Goal: Task Accomplishment & Management: Use online tool/utility

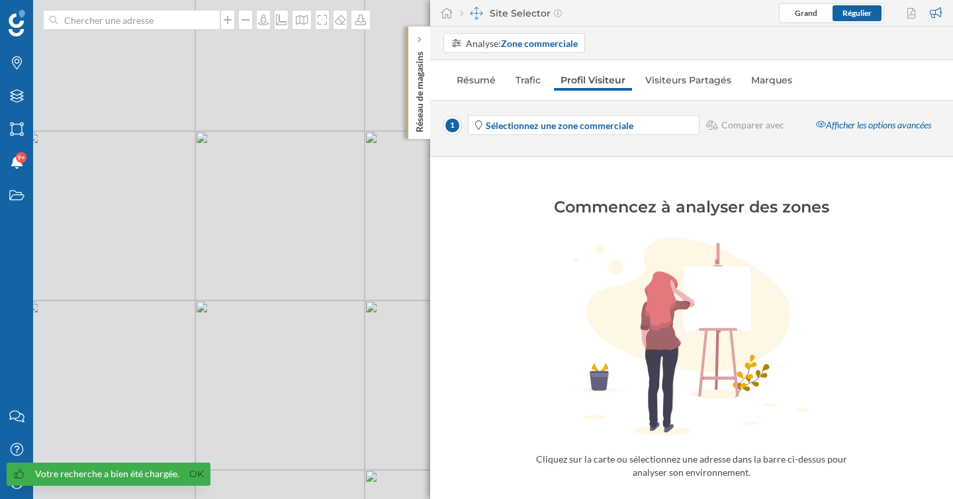
drag, startPoint x: 251, startPoint y: 140, endPoint x: 273, endPoint y: 212, distance: 74.7
click at [273, 212] on div "© Mapbox © OpenStreetMap Improve this map" at bounding box center [476, 249] width 953 height 499
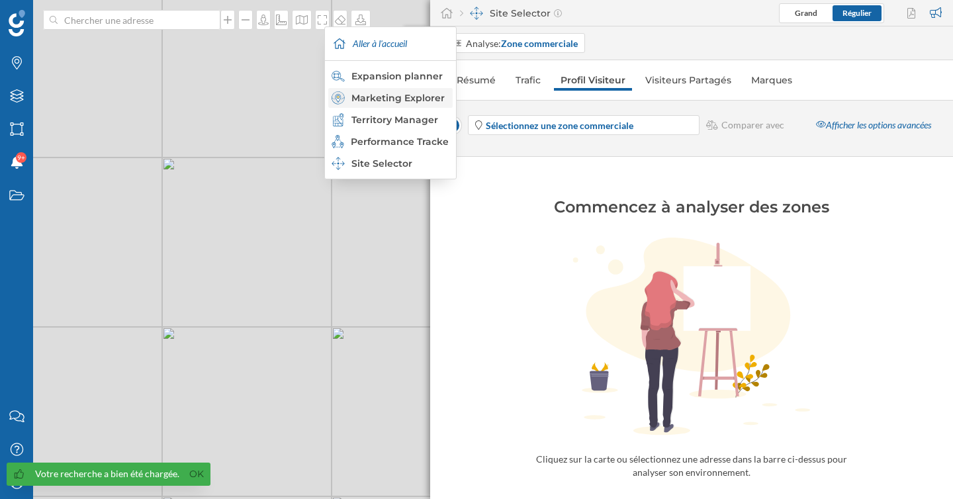
click at [406, 98] on div "Marketing Explorer" at bounding box center [390, 97] width 116 height 13
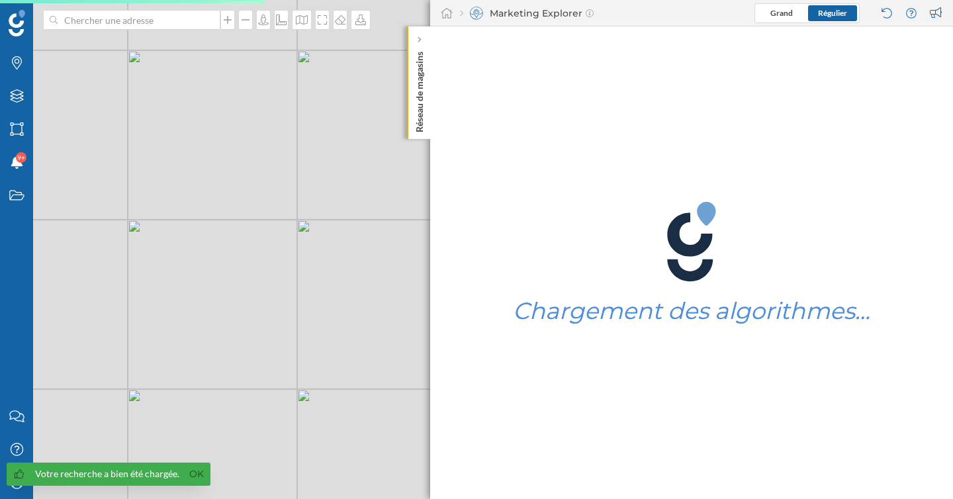
drag, startPoint x: 283, startPoint y: 225, endPoint x: 294, endPoint y: 235, distance: 15.5
click at [300, 235] on div "© Mapbox © OpenStreetMap Improve this map" at bounding box center [476, 249] width 953 height 499
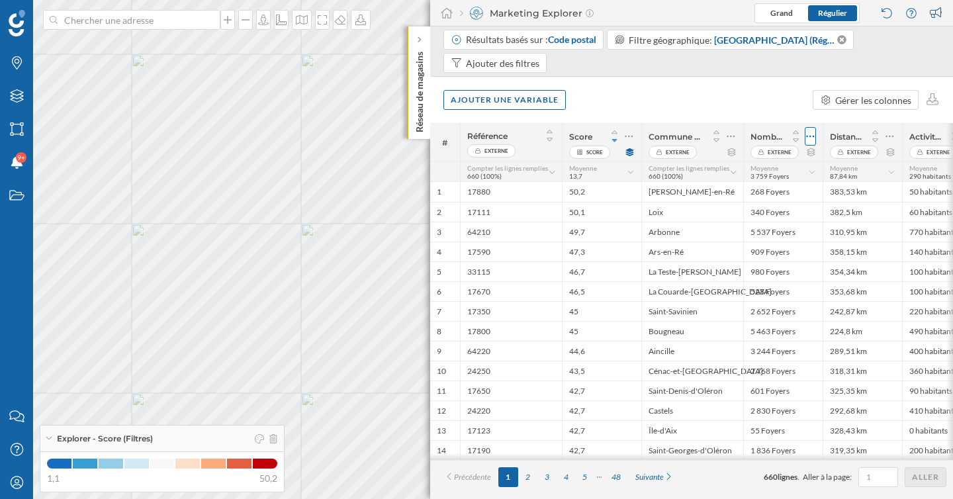
click at [807, 137] on icon at bounding box center [810, 136] width 9 height 13
click at [887, 137] on icon at bounding box center [889, 136] width 9 height 13
click at [724, 85] on div "Ajouter une variable Gérer les colonnes" at bounding box center [691, 100] width 523 height 46
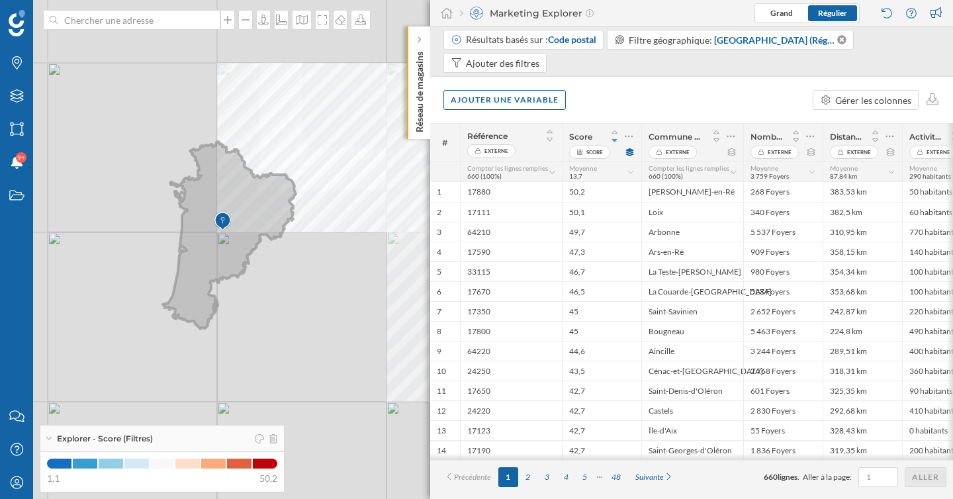
drag, startPoint x: 220, startPoint y: 285, endPoint x: 224, endPoint y: 253, distance: 31.4
click at [224, 253] on icon at bounding box center [229, 235] width 133 height 187
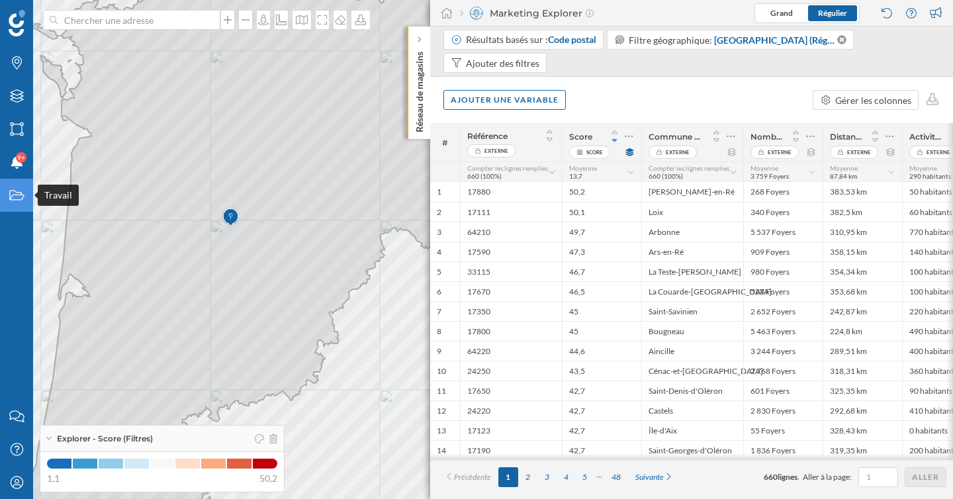
click at [16, 196] on icon "Travail" at bounding box center [17, 195] width 17 height 13
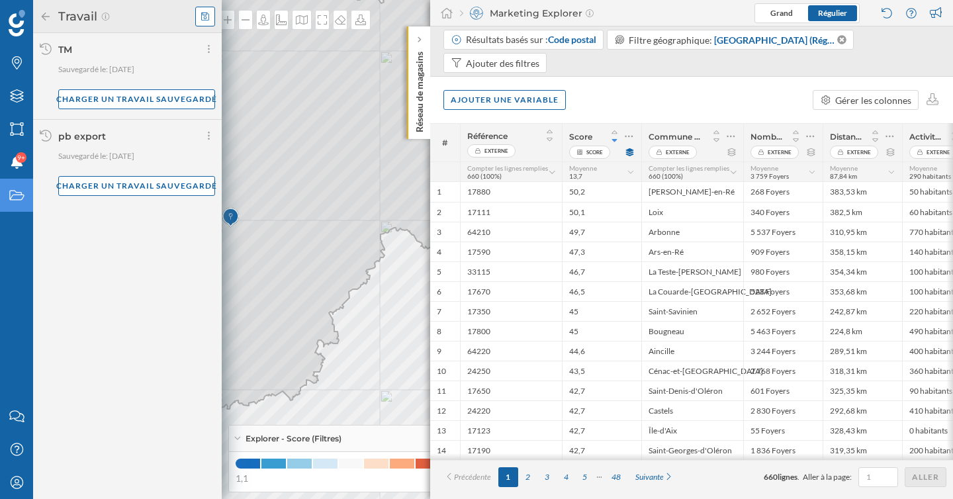
click at [206, 17] on icon at bounding box center [205, 16] width 8 height 8
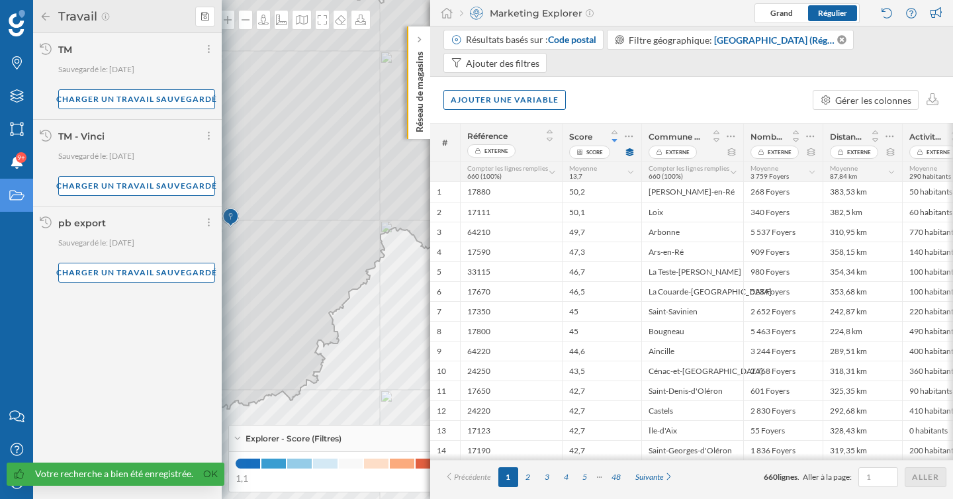
click at [642, 115] on div "Ajouter une variable Gérer les colonnes" at bounding box center [691, 100] width 523 height 46
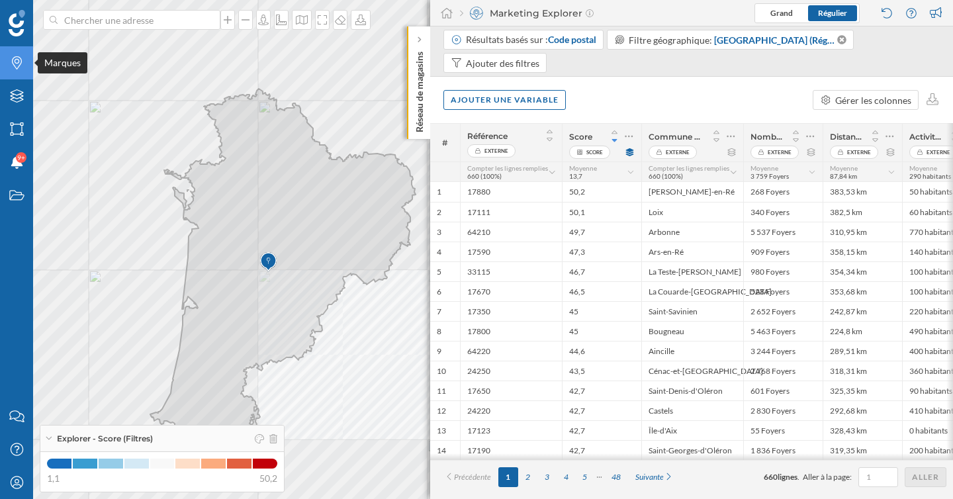
click at [21, 62] on icon "Marques" at bounding box center [17, 62] width 17 height 13
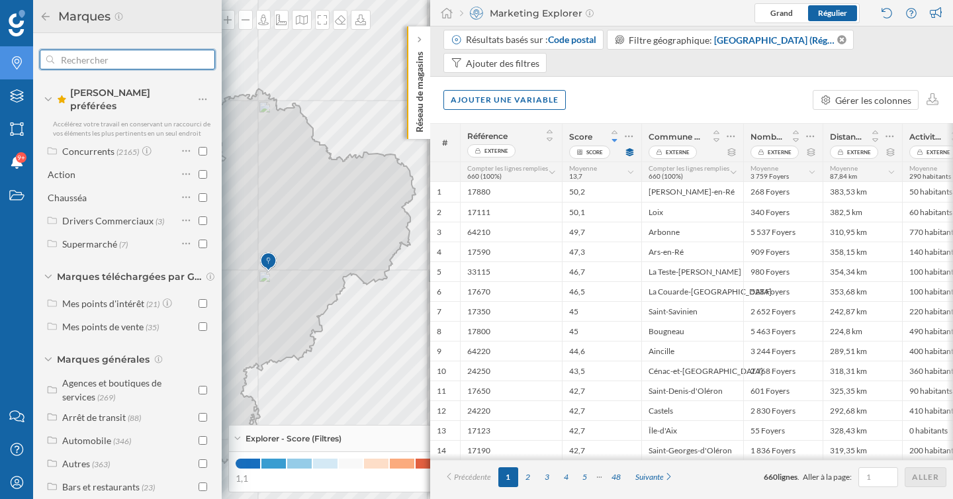
click at [95, 66] on input "text" at bounding box center [127, 59] width 146 height 26
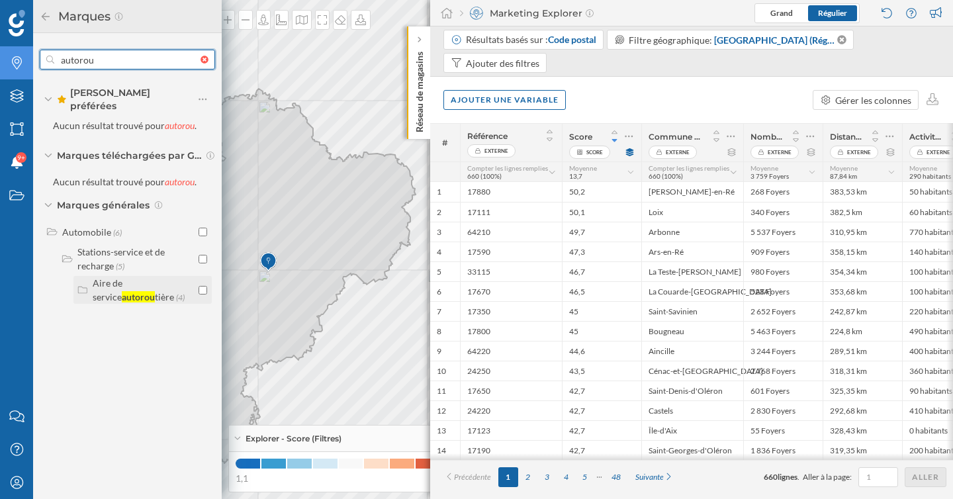
type input "autorou"
click at [202, 286] on input "checkbox" at bounding box center [203, 290] width 9 height 9
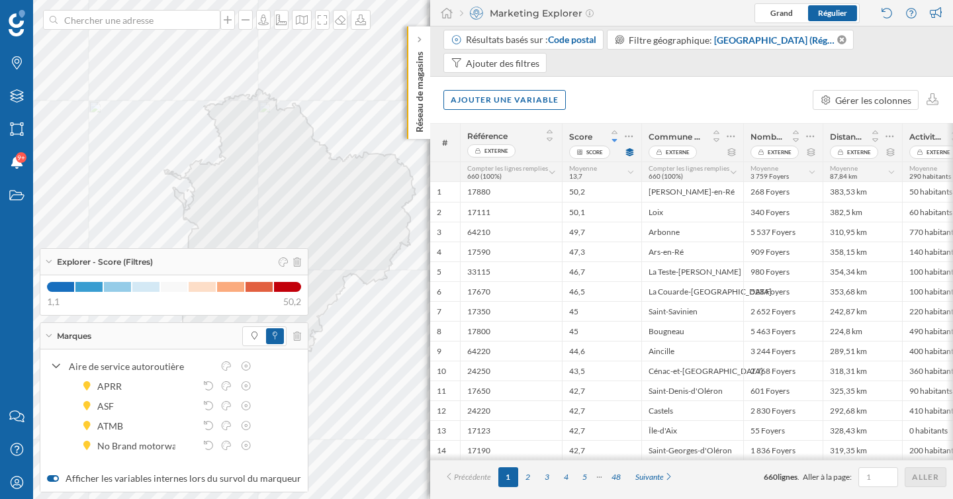
click at [50, 337] on icon at bounding box center [48, 335] width 7 height 3
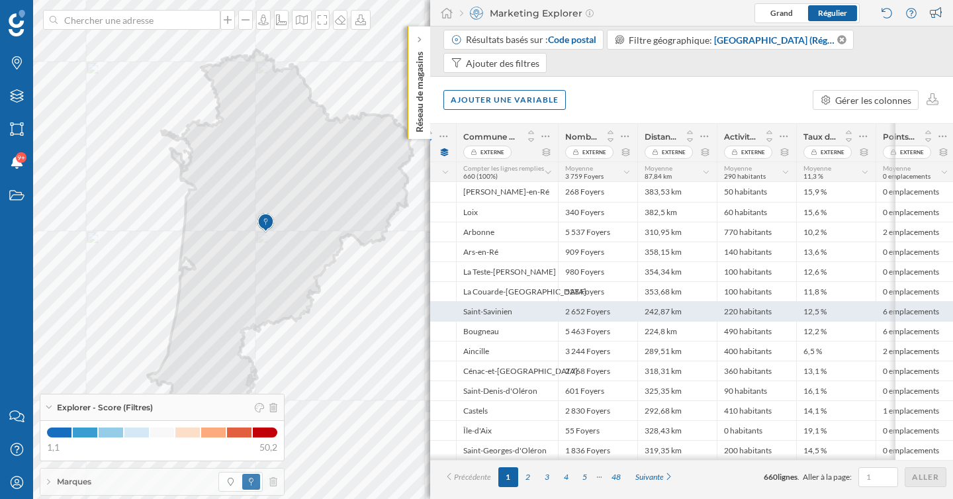
scroll to position [0, 187]
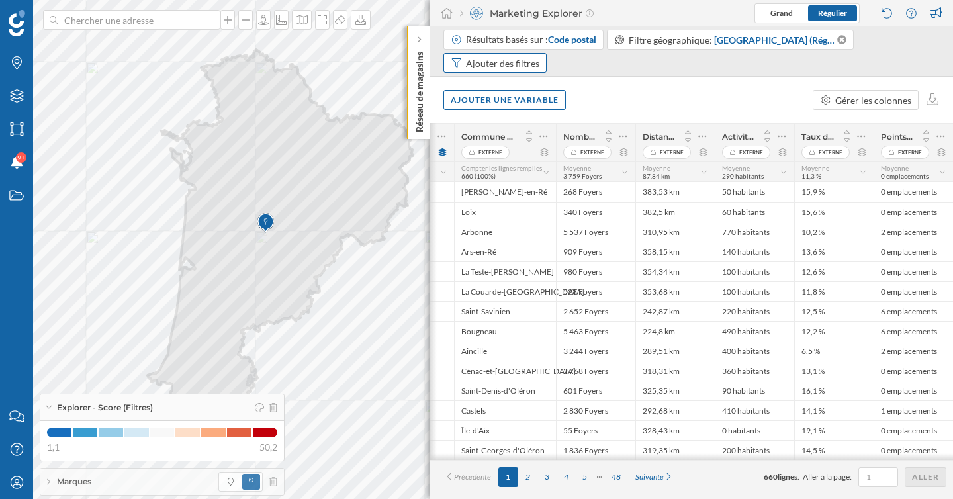
click at [523, 60] on div "Ajouter des filtres" at bounding box center [502, 63] width 73 height 14
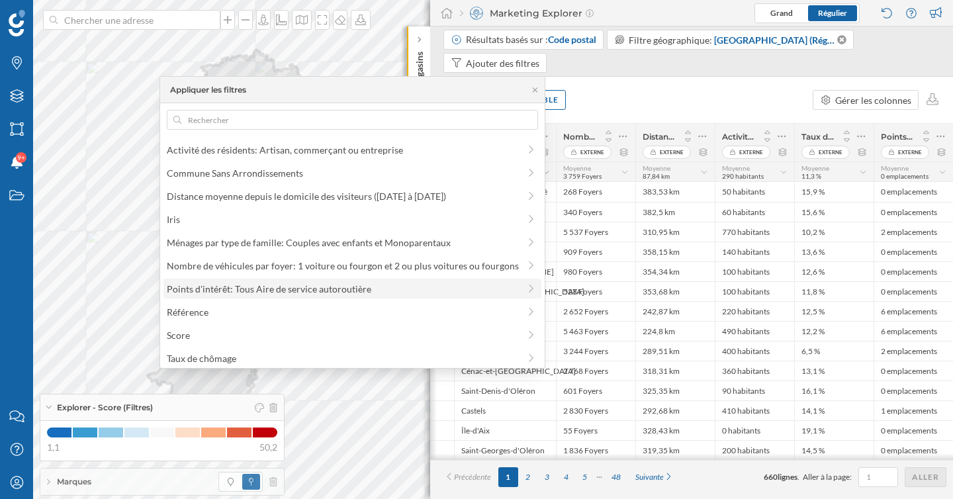
scroll to position [3, 0]
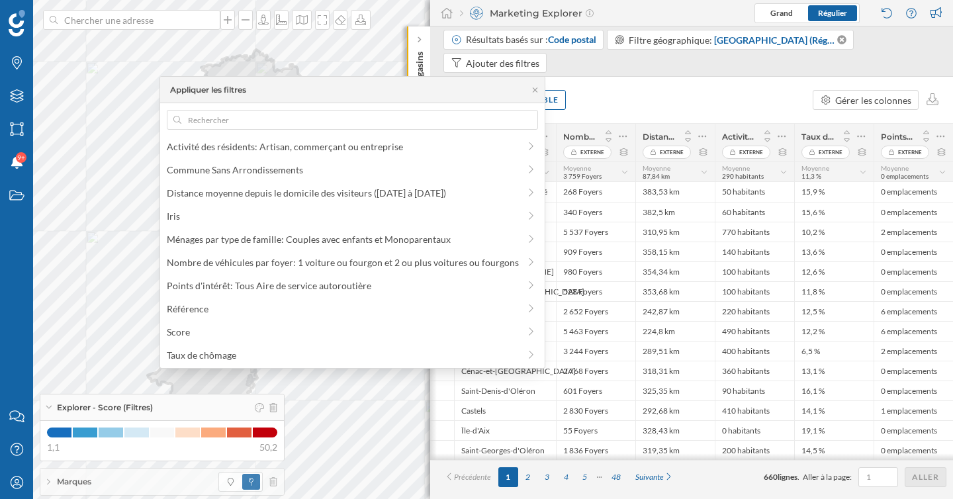
click at [623, 75] on div "Résultats basés sur : Code postal Filtre géographique: Nouvelle-Aquitaine (Régi…" at bounding box center [691, 53] width 496 height 46
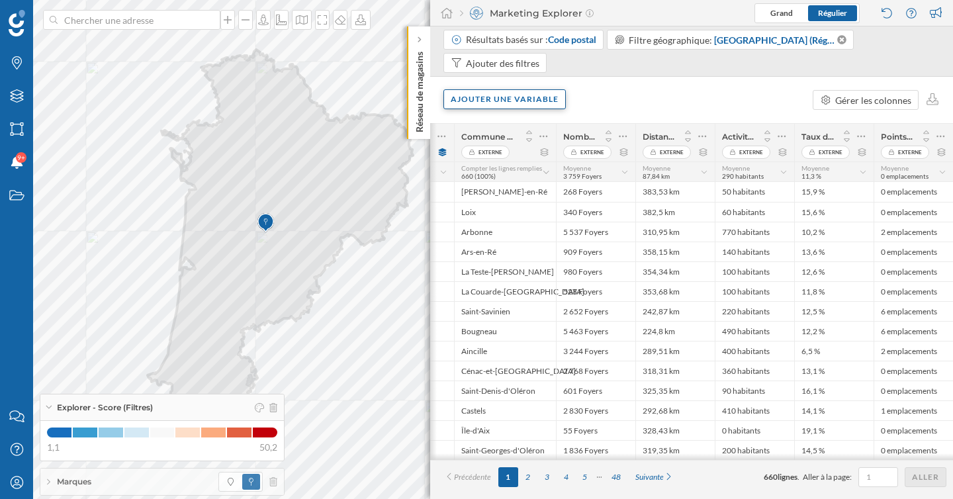
click at [519, 105] on div "Ajouter une variable" at bounding box center [504, 99] width 122 height 20
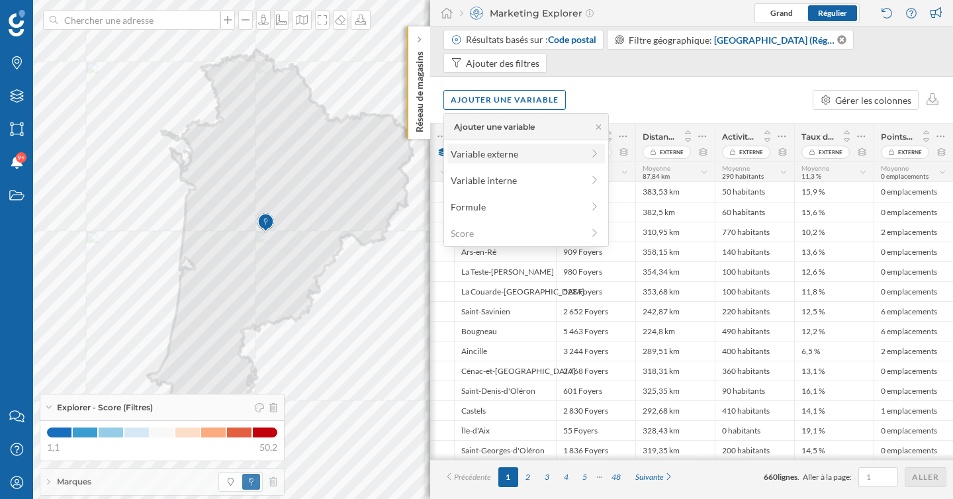
click at [500, 152] on div "Variable externe" at bounding box center [517, 154] width 132 height 14
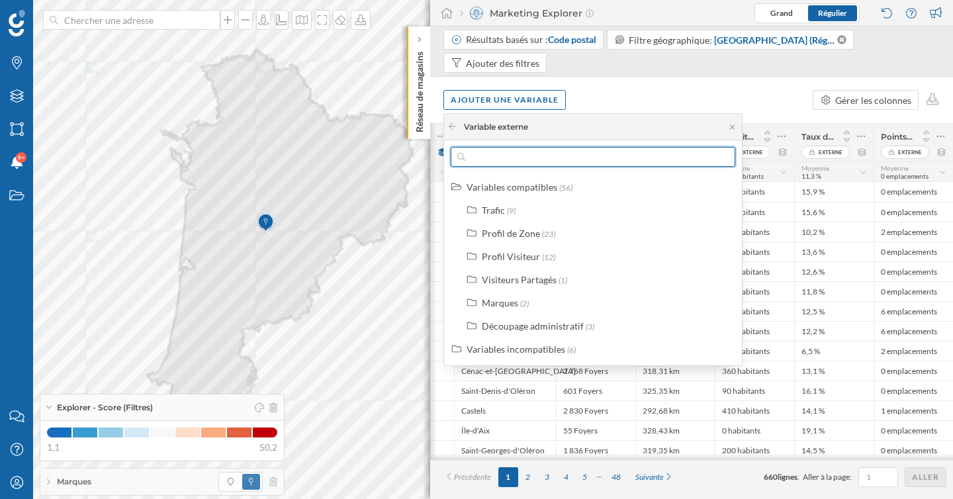
click at [496, 157] on input "text" at bounding box center [592, 157] width 255 height 20
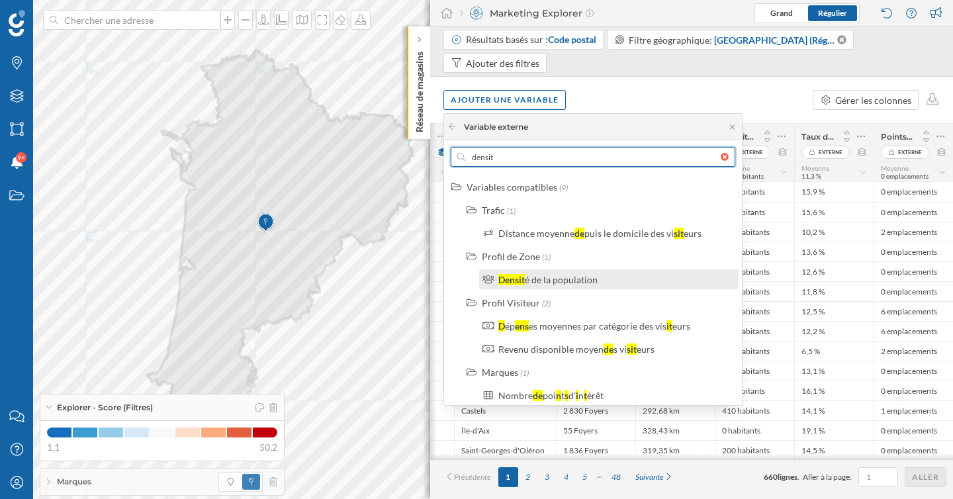
type input "densit"
click at [545, 281] on div "é de la population" at bounding box center [561, 279] width 73 height 11
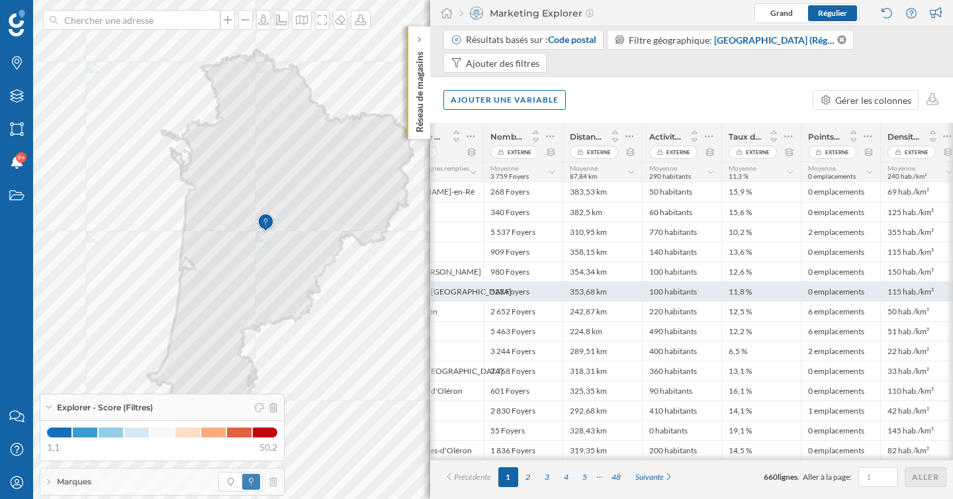
scroll to position [0, 267]
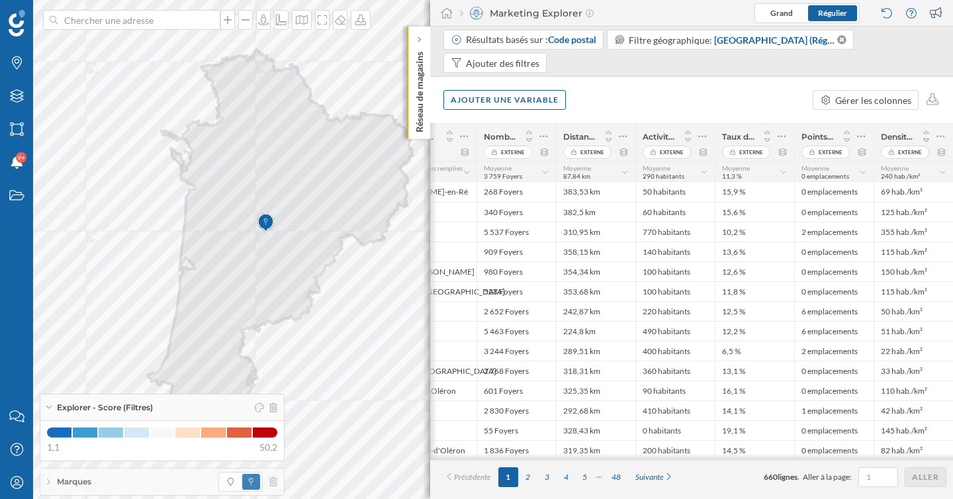
click at [928, 139] on icon at bounding box center [926, 139] width 6 height 3
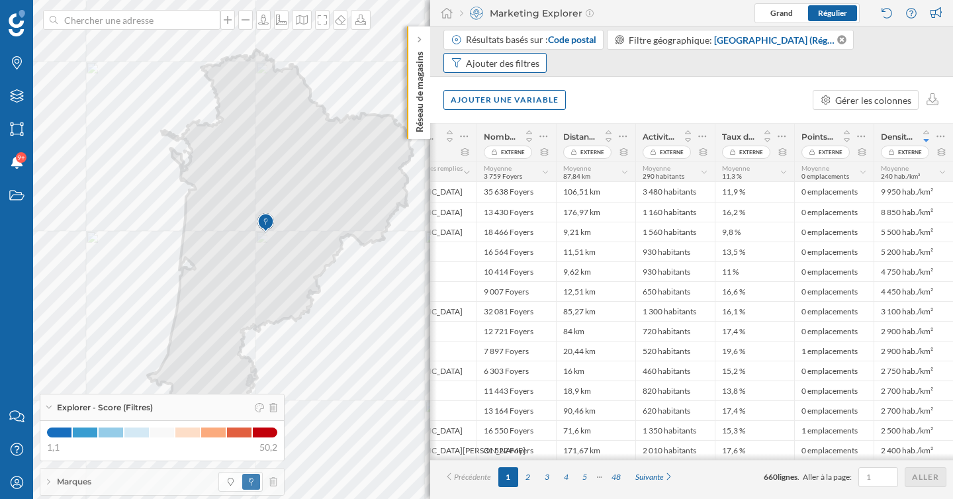
click at [496, 65] on div "Ajouter des filtres" at bounding box center [502, 63] width 73 height 14
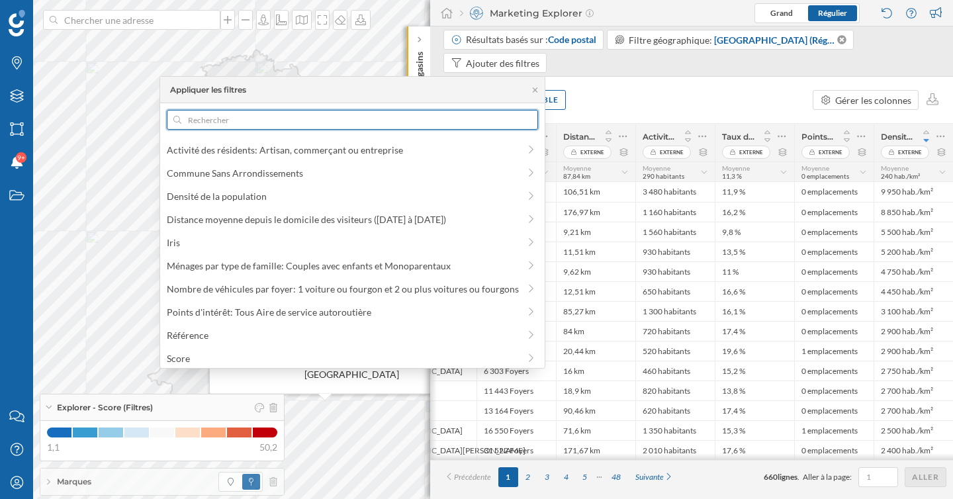
click at [275, 122] on input "text" at bounding box center [352, 120] width 343 height 20
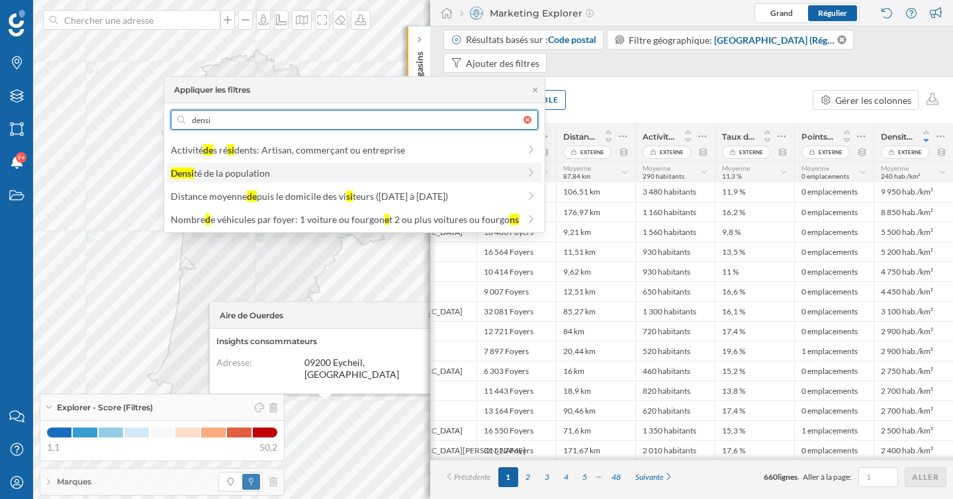
type input "densi"
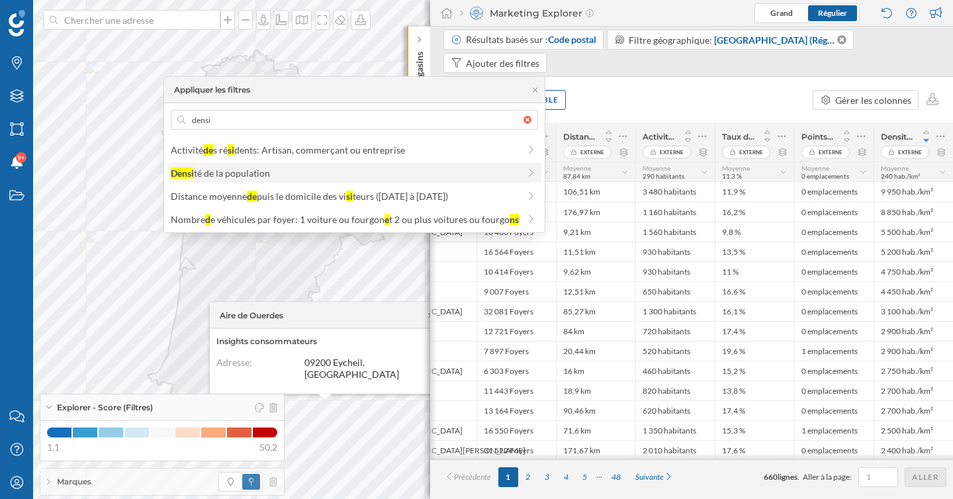
click at [325, 170] on span "Densi té de la population" at bounding box center [345, 173] width 348 height 14
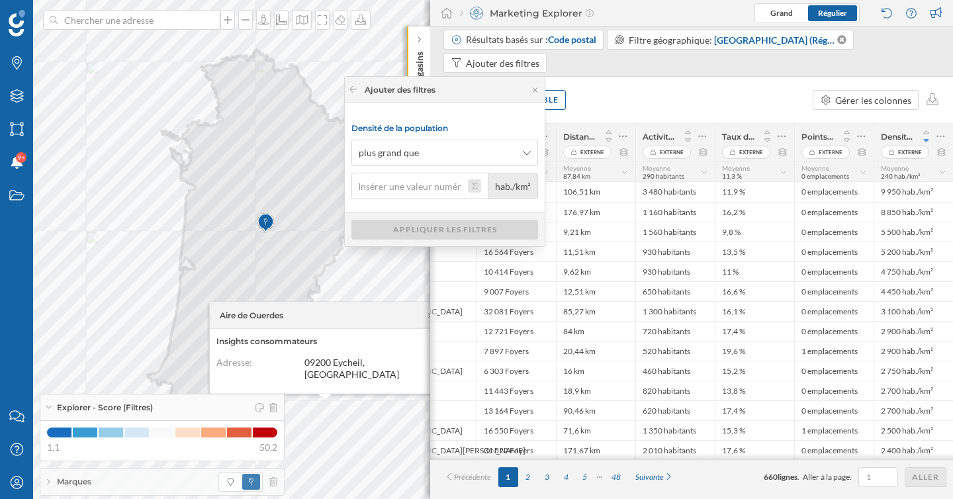
click at [472, 189] on button "hab./km²" at bounding box center [474, 185] width 13 height 13
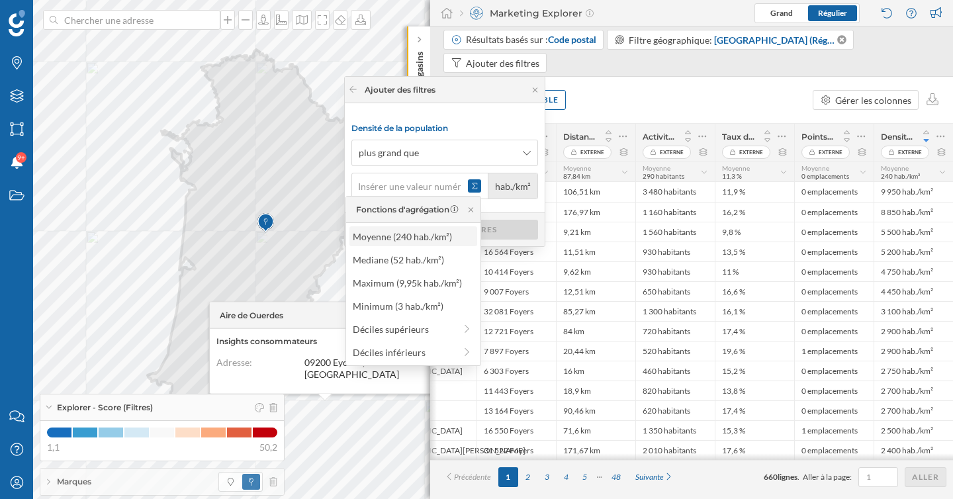
click at [426, 236] on div "Moyenne (240 hab./km²)" at bounding box center [413, 237] width 120 height 14
type input "240"
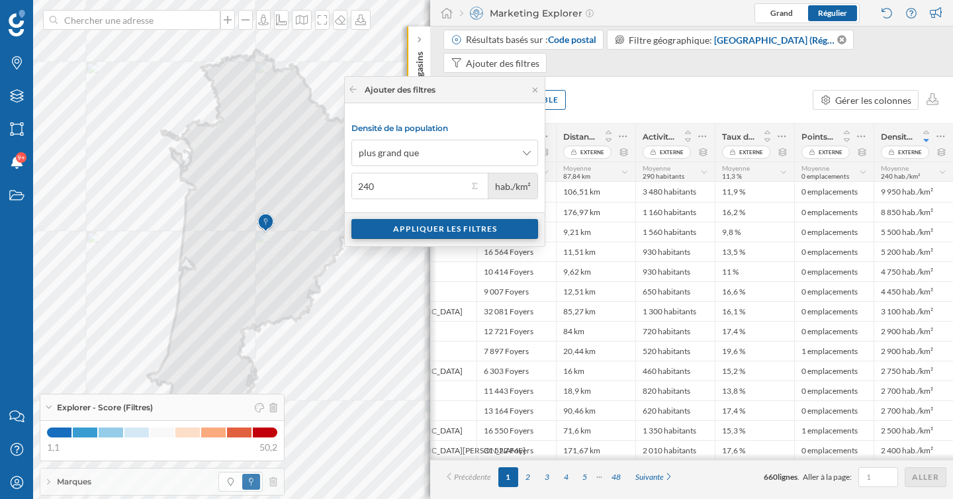
click at [446, 236] on div "Appliquer les filtres" at bounding box center [444, 229] width 187 height 20
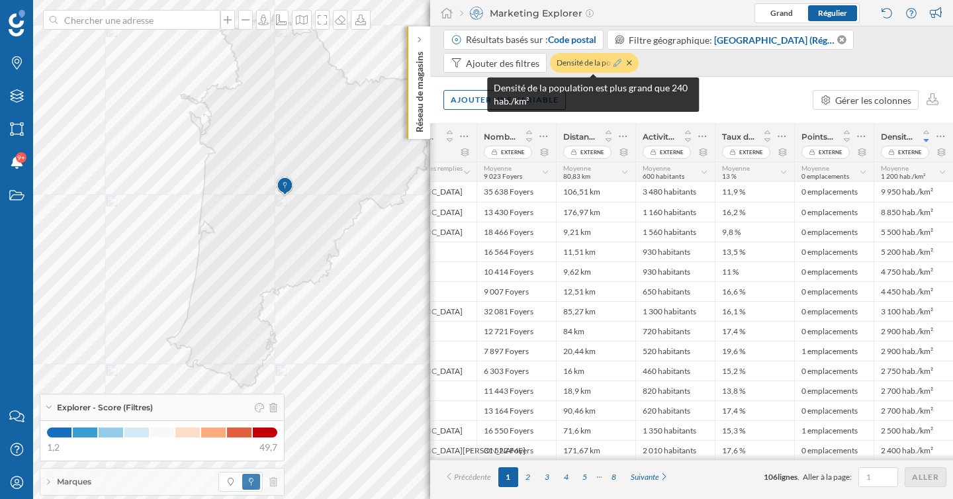
click at [616, 63] on icon at bounding box center [617, 63] width 8 height 8
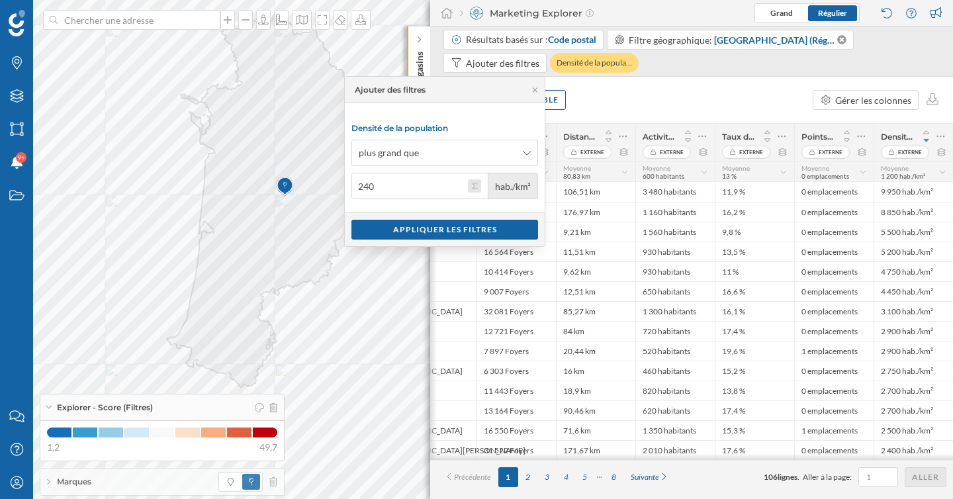
click at [474, 187] on button "240 hab./km²" at bounding box center [474, 185] width 13 height 13
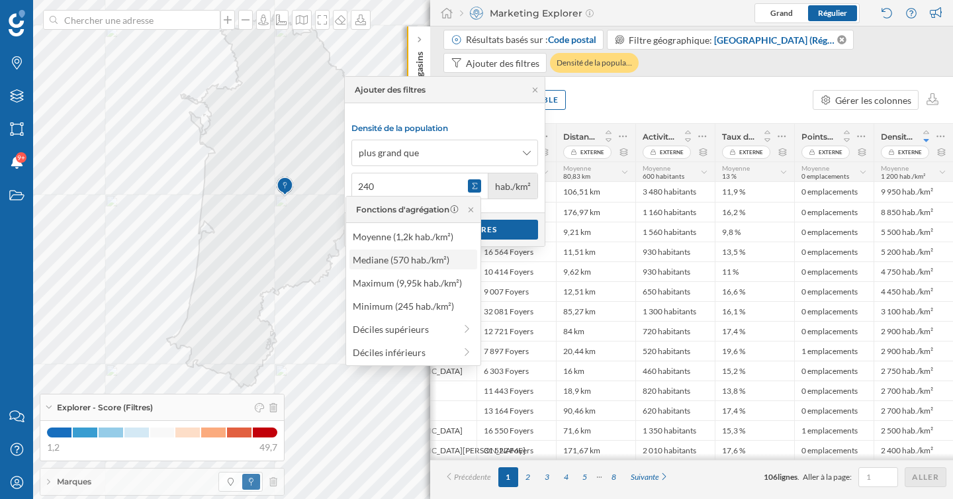
click at [436, 259] on div "Mediane (570 hab./km²)" at bounding box center [413, 260] width 120 height 14
type input "570"
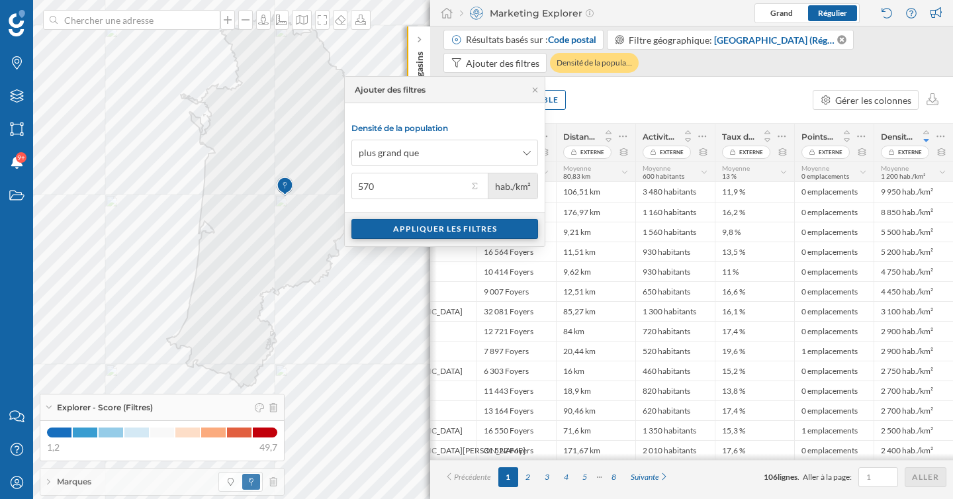
click at [474, 230] on div "Appliquer les filtres" at bounding box center [444, 229] width 187 height 20
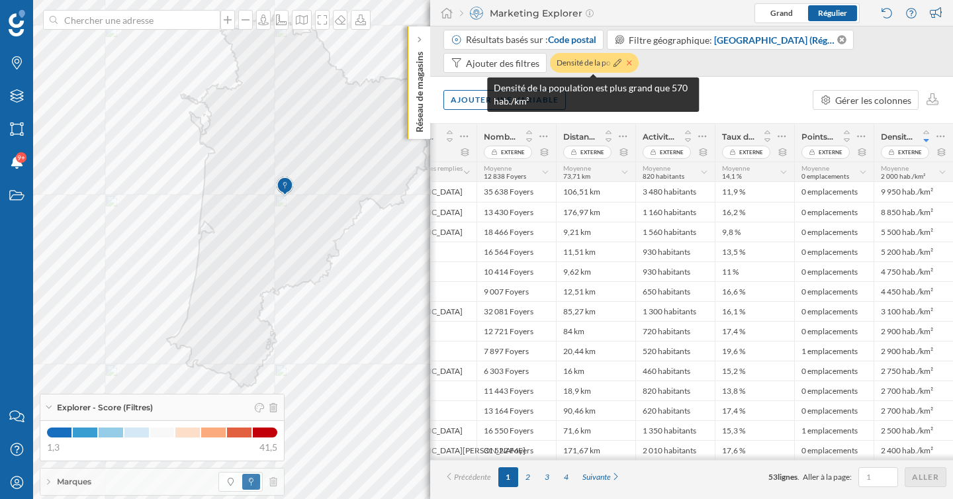
click at [629, 65] on icon at bounding box center [629, 63] width 5 height 8
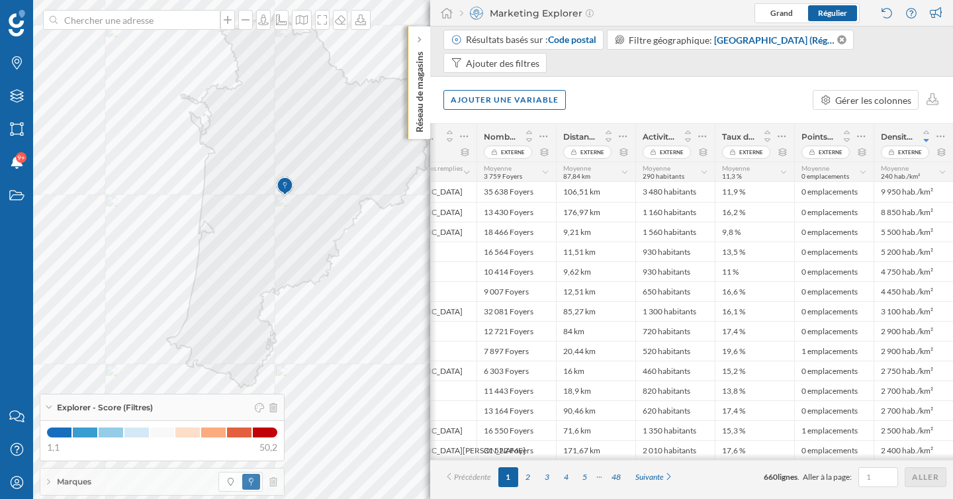
click at [637, 94] on div "Ajouter une variable Gérer les colonnes" at bounding box center [691, 100] width 523 height 46
click at [488, 98] on div "Ajouter une variable" at bounding box center [504, 99] width 122 height 20
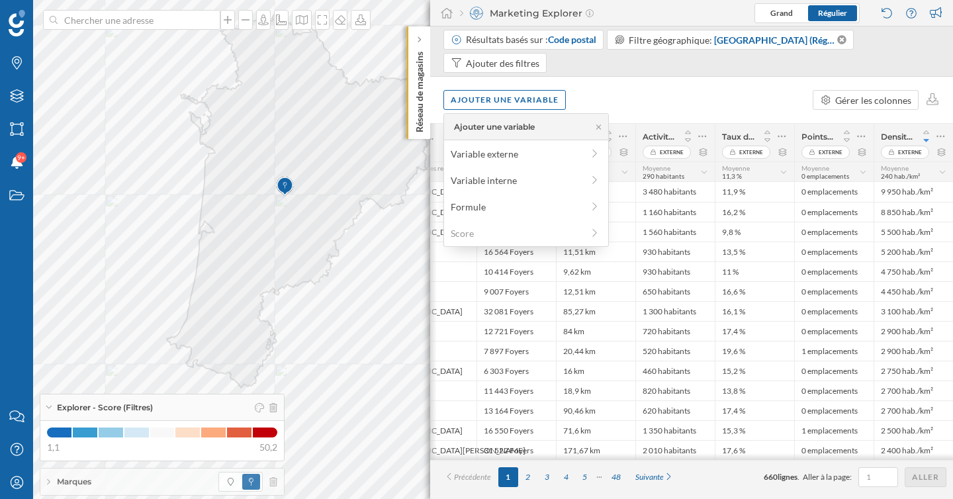
click at [593, 95] on div "Ajouter une variable Gérer les colonnes" at bounding box center [691, 100] width 523 height 46
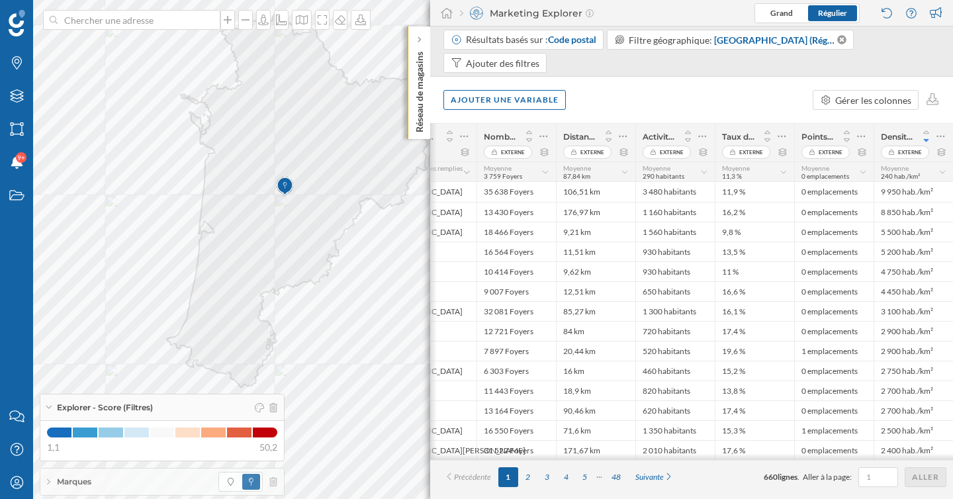
click at [601, 105] on div "Ajouter une variable Gérer les colonnes" at bounding box center [691, 100] width 523 height 46
click at [418, 43] on icon at bounding box center [419, 40] width 4 height 8
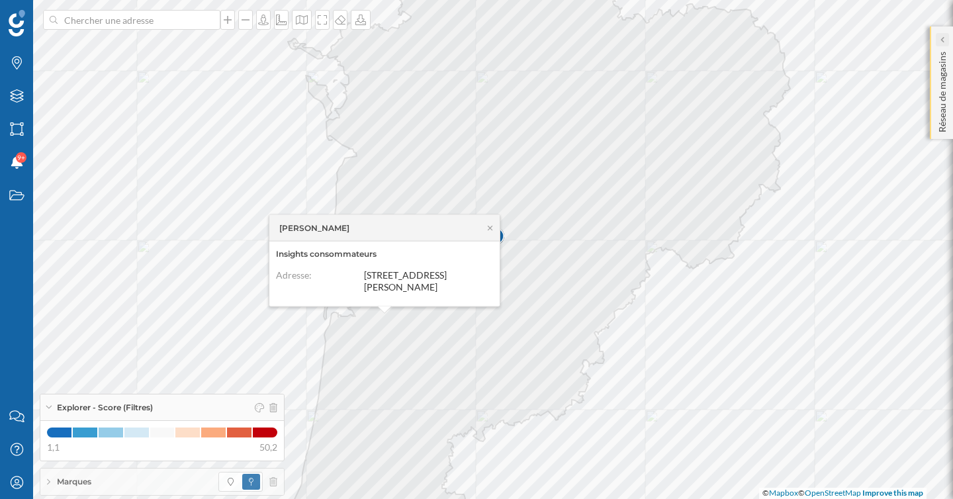
click at [945, 44] on div at bounding box center [942, 39] width 13 height 13
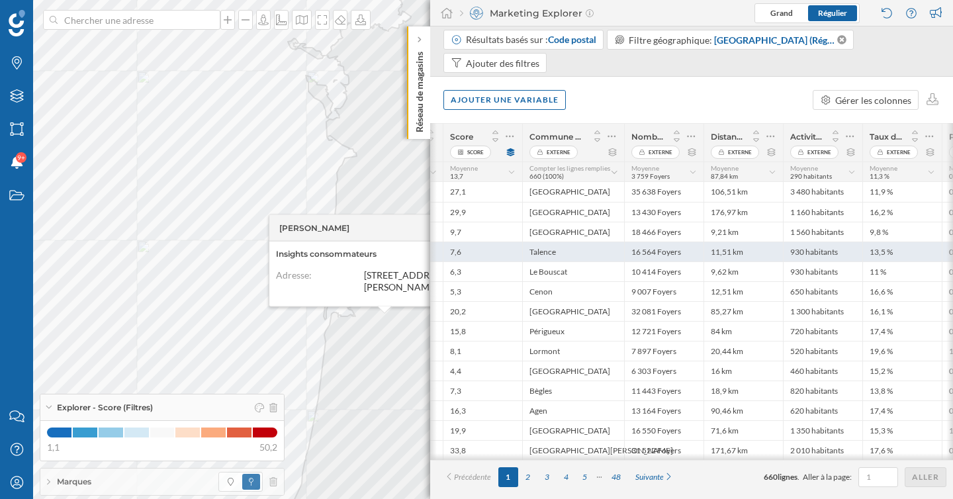
scroll to position [0, 0]
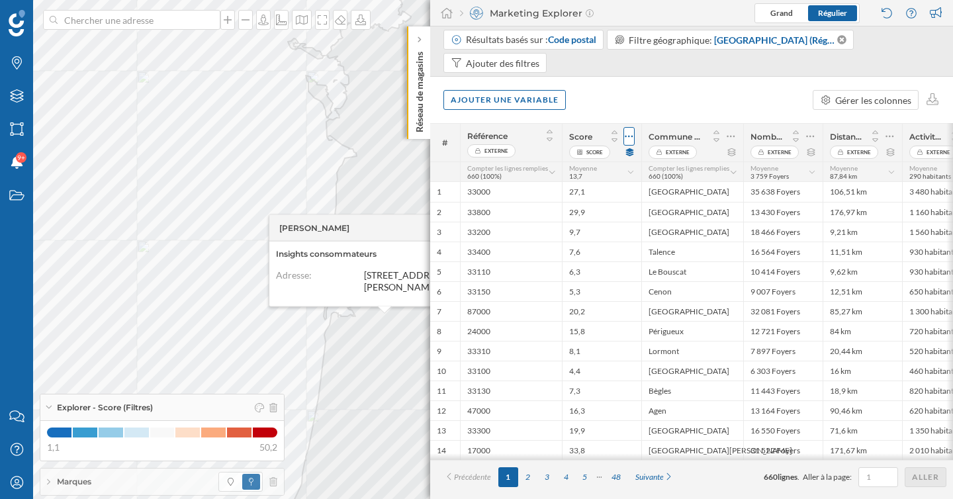
click at [629, 136] on icon at bounding box center [629, 137] width 8 height 2
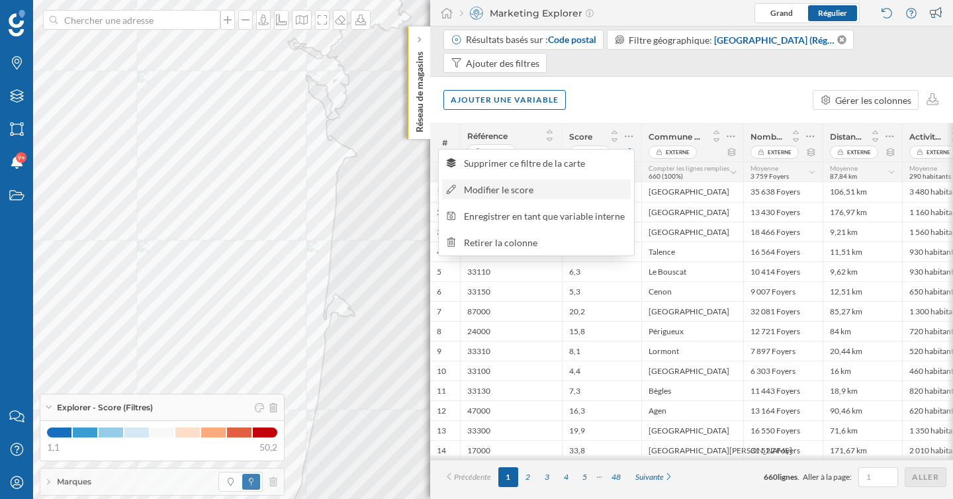
click at [521, 185] on div "Modifier le score" at bounding box center [545, 190] width 162 height 14
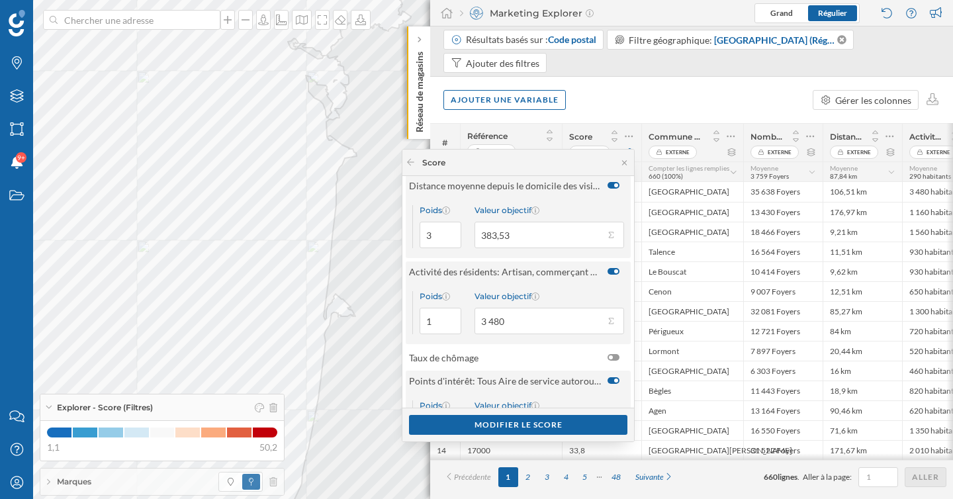
scroll to position [97, 0]
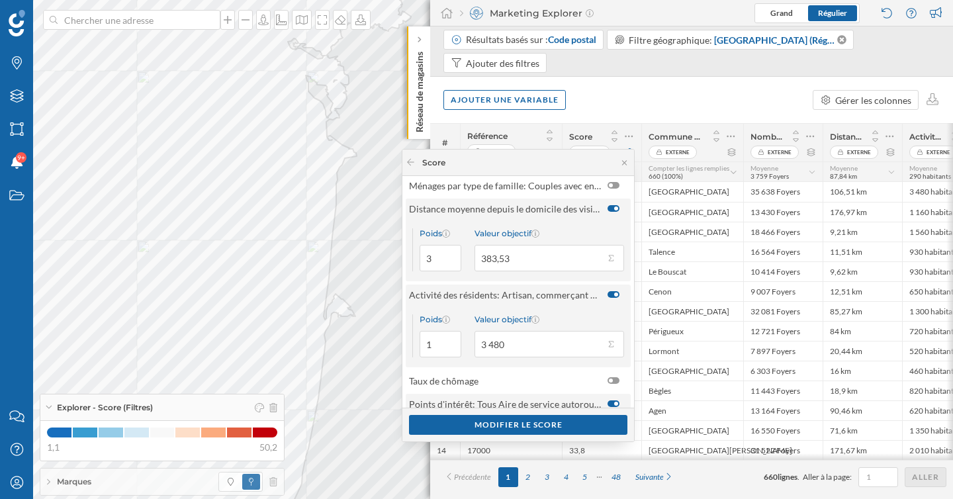
click at [679, 85] on div "Ajouter une variable Gérer les colonnes" at bounding box center [691, 100] width 523 height 46
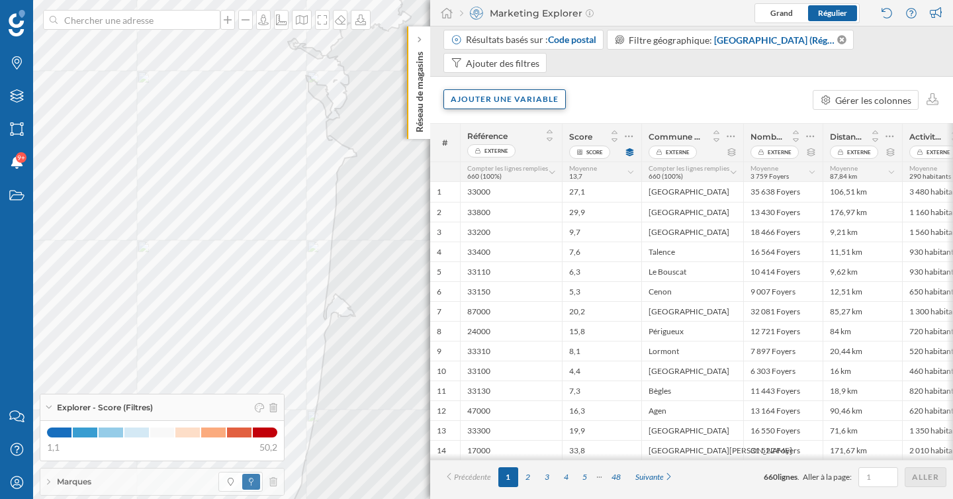
click at [513, 105] on div "Ajouter une variable" at bounding box center [504, 99] width 122 height 20
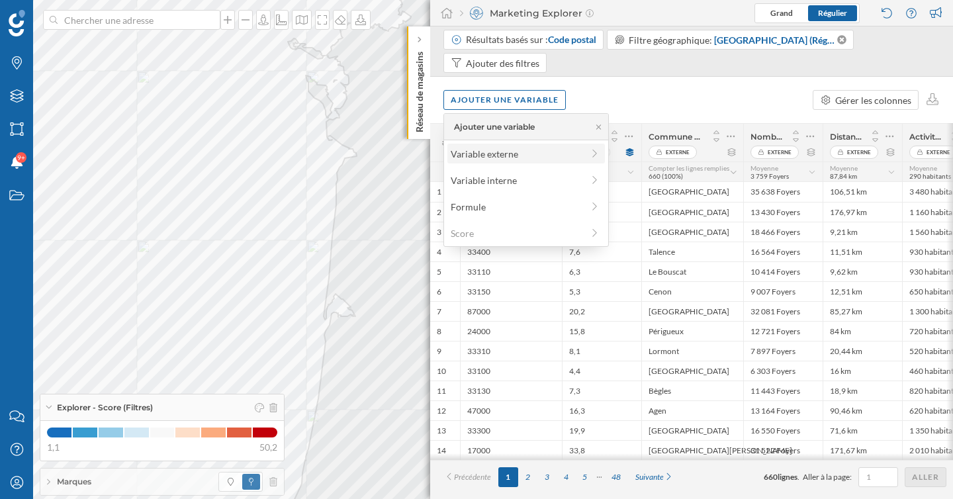
click at [511, 161] on div "Variable externe" at bounding box center [525, 154] width 157 height 20
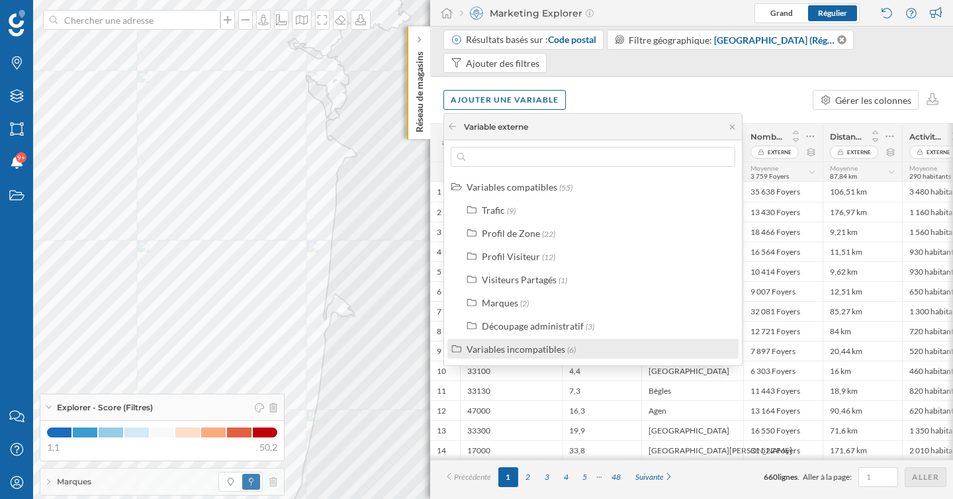
click at [529, 347] on div "Variables incompatibles" at bounding box center [515, 348] width 99 height 11
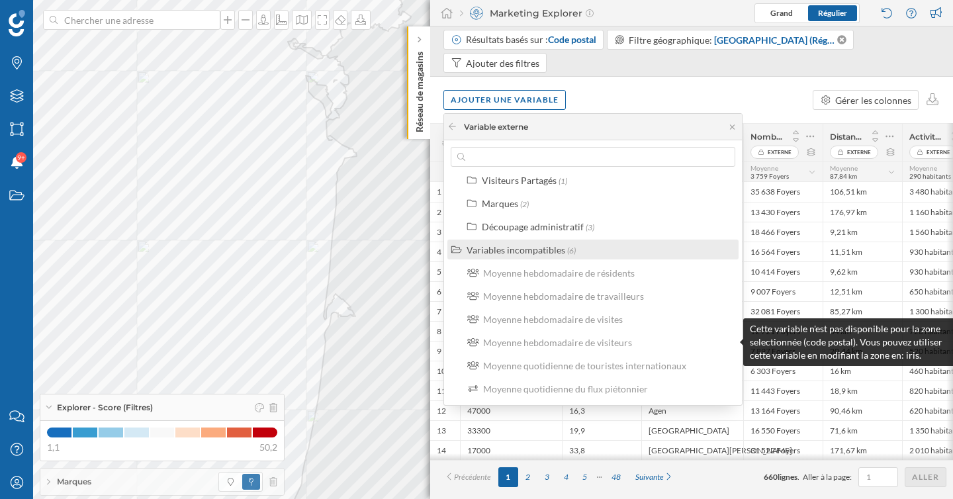
scroll to position [0, 0]
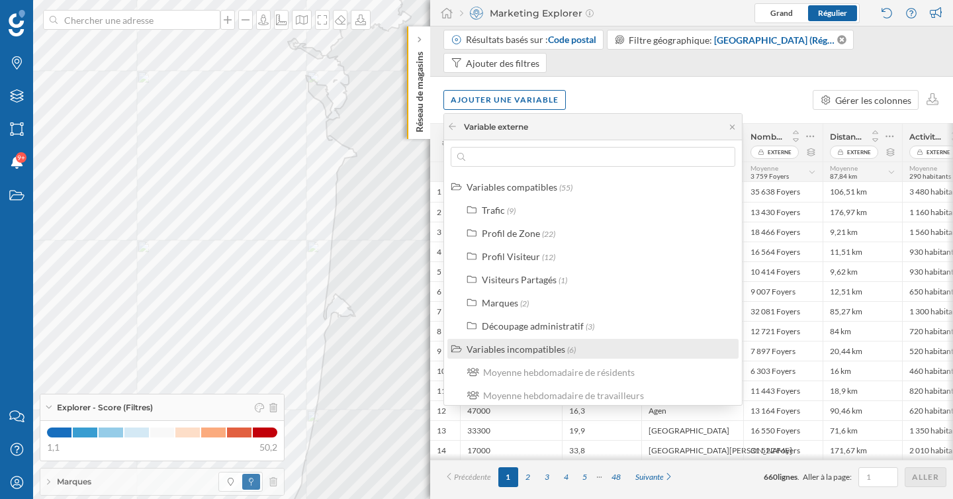
click at [524, 353] on div "Variables incompatibles" at bounding box center [515, 348] width 99 height 11
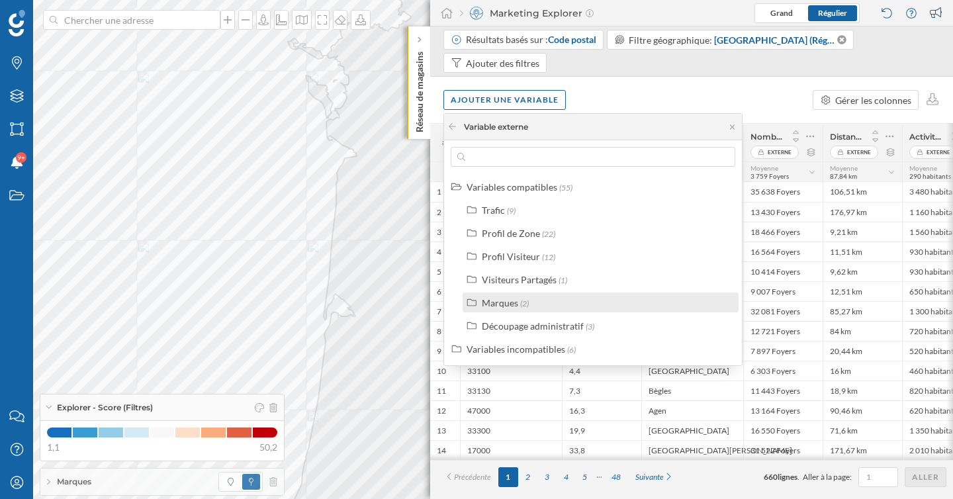
click at [506, 303] on div "Marques" at bounding box center [500, 302] width 36 height 11
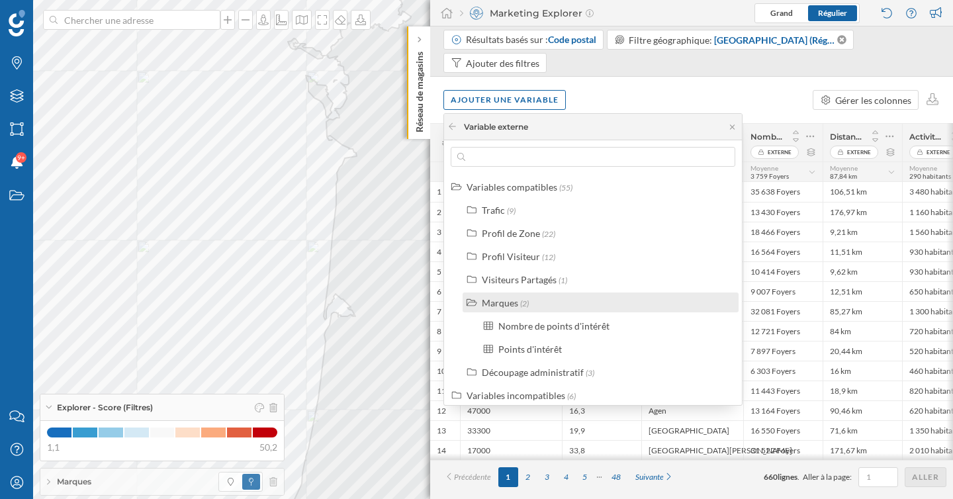
click at [506, 303] on div "Marques" at bounding box center [500, 302] width 36 height 11
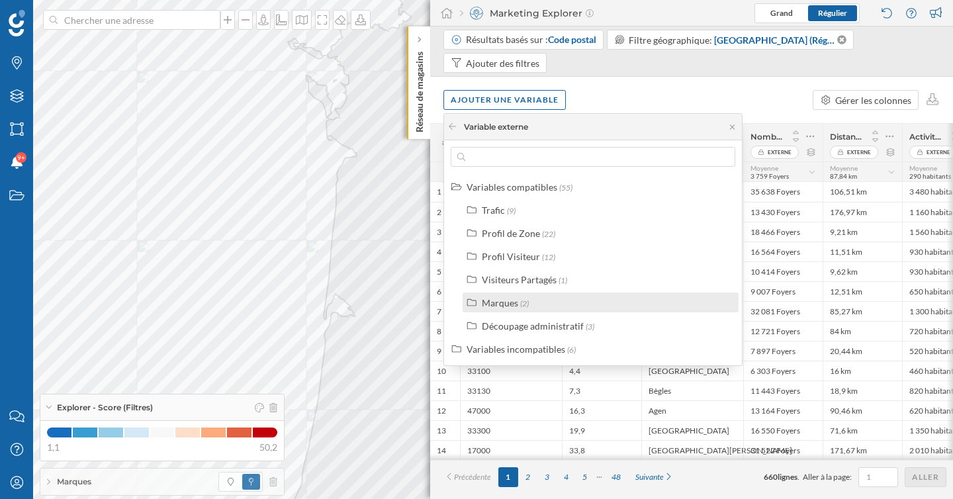
click at [506, 303] on div "Marques" at bounding box center [500, 302] width 36 height 11
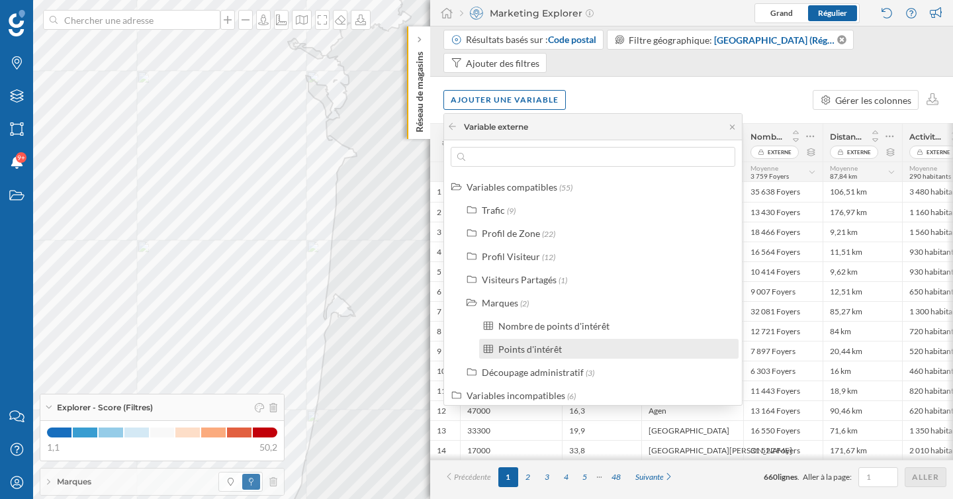
click at [530, 347] on div "Points d'intérêt" at bounding box center [530, 348] width 64 height 11
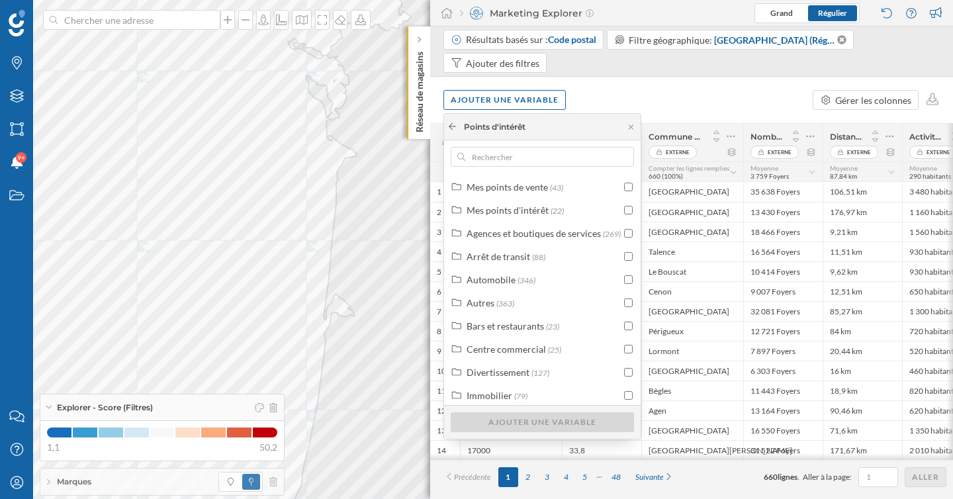
click at [451, 126] on icon at bounding box center [452, 126] width 10 height 8
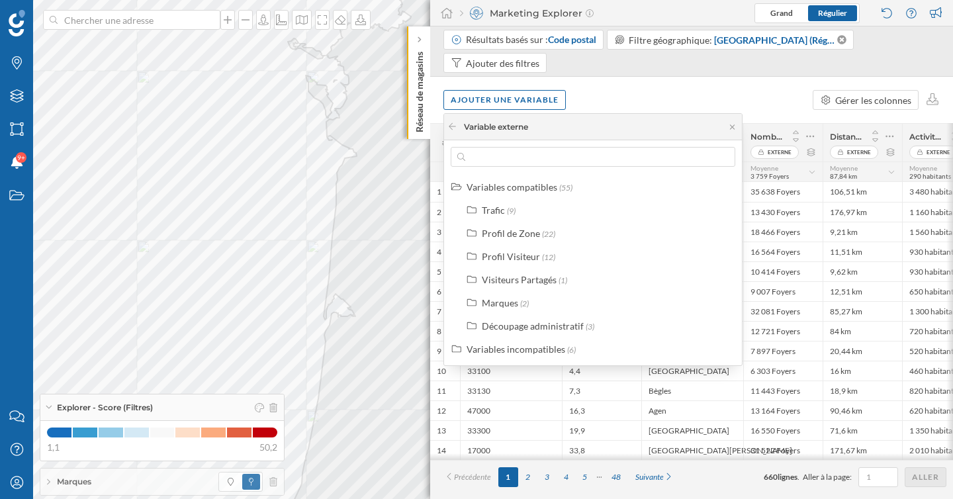
click at [625, 91] on div "Ajouter une variable Gérer les colonnes" at bounding box center [691, 100] width 523 height 46
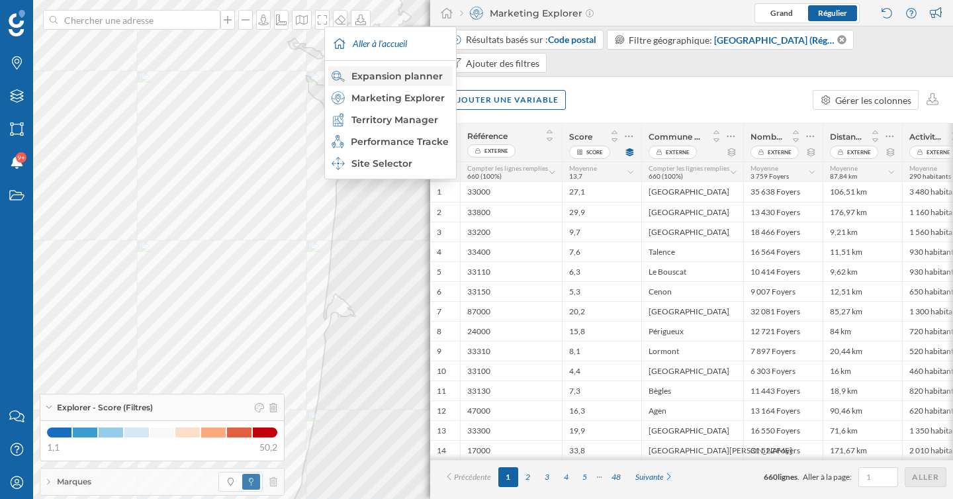
click at [409, 74] on div "Expansion planner" at bounding box center [390, 75] width 116 height 13
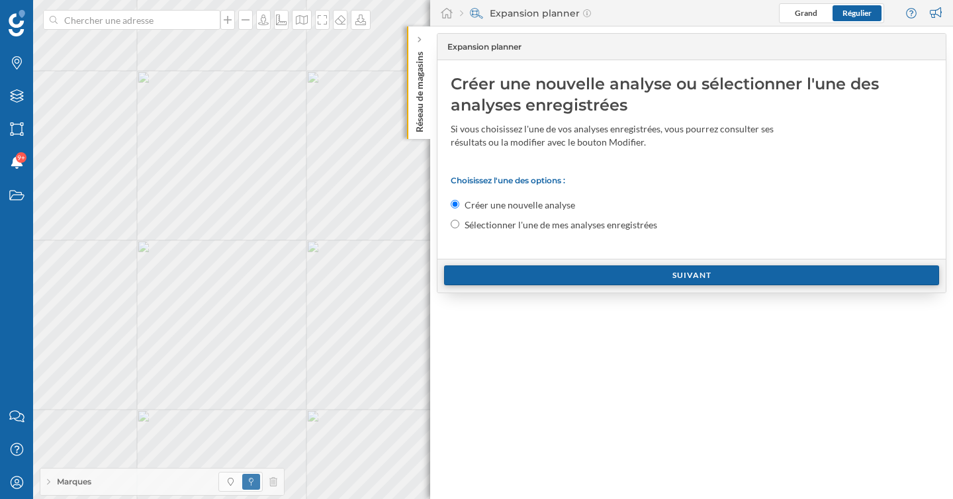
click at [578, 280] on div "Suivant" at bounding box center [691, 275] width 495 height 20
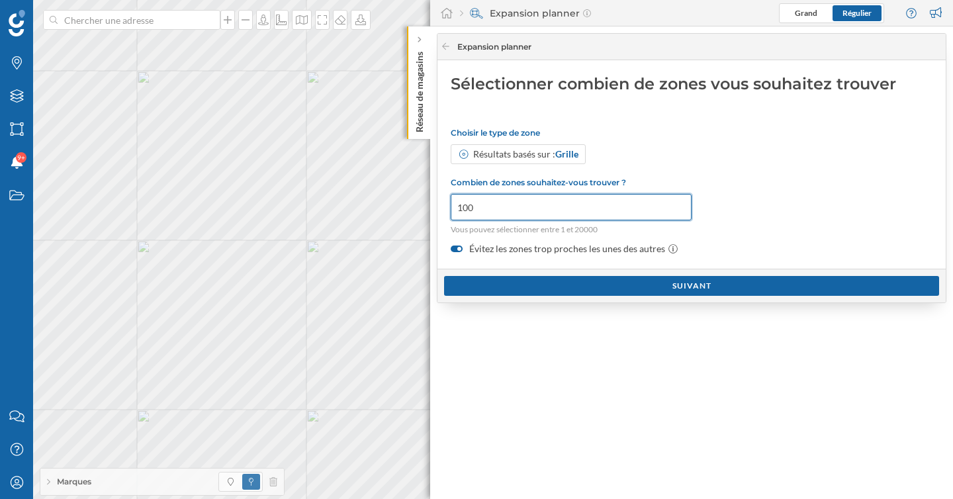
click at [525, 208] on input "100" at bounding box center [571, 207] width 241 height 26
type input "1"
type input "5"
type input "1"
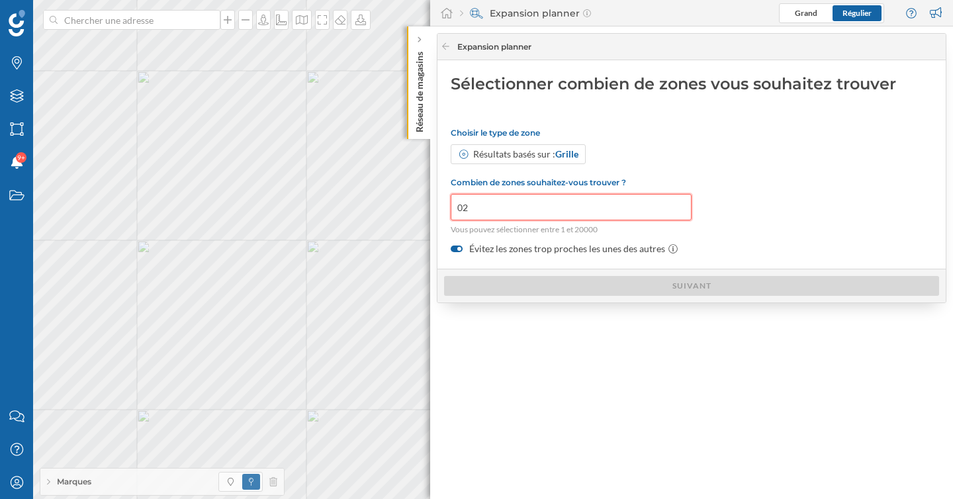
type input "0"
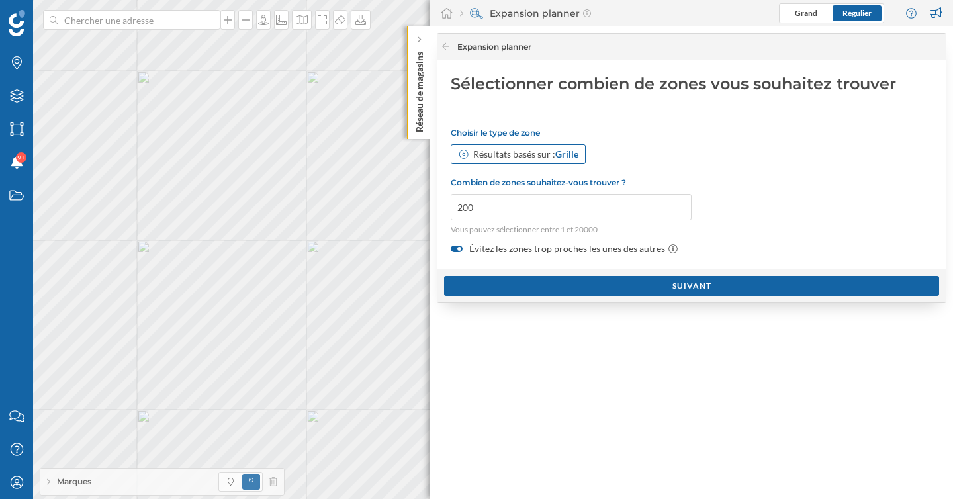
click at [529, 157] on div "Résultats basés sur : Grille" at bounding box center [525, 154] width 105 height 13
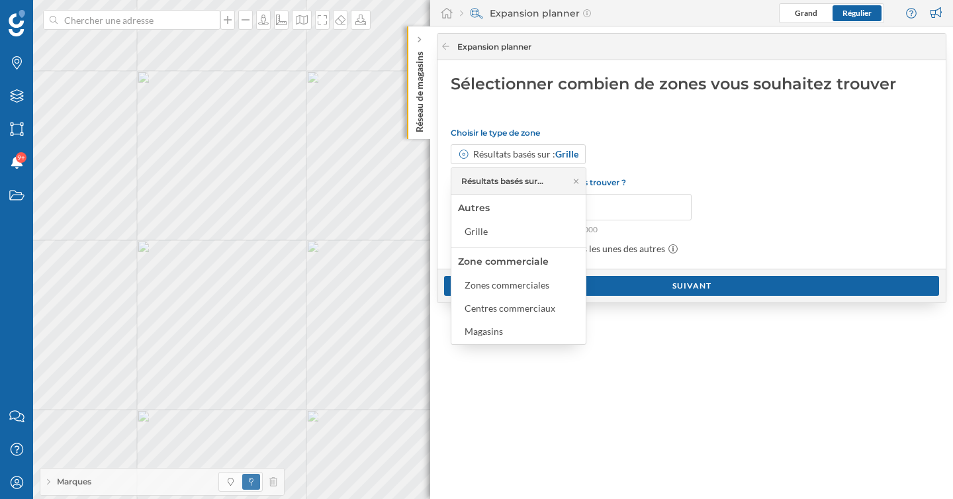
click at [621, 183] on p "Combien de zones souhaitez-vous trouver ?" at bounding box center [571, 182] width 241 height 10
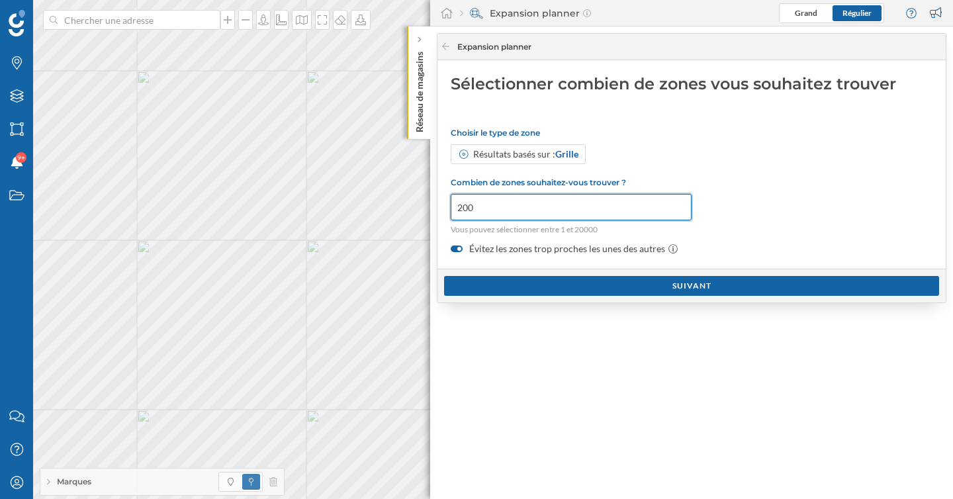
click at [504, 216] on input "200" at bounding box center [571, 207] width 241 height 26
type input "2"
type input "4"
type input "400"
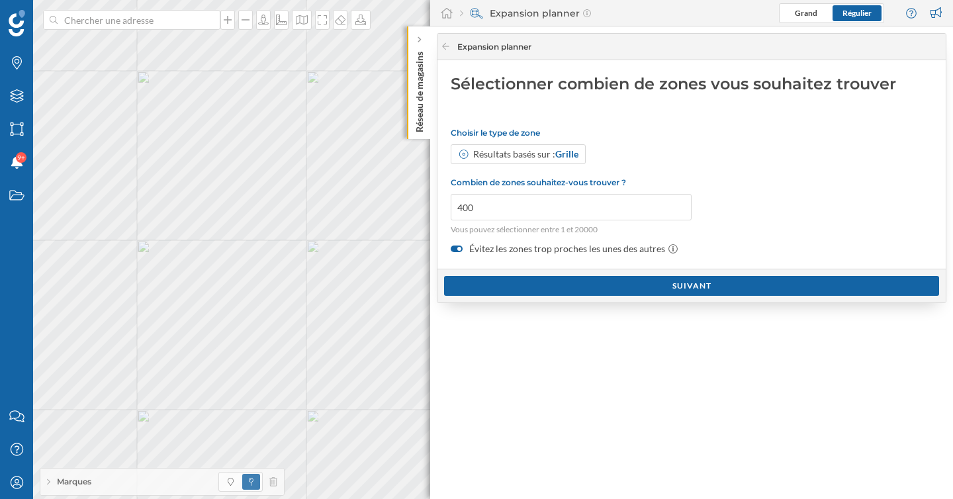
click at [455, 247] on div at bounding box center [457, 248] width 12 height 7
click at [0, 0] on input "Évitez les zones trop proches les unes des autres" at bounding box center [0, 0] width 0 height 0
click at [504, 286] on div "Suivant" at bounding box center [691, 285] width 495 height 20
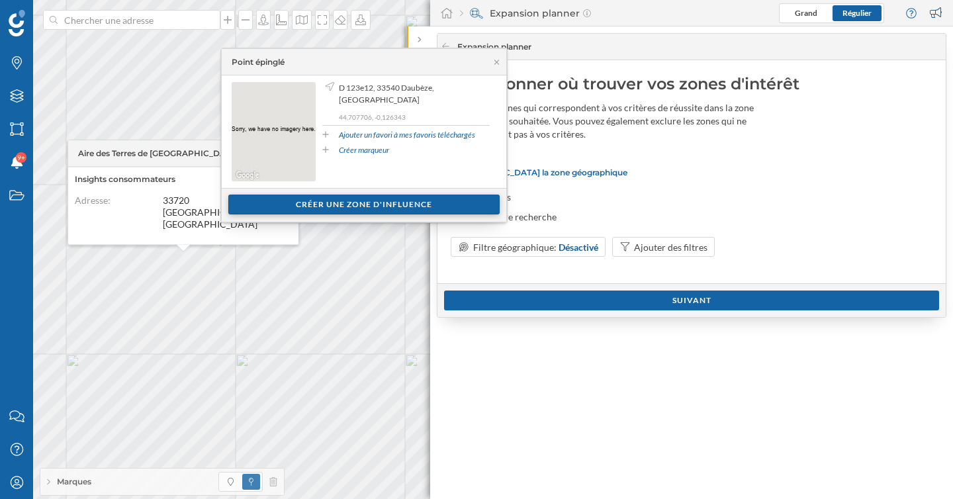
click at [316, 203] on div "Créer une zone d'influence" at bounding box center [363, 205] width 271 height 20
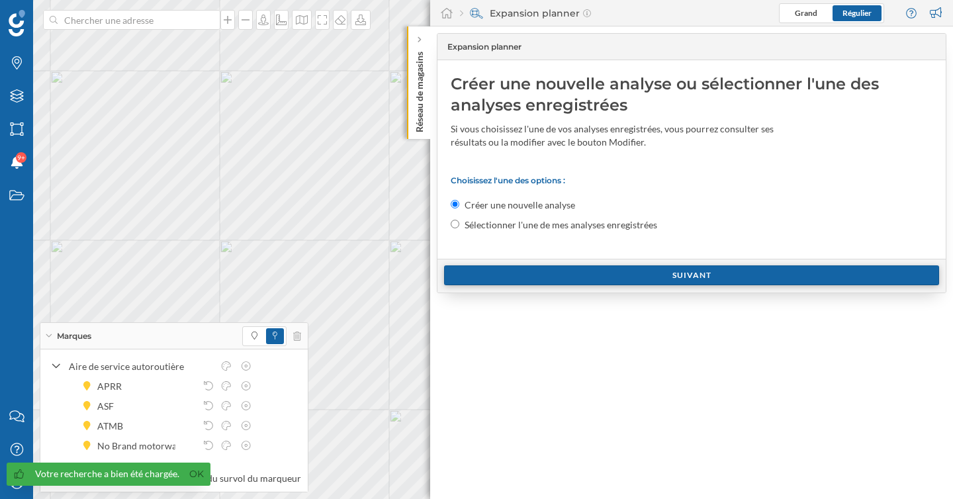
click at [511, 275] on div "Suivant" at bounding box center [691, 275] width 495 height 20
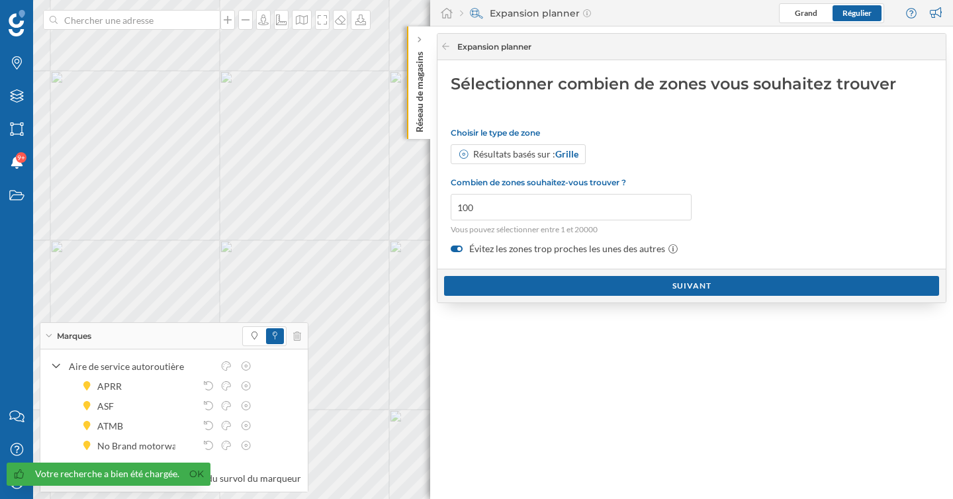
click at [46, 334] on icon at bounding box center [49, 335] width 6 height 3
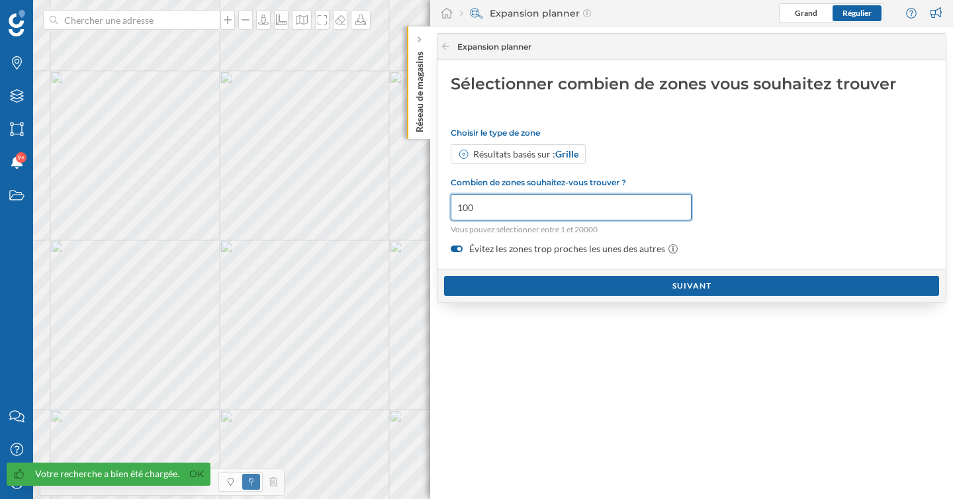
click at [521, 216] on input "100" at bounding box center [571, 207] width 241 height 26
type input "1"
type input "250"
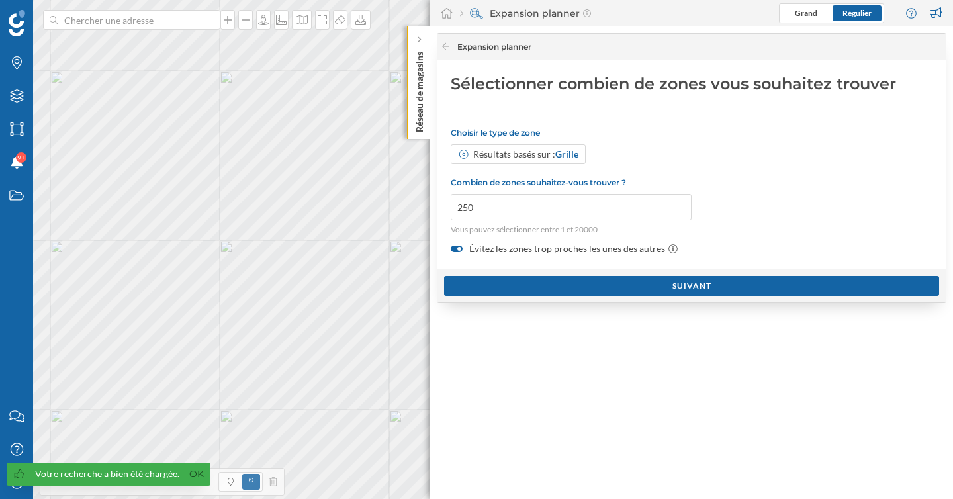
click at [525, 249] on label "Évitez les zones trop proches les unes des autres" at bounding box center [692, 248] width 482 height 13
click at [0, 0] on input "Évitez les zones trop proches les unes des autres" at bounding box center [0, 0] width 0 height 0
click at [525, 290] on div "Suivant" at bounding box center [691, 285] width 495 height 20
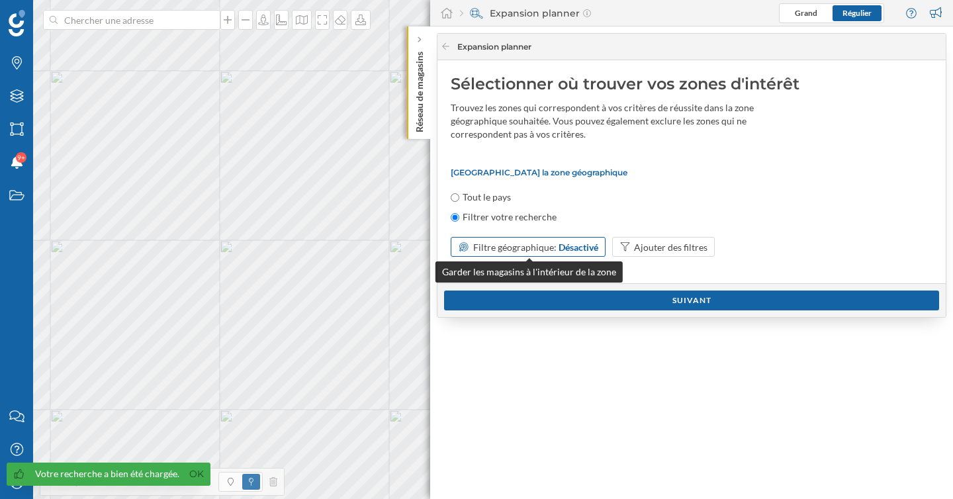
click at [513, 247] on span "Filtre géographique:" at bounding box center [514, 247] width 83 height 11
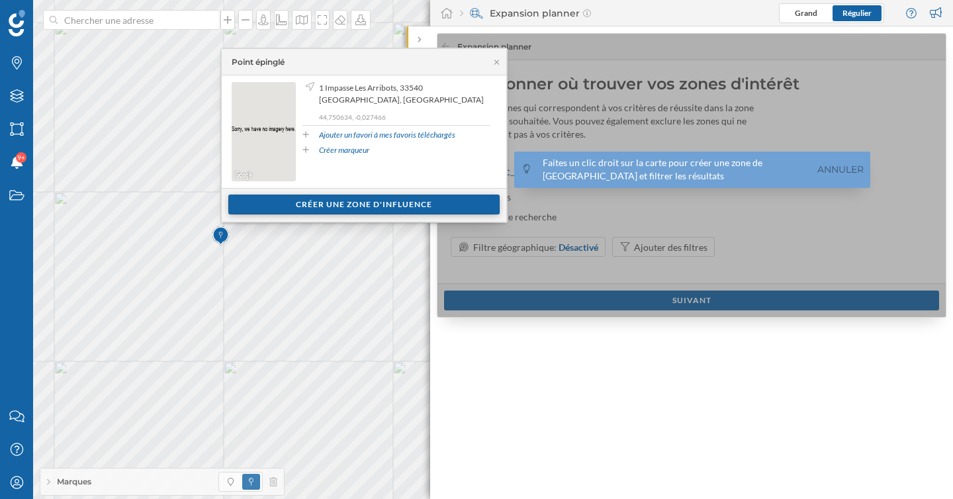
click at [274, 210] on div "Créer une zone d'influence" at bounding box center [363, 205] width 271 height 20
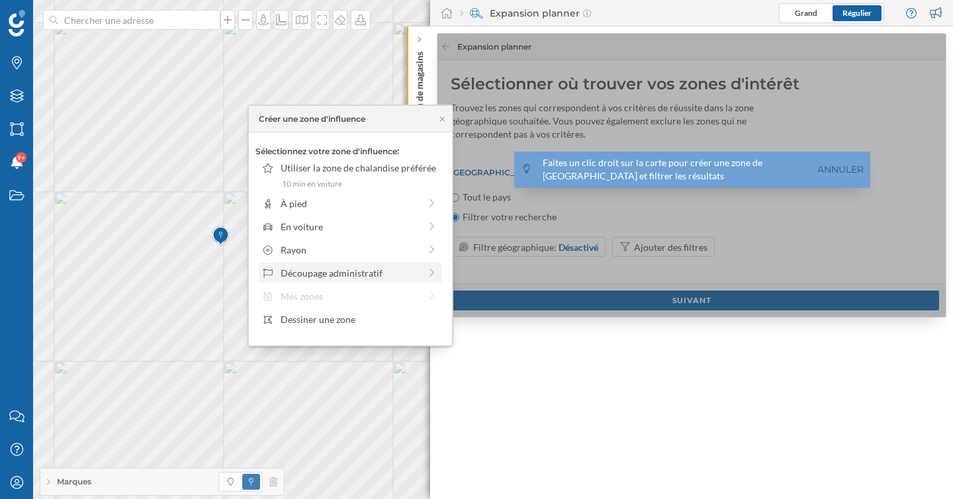
click at [296, 275] on div "Découpage administratif" at bounding box center [350, 273] width 139 height 14
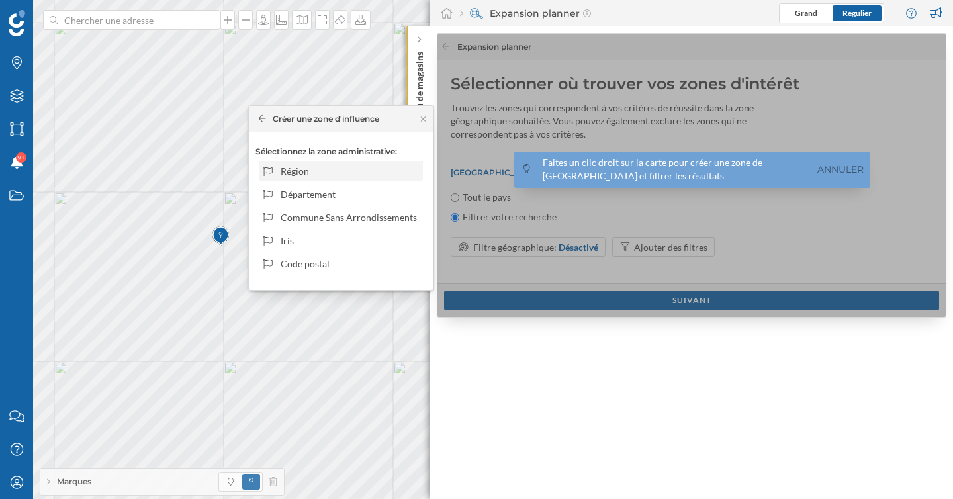
click at [301, 174] on div "Région" at bounding box center [350, 171] width 138 height 14
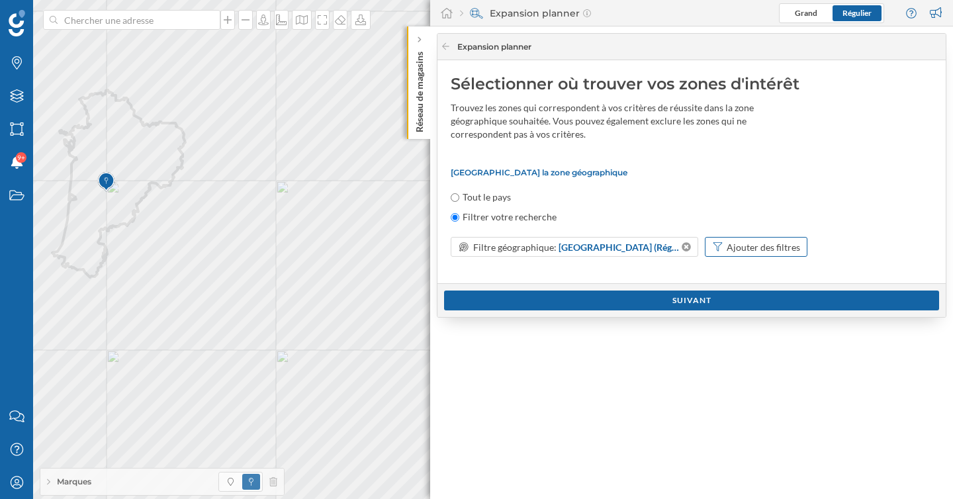
click at [740, 247] on div "Ajouter des filtres" at bounding box center [763, 247] width 73 height 14
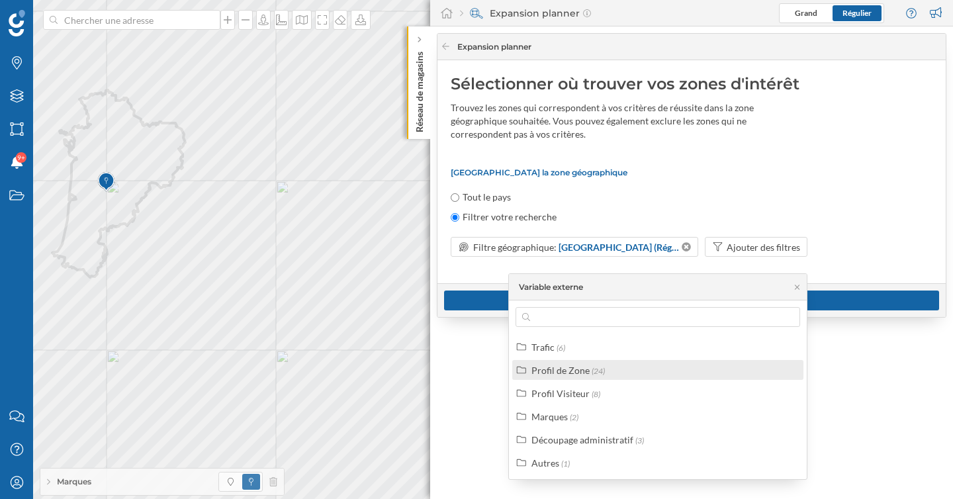
click at [556, 365] on div "Profil de Zone" at bounding box center [560, 370] width 58 height 11
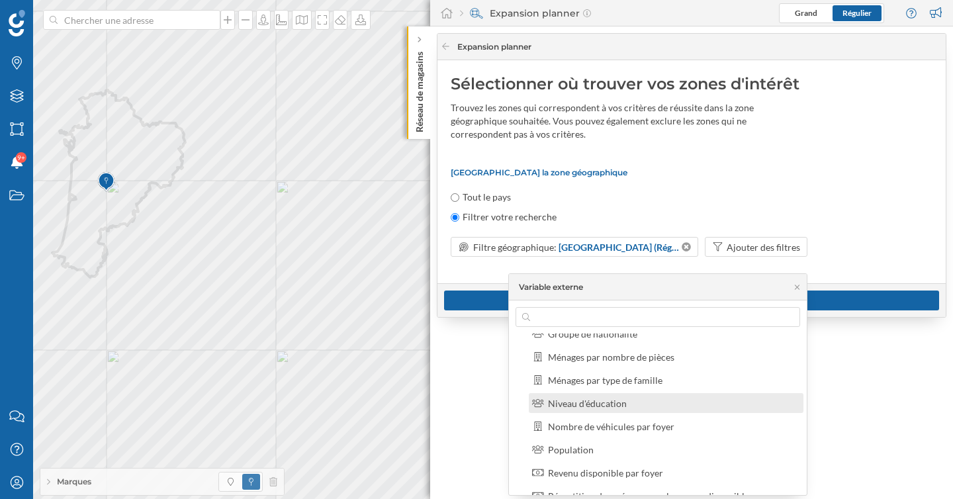
scroll to position [130, 0]
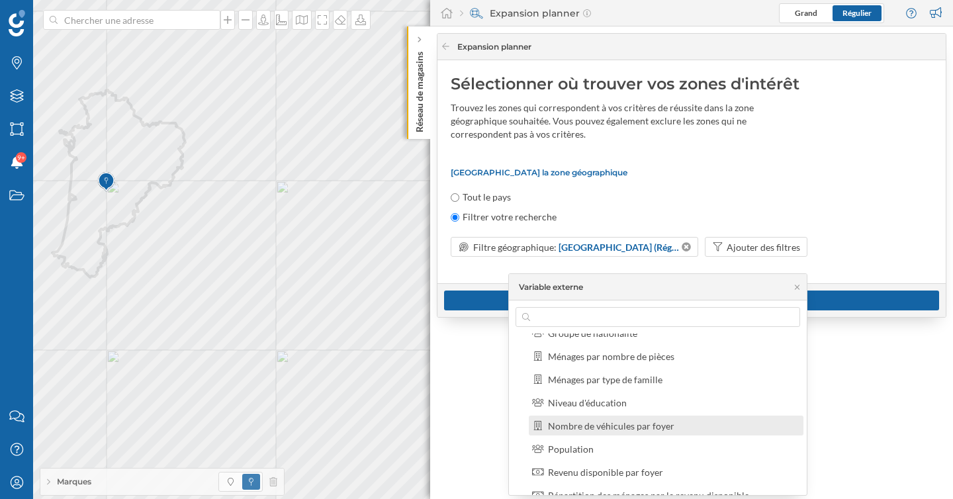
click at [572, 423] on div "Nombre de véhicules par foyer" at bounding box center [611, 425] width 126 height 11
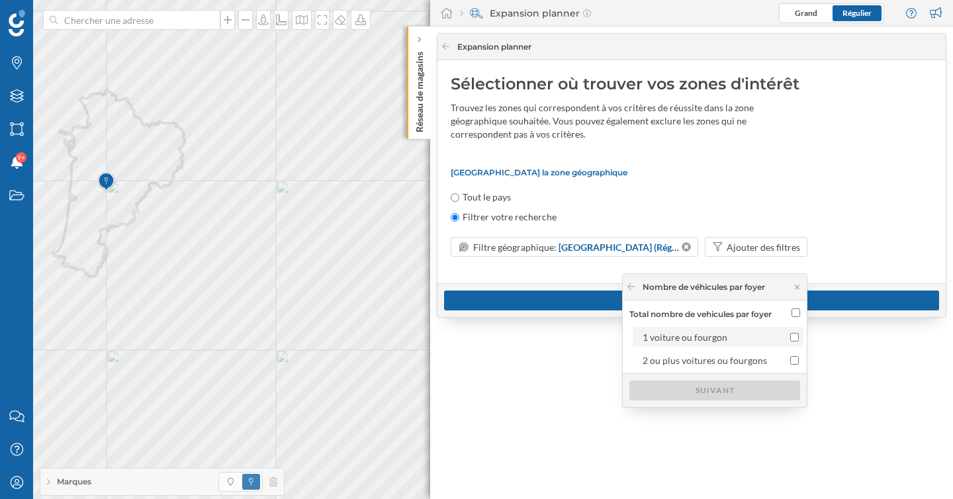
click at [793, 337] on input "1 voiture ou fourgon" at bounding box center [794, 337] width 9 height 9
checkbox input "true"
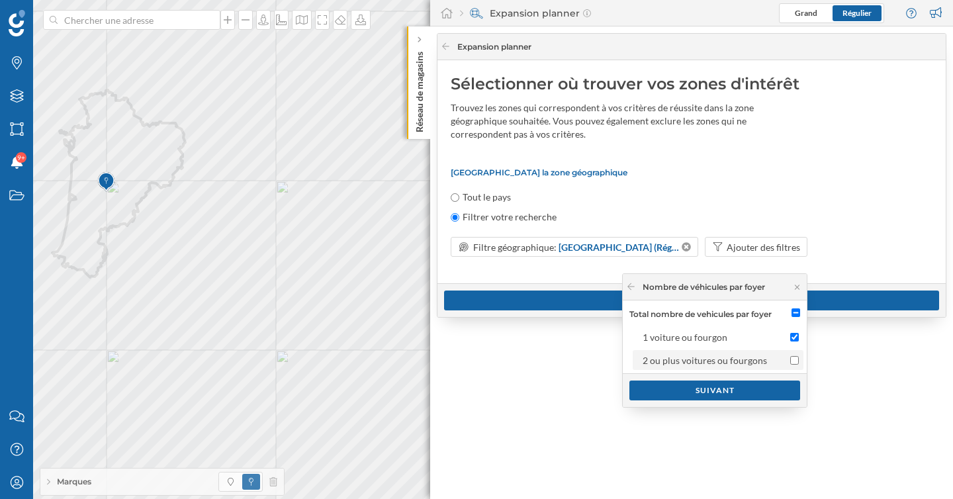
click at [794, 356] on input "2 ou plus voitures ou fourgons" at bounding box center [794, 360] width 9 height 9
checkbox input "true"
click at [752, 390] on div "Suivant" at bounding box center [714, 390] width 171 height 20
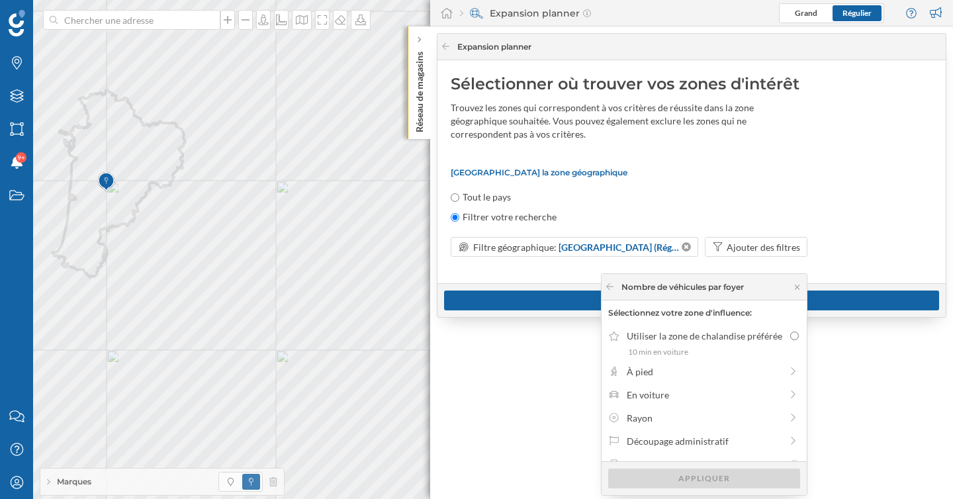
scroll to position [13, 0]
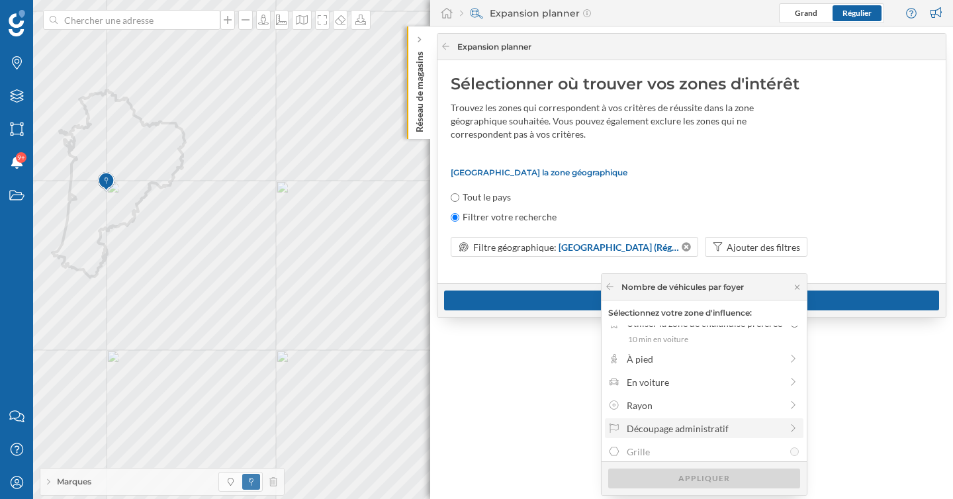
click at [705, 428] on div "Découpage administratif" at bounding box center [704, 428] width 154 height 14
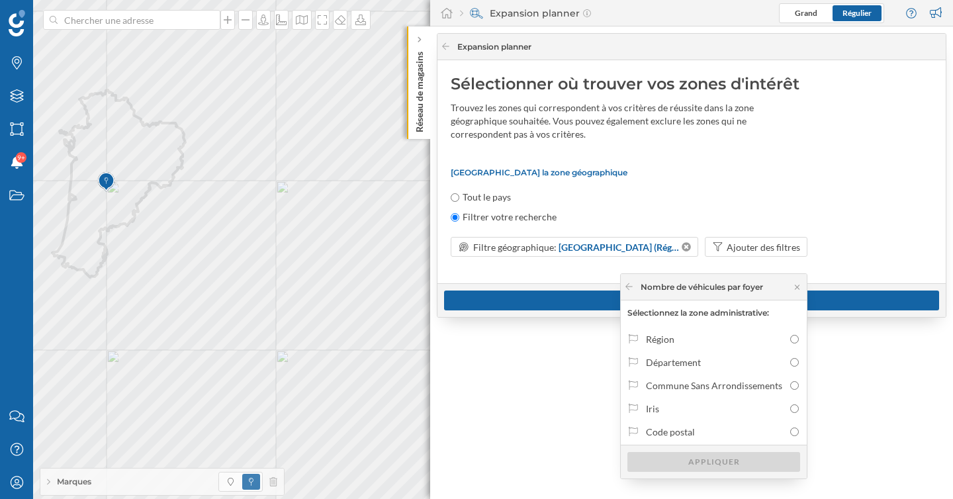
scroll to position [0, 0]
click at [687, 411] on div "Iris" at bounding box center [715, 409] width 138 height 14
click at [790, 411] on input "Iris" at bounding box center [794, 408] width 9 height 9
radio input "true"
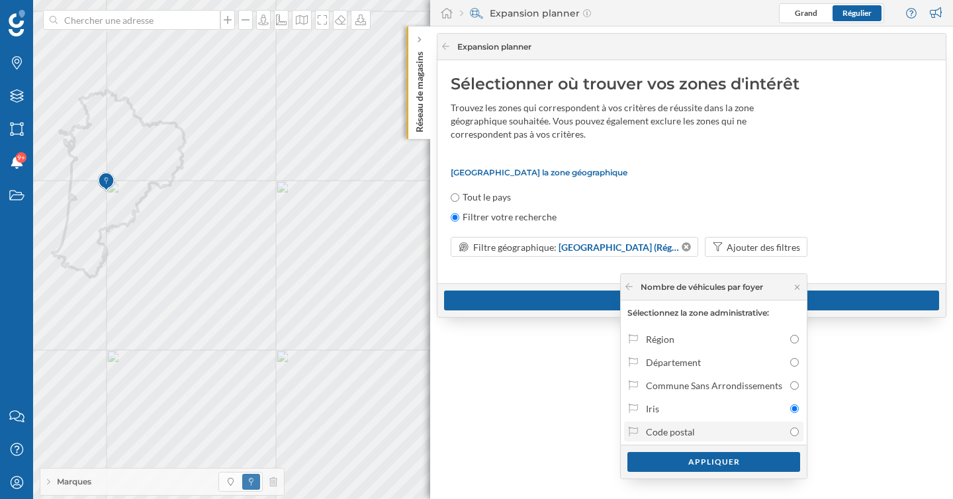
click at [714, 435] on div "Code postal" at bounding box center [715, 432] width 138 height 14
click at [790, 435] on input "Code postal" at bounding box center [794, 431] width 9 height 9
radio input "true"
click at [721, 462] on div "Appliquer" at bounding box center [713, 461] width 173 height 20
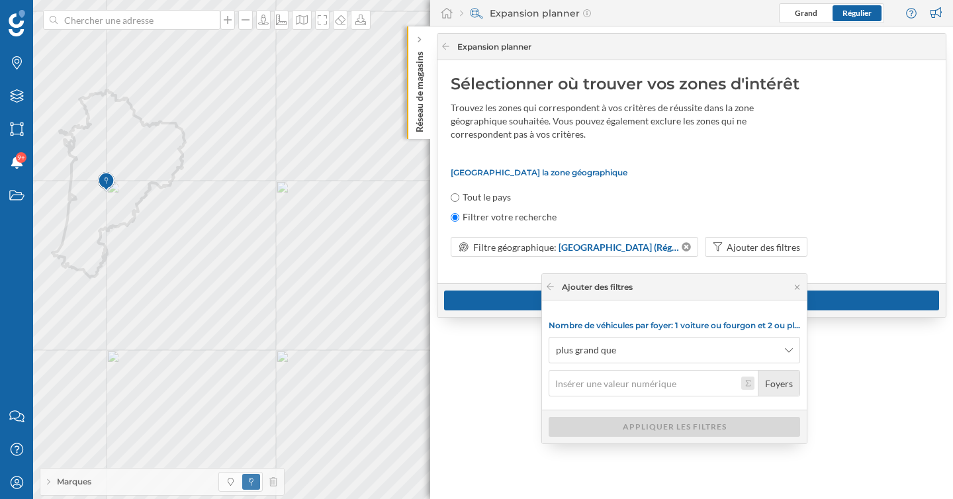
click at [746, 382] on button "Foyers" at bounding box center [747, 382] width 13 height 13
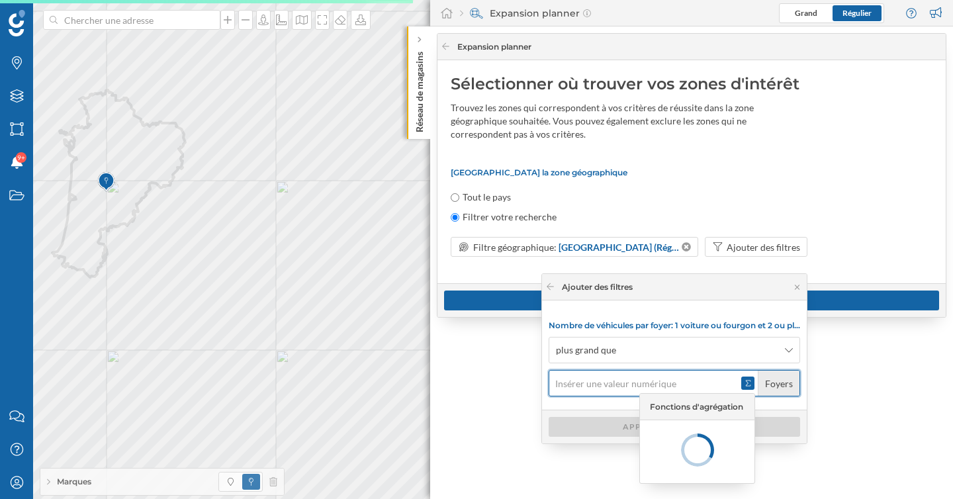
click at [602, 382] on input "Foyers" at bounding box center [645, 383] width 193 height 26
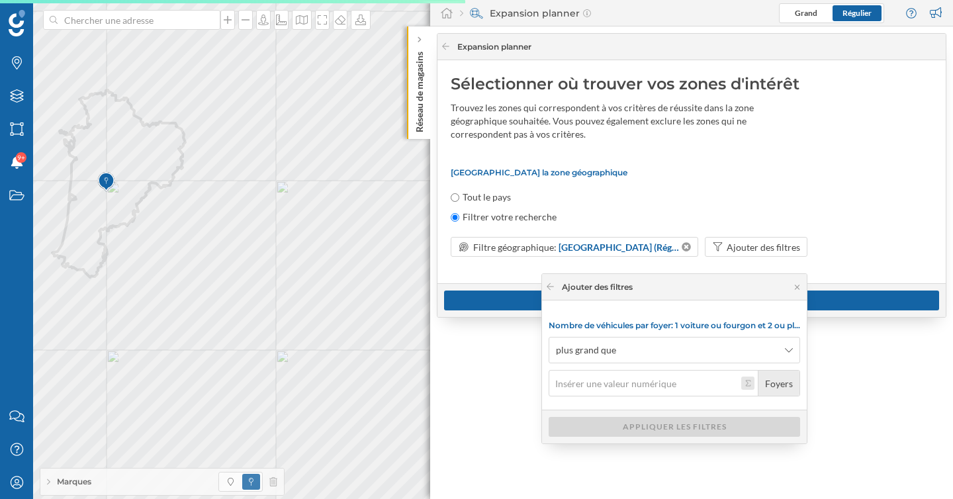
click at [754, 384] on button "Foyers" at bounding box center [747, 382] width 13 height 13
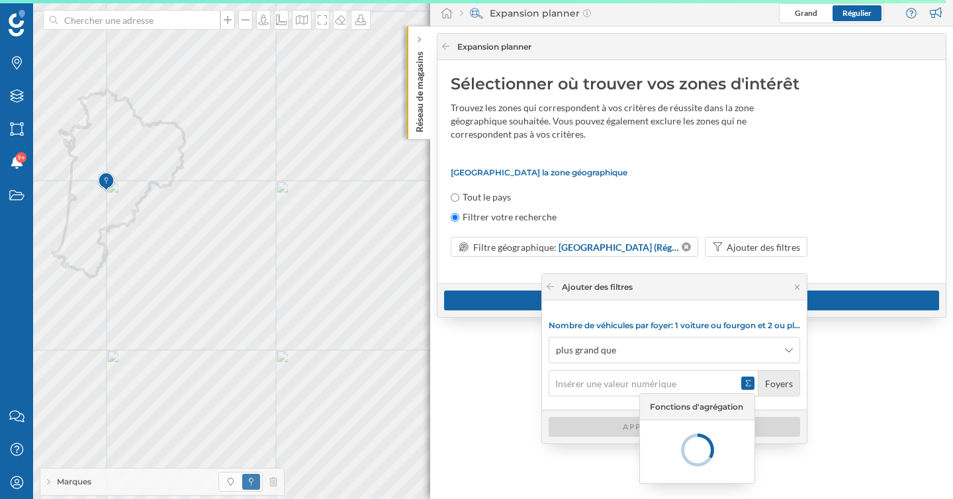
click at [738, 307] on div "Nombre de véhicules par foyer: 1 voiture ou fourgon et 2 ou plus voitures ou fo…" at bounding box center [674, 354] width 265 height 109
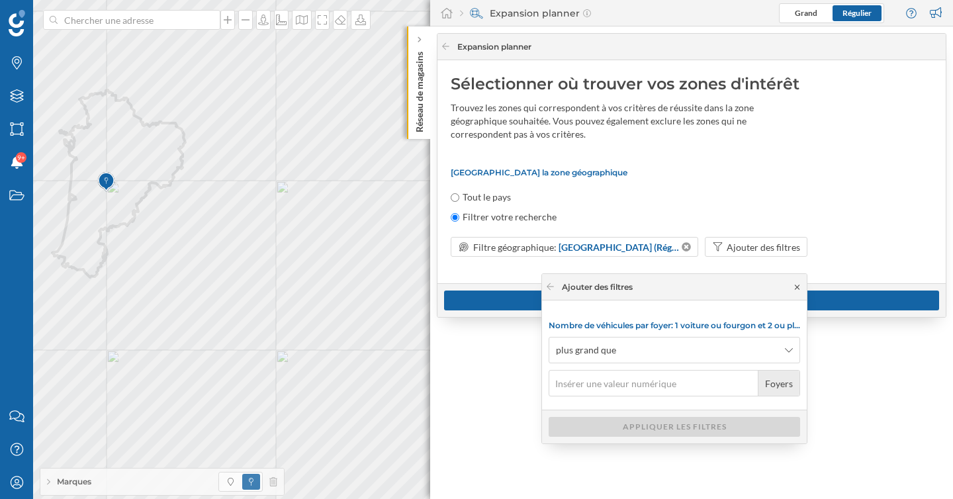
click at [795, 288] on icon at bounding box center [797, 287] width 10 height 8
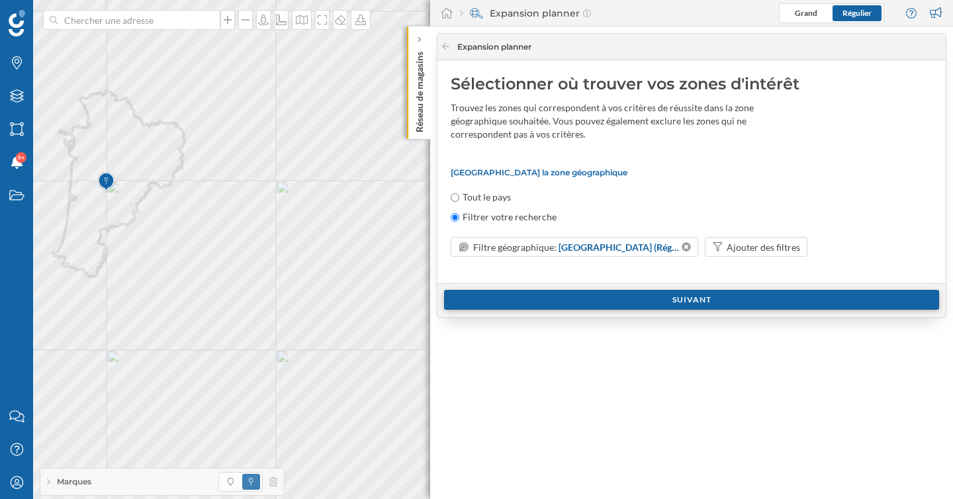
click at [694, 304] on div "Suivant" at bounding box center [691, 300] width 495 height 20
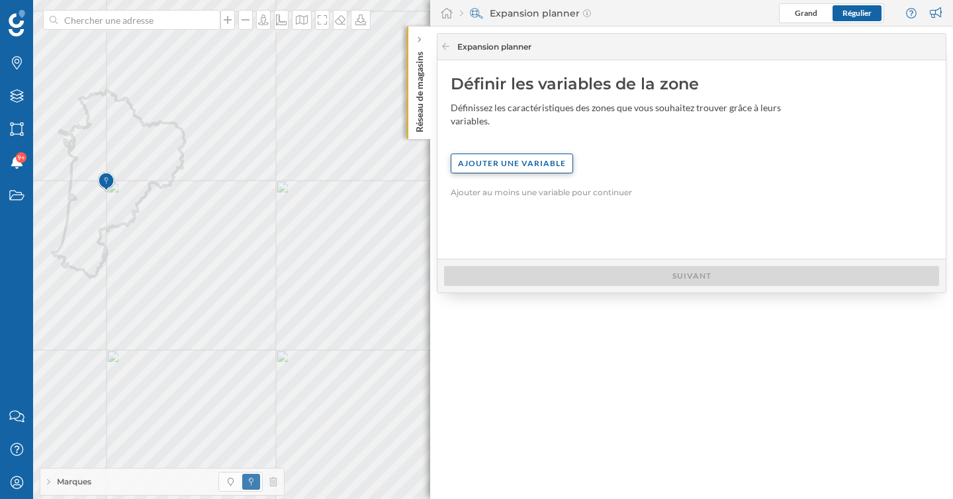
click at [499, 159] on div "Ajouter une variable" at bounding box center [512, 164] width 122 height 20
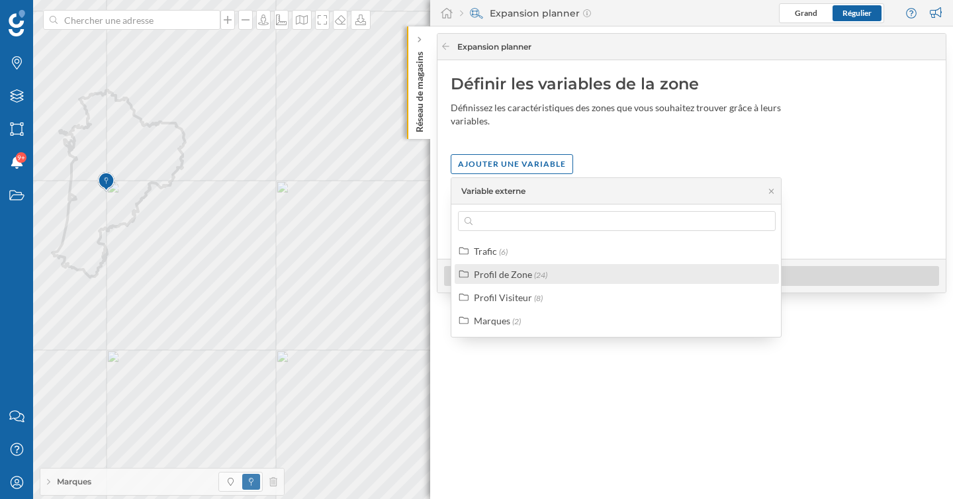
click at [500, 271] on div "Profil de Zone" at bounding box center [503, 274] width 58 height 11
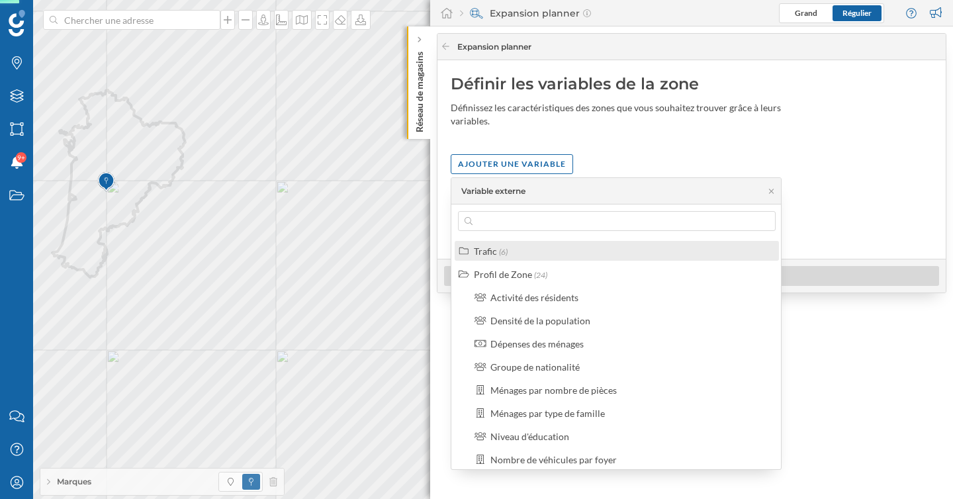
click at [509, 257] on div "Trafic (6)" at bounding box center [622, 251] width 297 height 14
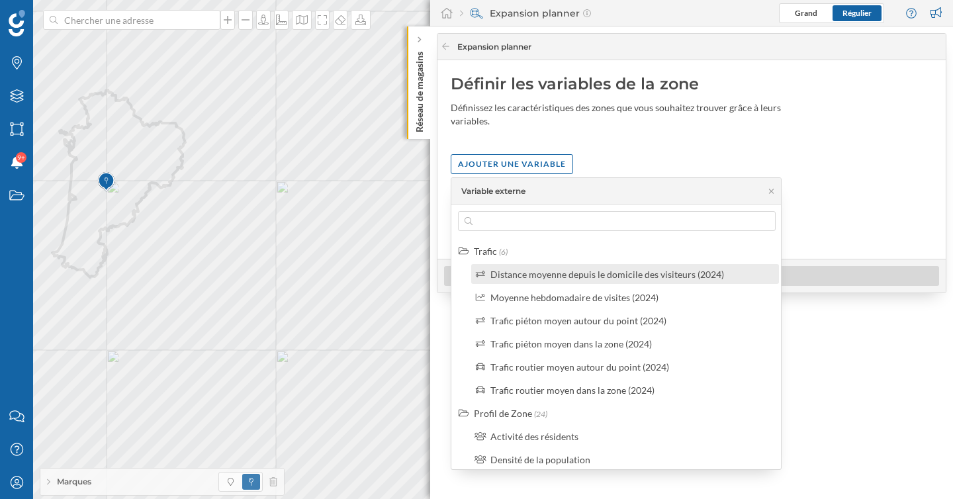
click at [516, 277] on div "Distance moyenne depuis le domicile des visiteurs (2024)" at bounding box center [607, 274] width 234 height 11
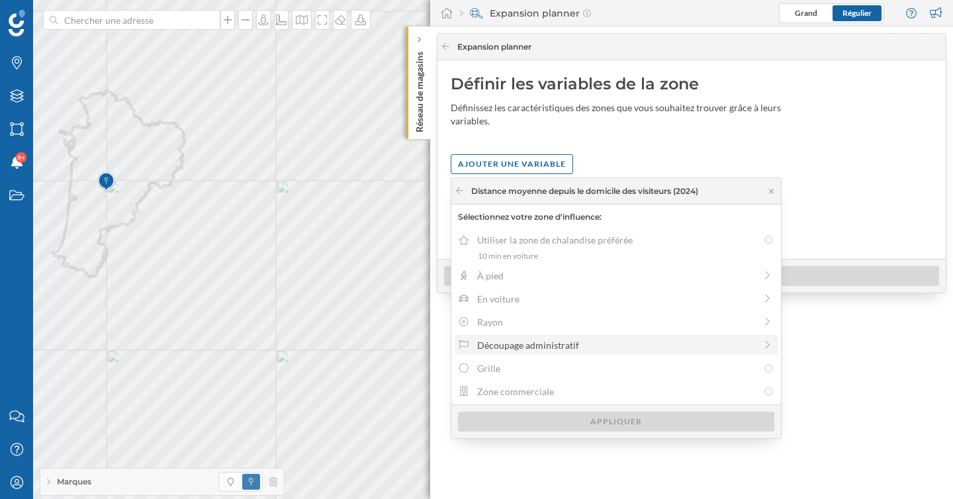
click at [544, 346] on div "Découpage administratif" at bounding box center [616, 345] width 278 height 14
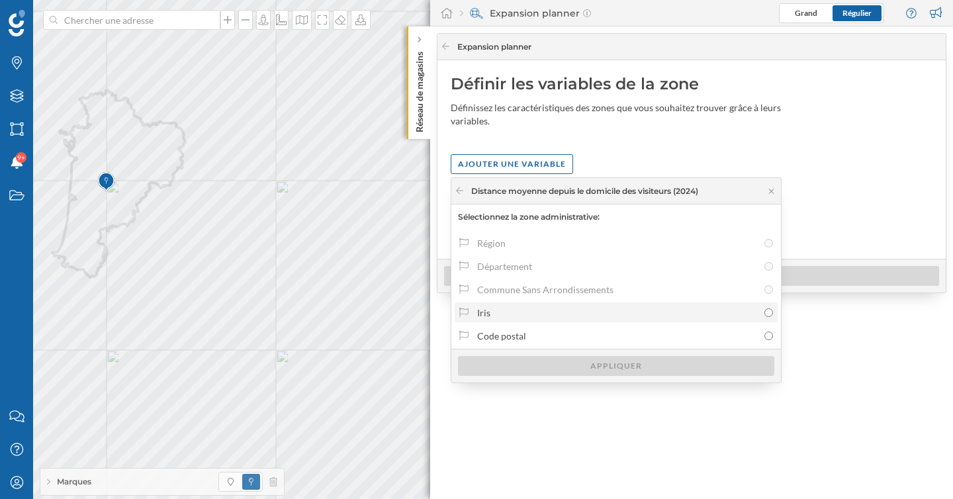
click at [517, 316] on div "Iris" at bounding box center [617, 313] width 281 height 14
click at [764, 316] on input "Iris" at bounding box center [768, 312] width 9 height 9
radio input "true"
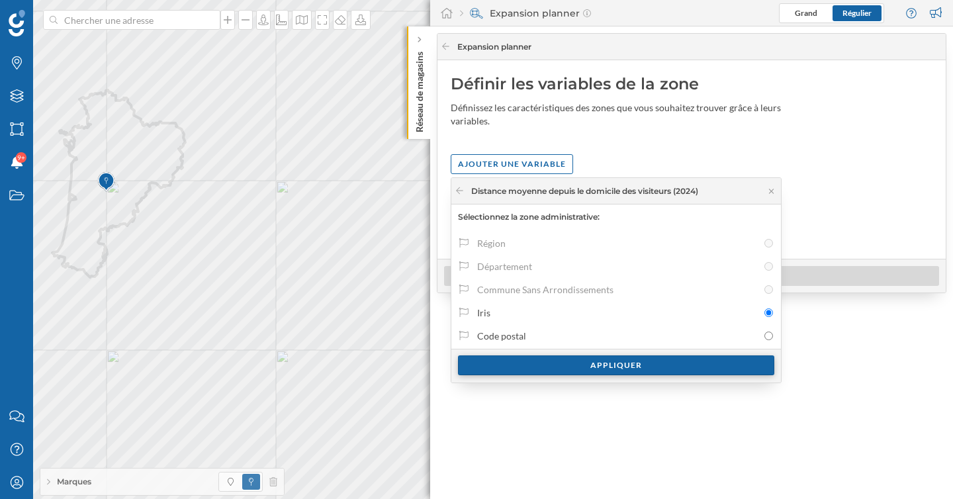
click at [535, 355] on div "Appliquer" at bounding box center [616, 365] width 316 height 20
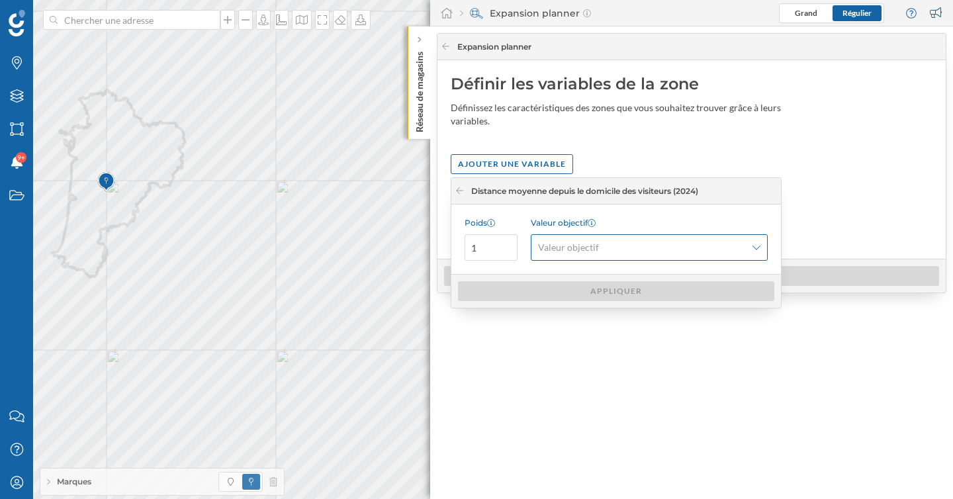
click at [603, 252] on span "Valeur objectif" at bounding box center [642, 247] width 208 height 13
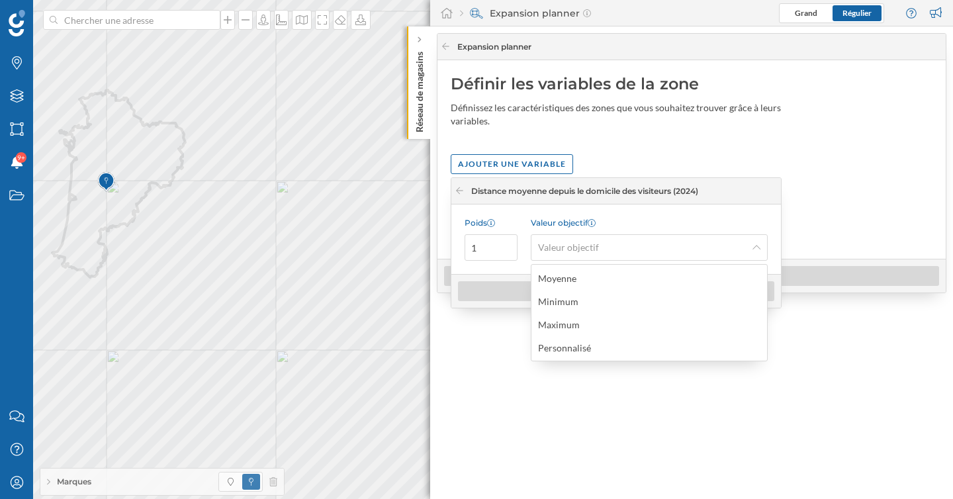
click at [609, 335] on div "Moyenne Minimum Maximum Personnalisé" at bounding box center [649, 313] width 236 height 96
click at [609, 327] on div "Maximum" at bounding box center [648, 325] width 221 height 14
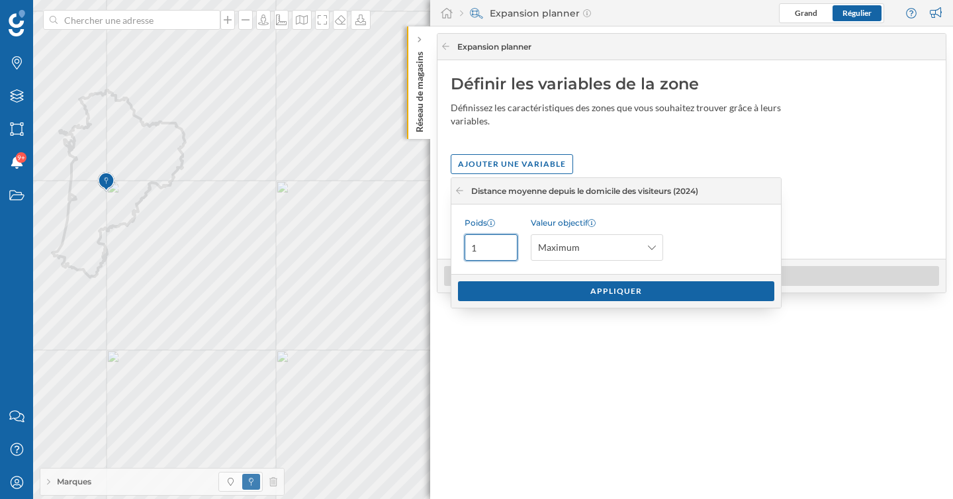
click at [491, 252] on input "1" at bounding box center [490, 247] width 53 height 26
type input "2"
click at [538, 286] on div "Appliquer" at bounding box center [616, 291] width 316 height 20
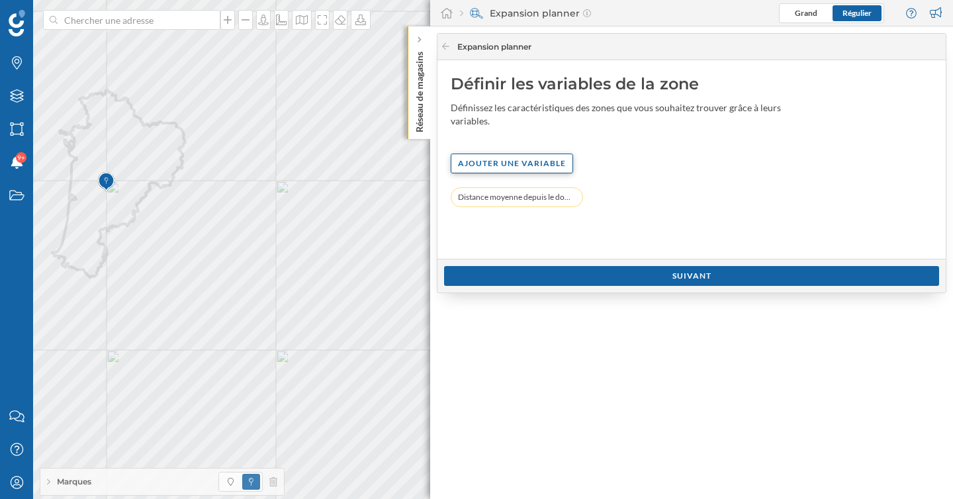
click at [532, 167] on div "Ajouter une variable" at bounding box center [512, 164] width 122 height 20
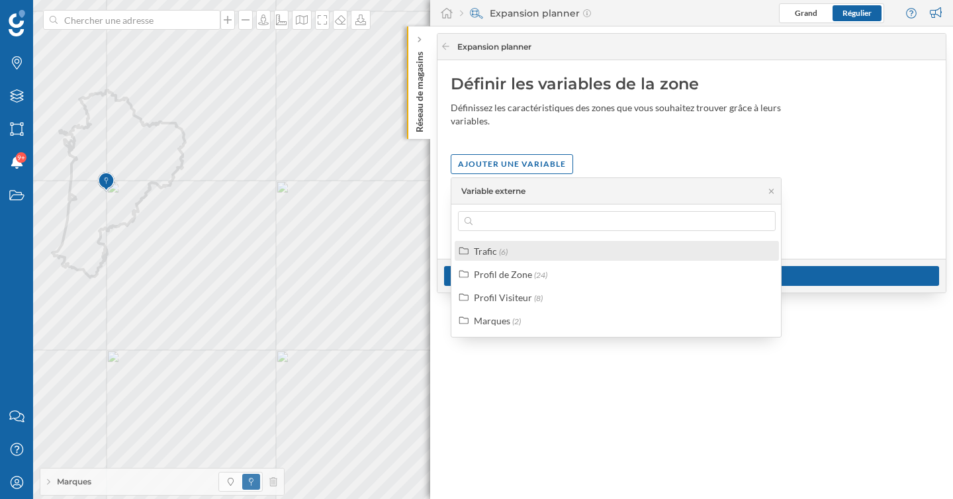
click at [498, 256] on label "Trafic (6)" at bounding box center [491, 251] width 34 height 14
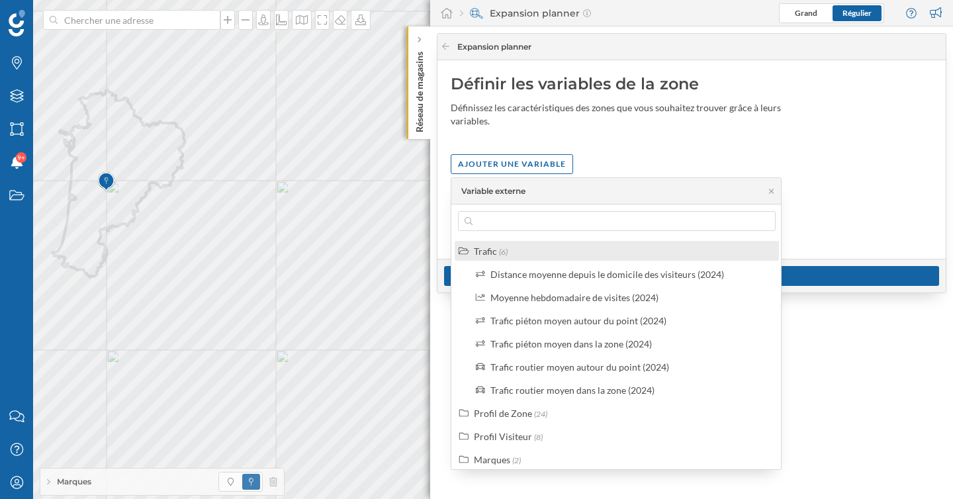
click at [489, 253] on div "Trafic" at bounding box center [485, 250] width 23 height 11
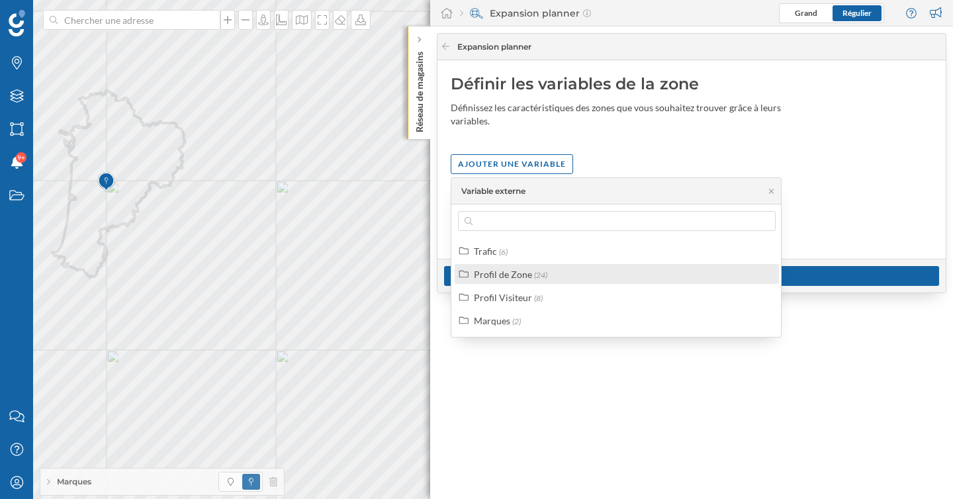
click at [500, 277] on div "Profil de Zone" at bounding box center [503, 274] width 58 height 11
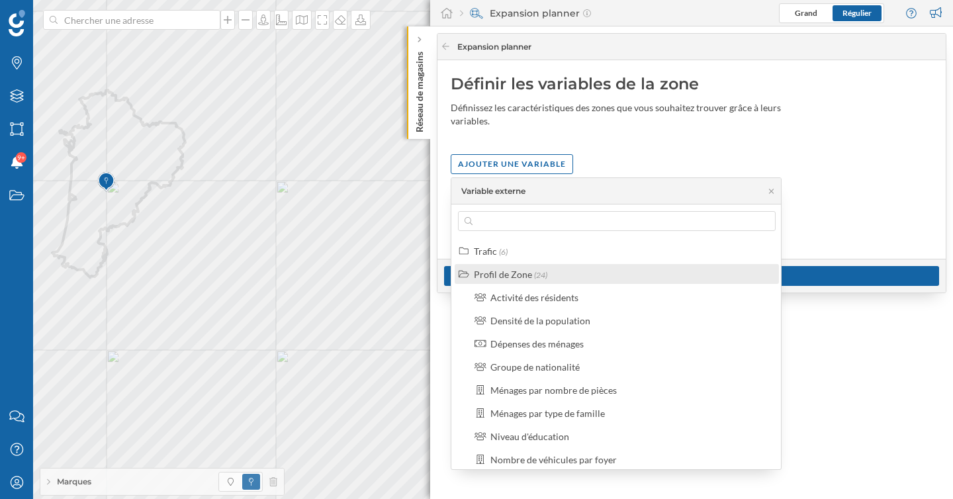
click at [507, 277] on div "Profil de Zone" at bounding box center [503, 274] width 58 height 11
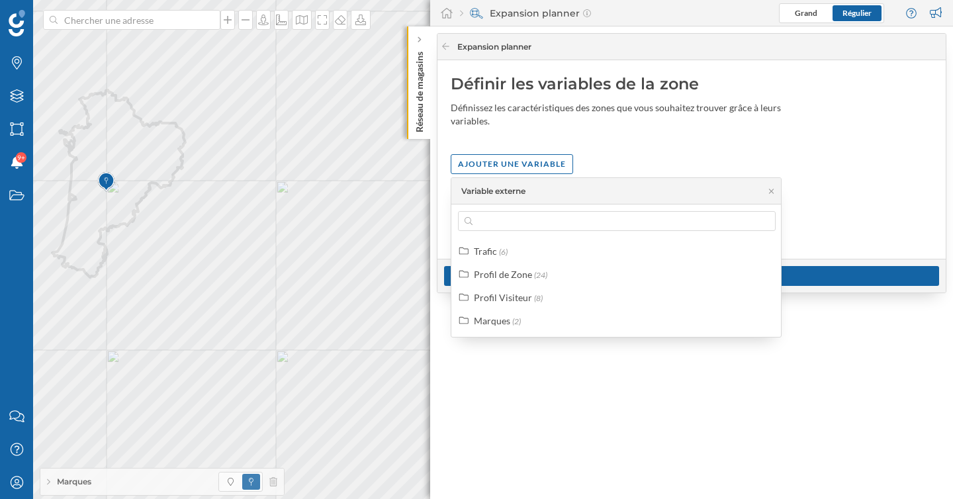
click at [508, 307] on div "Trafic (6) Profil de Zone (24) Profil Visiteur (8) Marques (2)" at bounding box center [616, 285] width 331 height 89
click at [508, 302] on div "Profil Visiteur" at bounding box center [503, 297] width 58 height 11
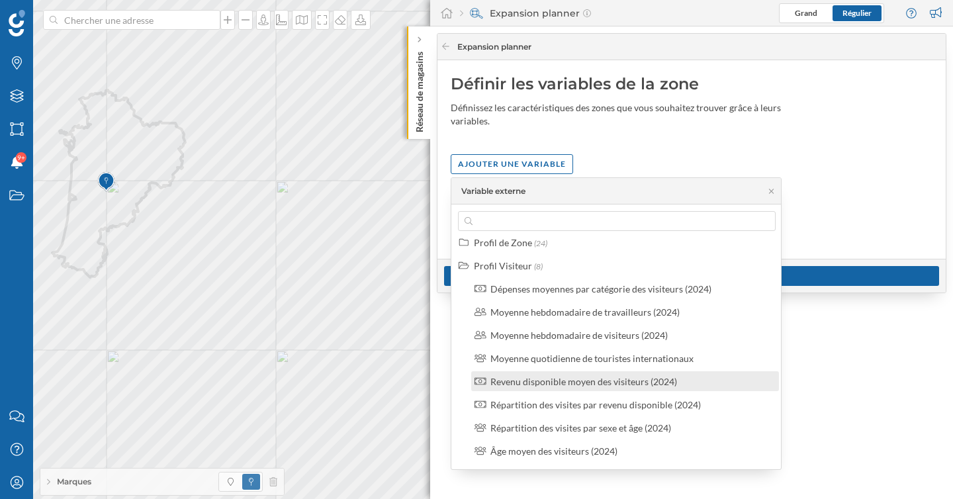
scroll to position [29, 0]
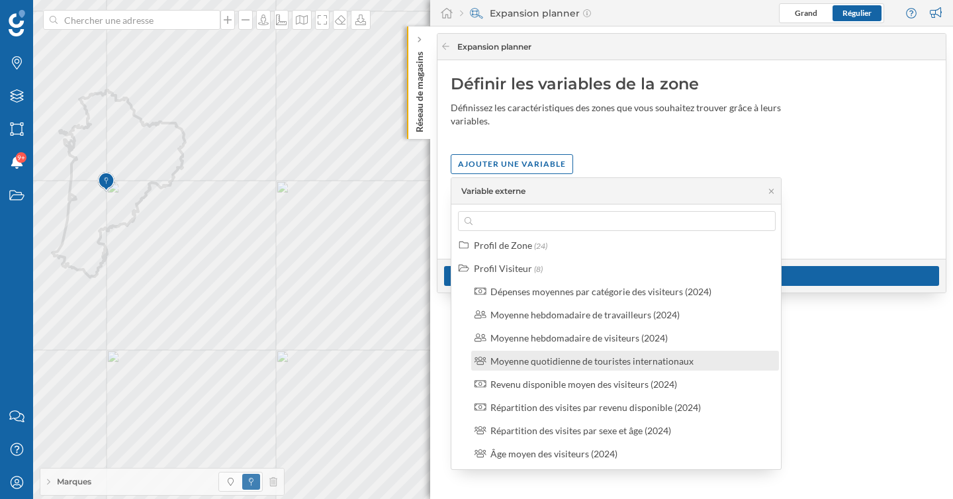
click at [533, 364] on div "Moyenne quotidienne de touristes internationaux" at bounding box center [591, 360] width 203 height 11
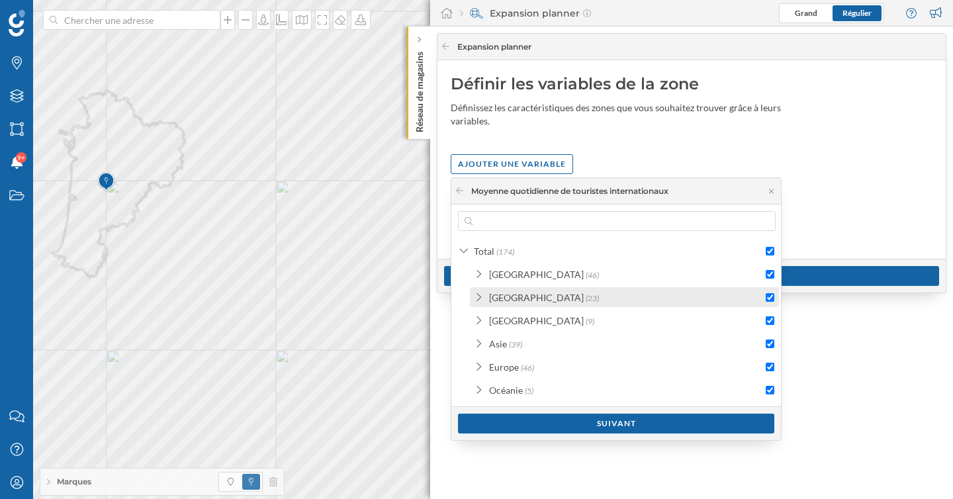
drag, startPoint x: 622, startPoint y: 427, endPoint x: 610, endPoint y: 304, distance: 124.3
click at [610, 304] on div "Moyenne quotidienne de touristes internationaux Total (174) [GEOGRAPHIC_DATA] (…" at bounding box center [616, 309] width 330 height 262
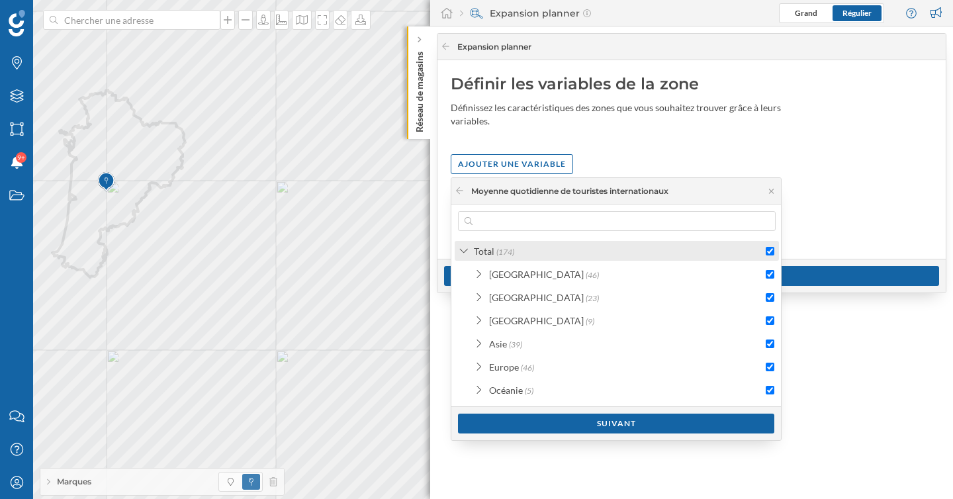
click at [467, 246] on icon at bounding box center [463, 251] width 9 height 12
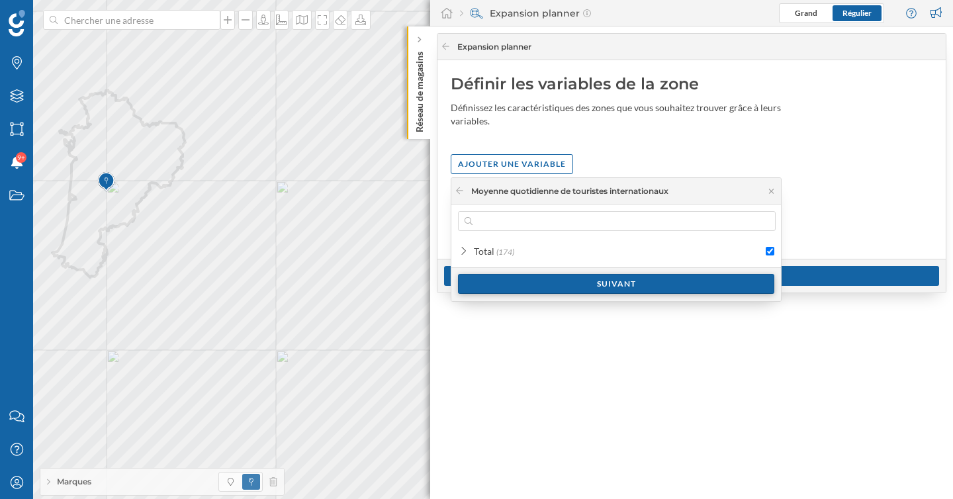
click at [541, 288] on div "Suivant" at bounding box center [616, 284] width 316 height 20
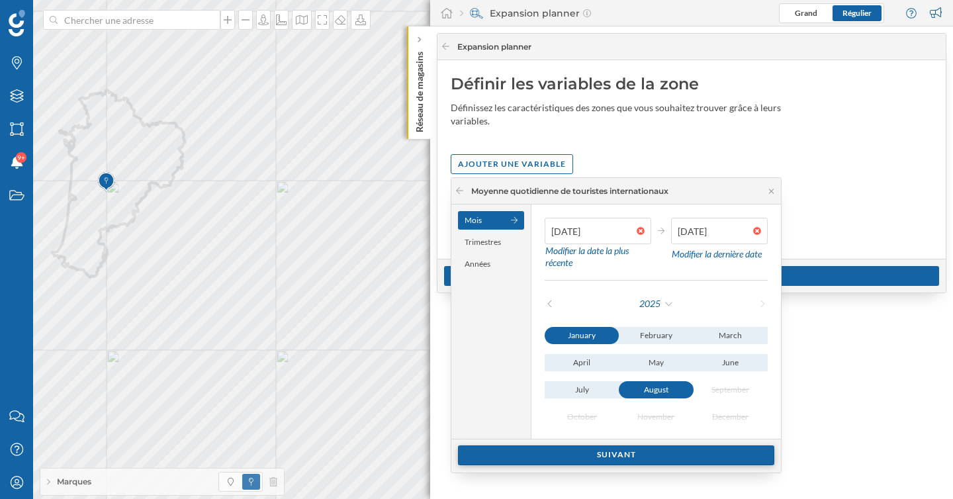
click at [643, 451] on div "Suivant" at bounding box center [616, 455] width 316 height 20
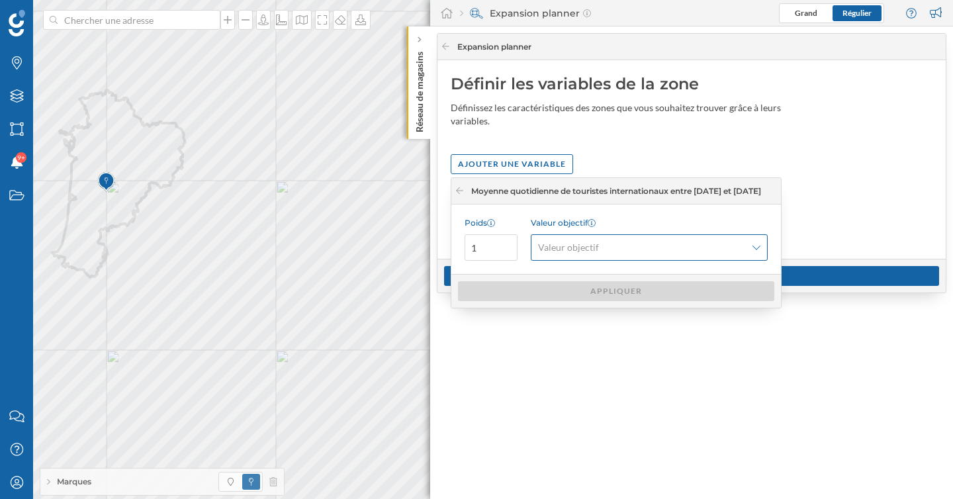
click at [588, 247] on span "Valeur objectif" at bounding box center [568, 247] width 61 height 13
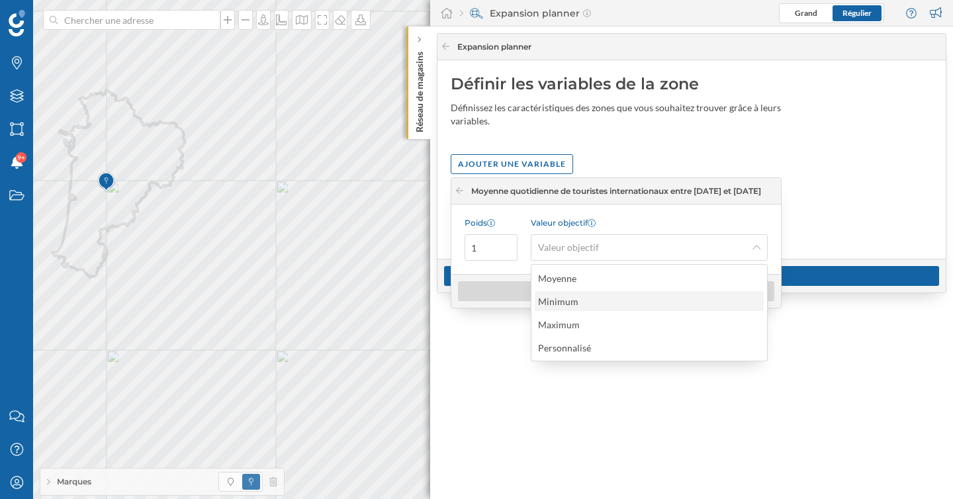
click at [594, 297] on div "Minimum" at bounding box center [648, 301] width 221 height 14
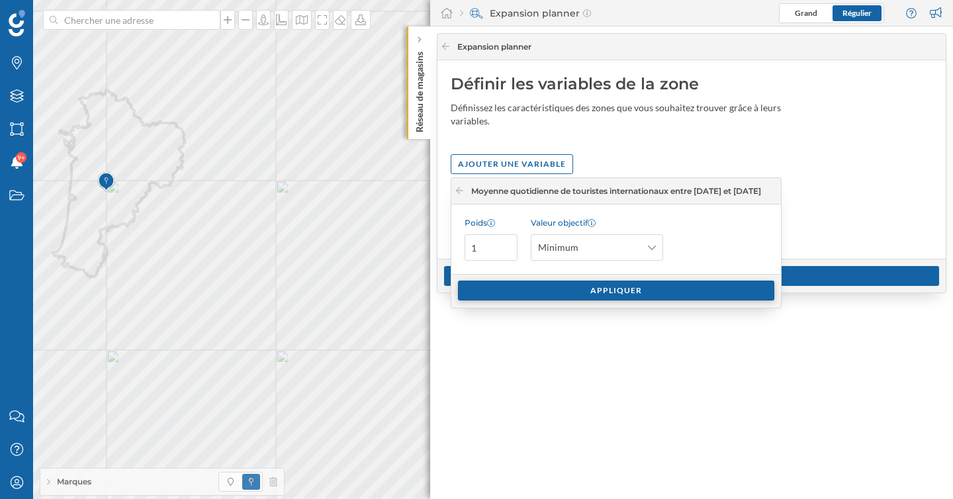
click at [561, 290] on div "Appliquer" at bounding box center [616, 291] width 316 height 20
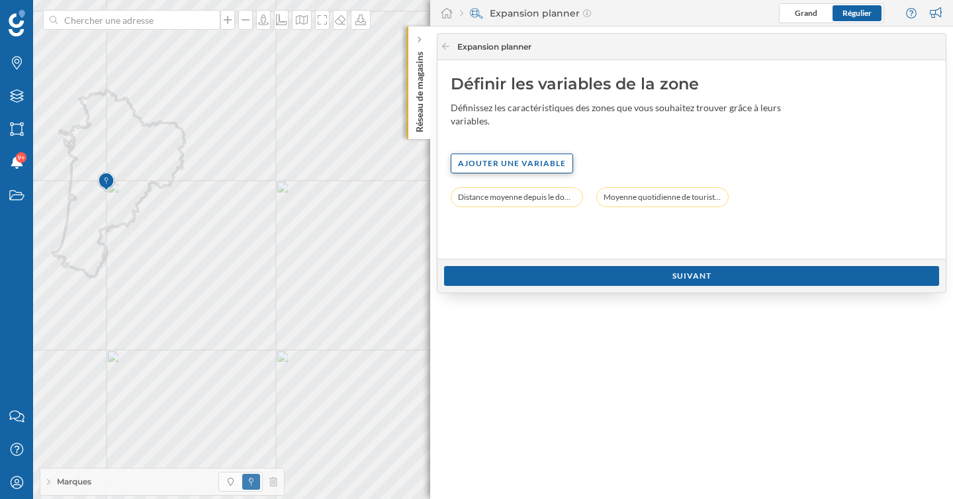
click at [509, 163] on div "Ajouter une variable" at bounding box center [512, 164] width 122 height 20
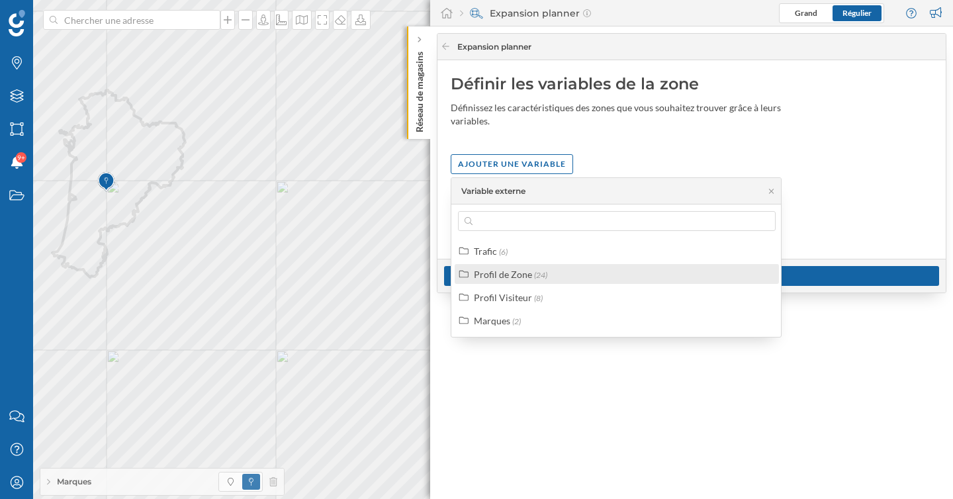
click at [505, 275] on div "Profil de Zone" at bounding box center [503, 274] width 58 height 11
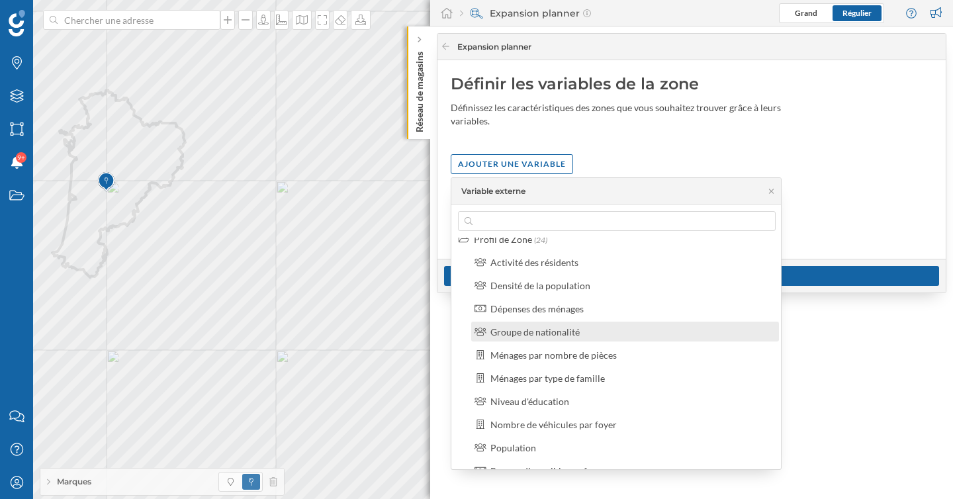
scroll to position [40, 0]
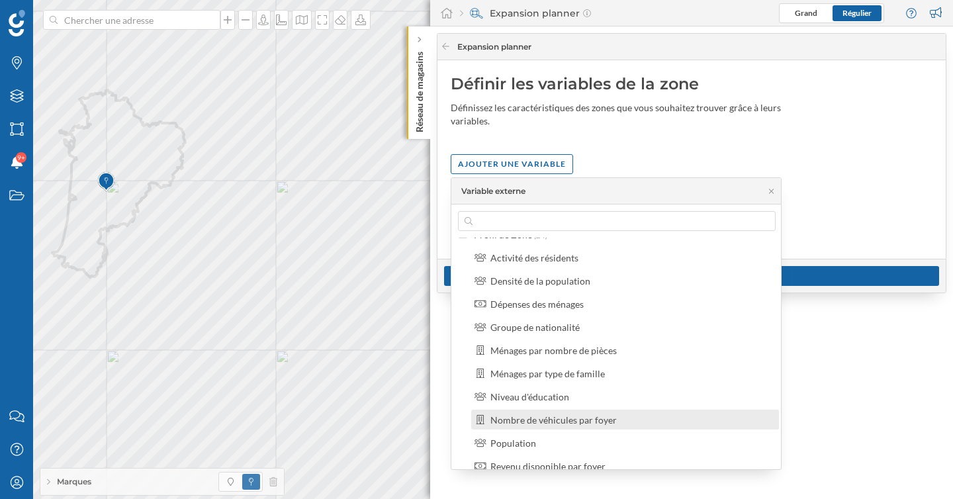
click at [560, 414] on div "Nombre de véhicules par foyer" at bounding box center [553, 419] width 126 height 11
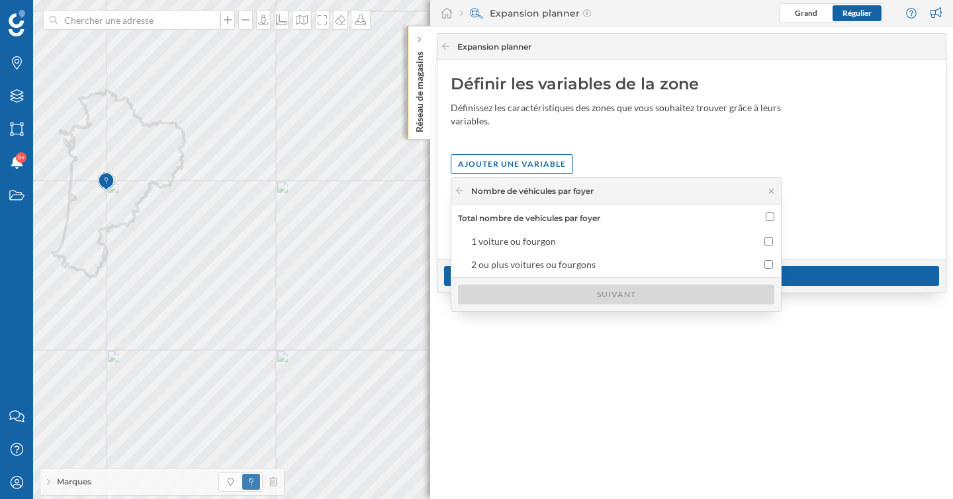
click at [771, 214] on input "Total nombre de vehicules par foyer" at bounding box center [770, 216] width 9 height 9
checkbox input "true"
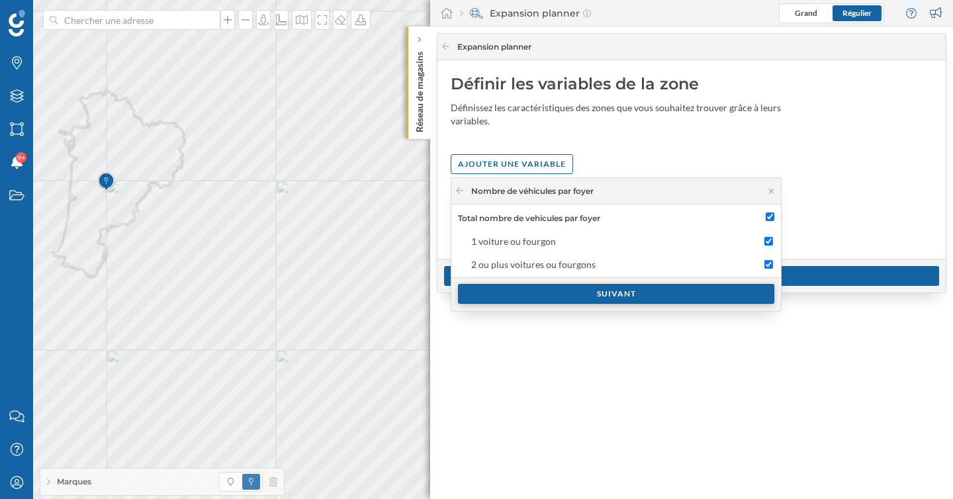
click at [689, 292] on div "Suivant" at bounding box center [616, 294] width 316 height 20
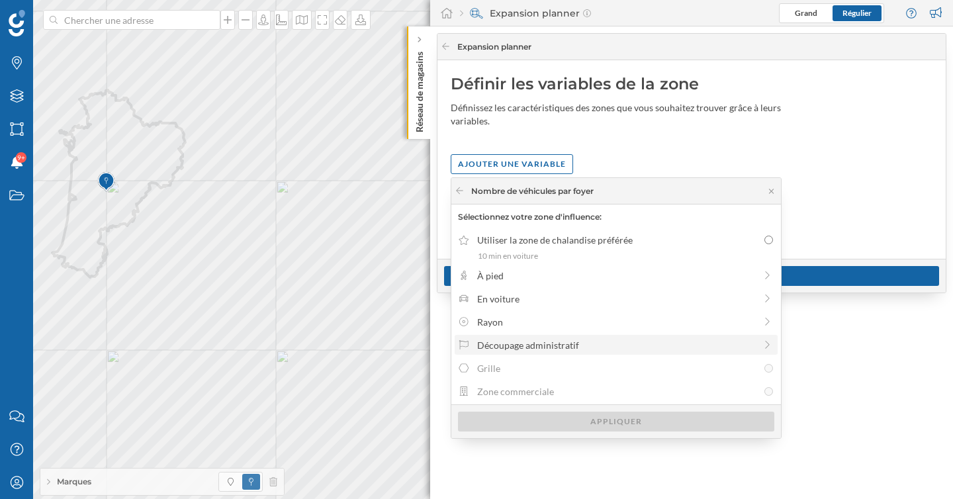
click at [599, 343] on div "Découpage administratif" at bounding box center [616, 345] width 278 height 14
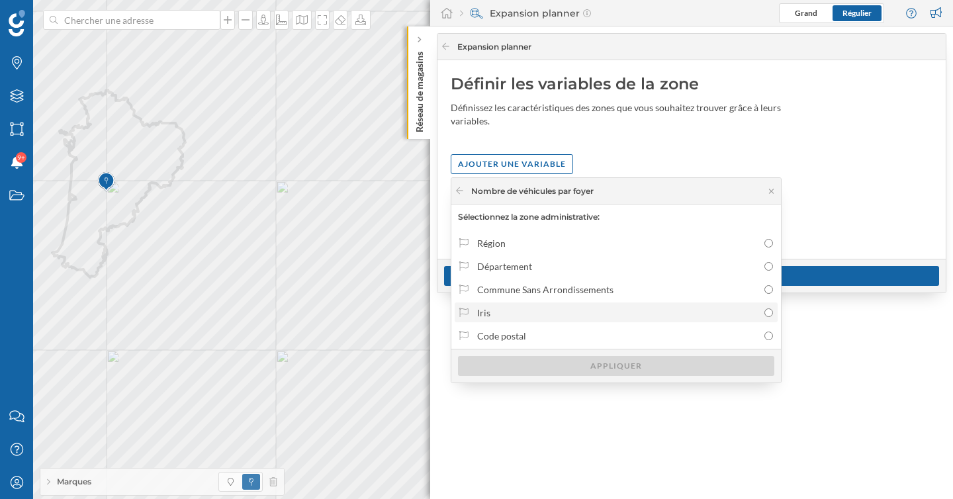
click at [558, 317] on div "Iris" at bounding box center [617, 313] width 281 height 14
click at [764, 317] on input "Iris" at bounding box center [768, 312] width 9 height 9
radio input "true"
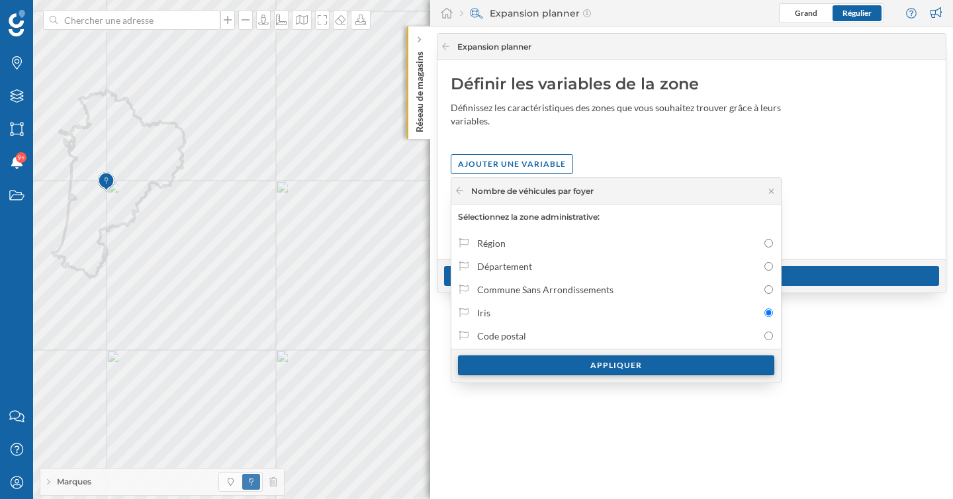
click at [579, 363] on div "Appliquer" at bounding box center [616, 365] width 316 height 20
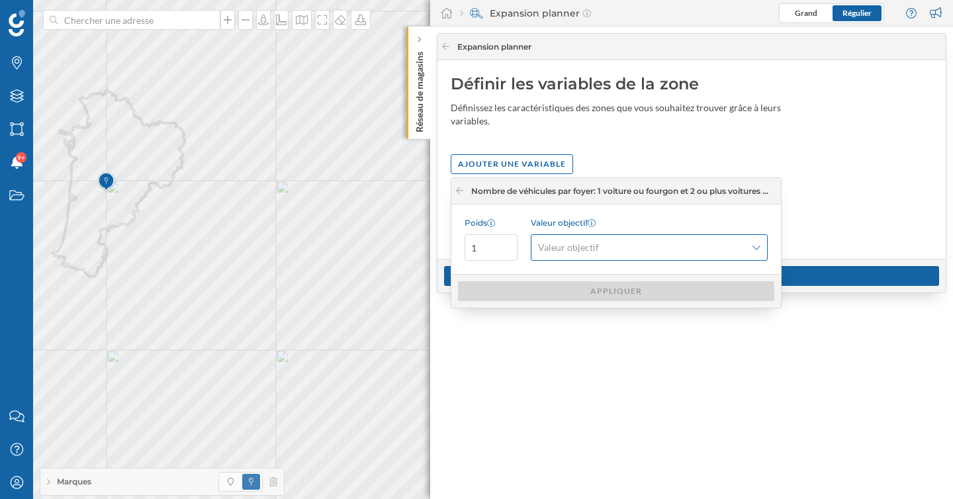
click at [589, 245] on span "Valeur objectif" at bounding box center [568, 247] width 61 height 13
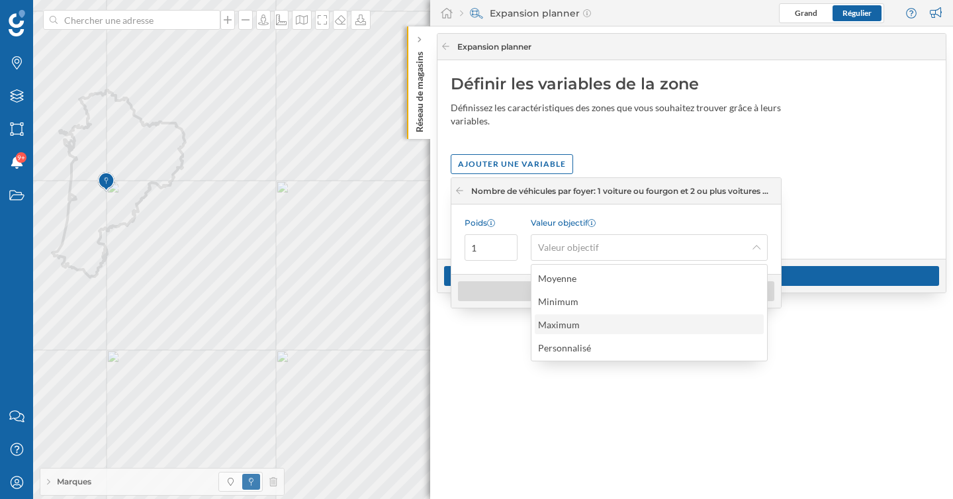
click at [639, 323] on div "Maximum" at bounding box center [648, 325] width 221 height 14
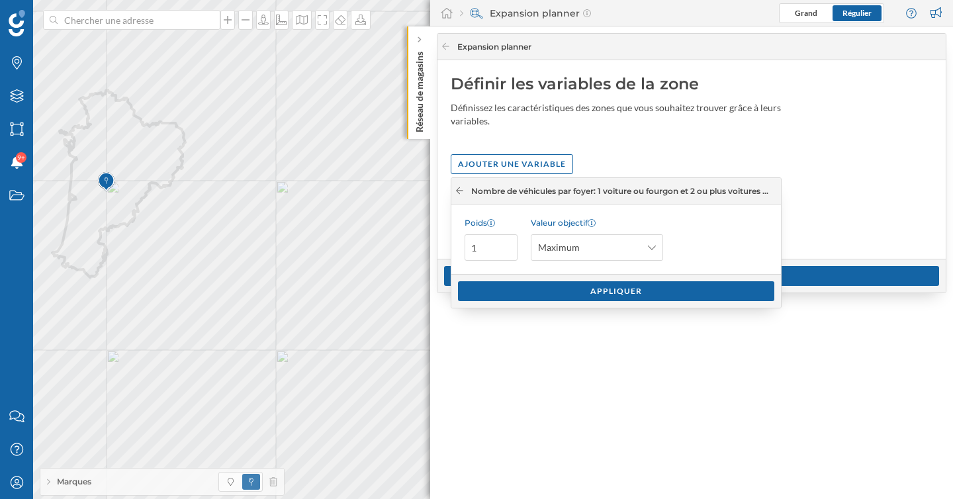
click at [455, 189] on icon at bounding box center [460, 191] width 10 height 8
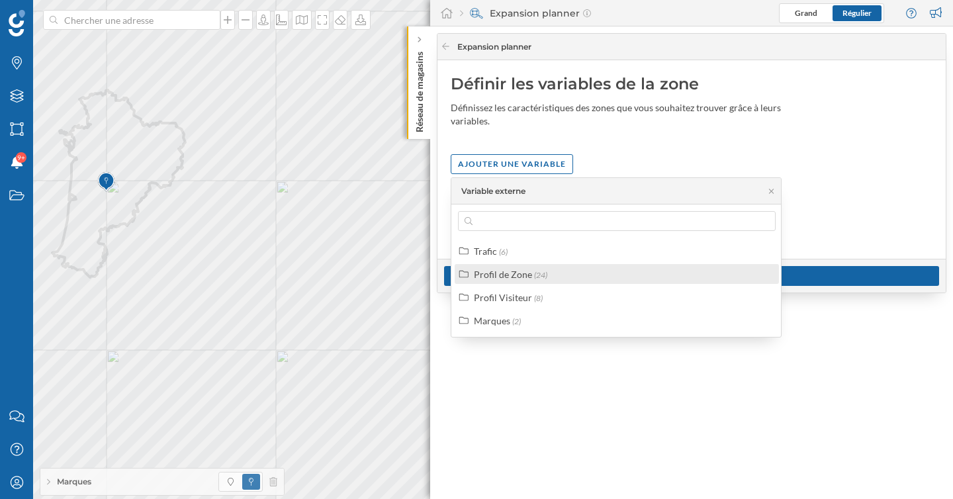
click at [516, 277] on div "Profil de Zone" at bounding box center [503, 274] width 58 height 11
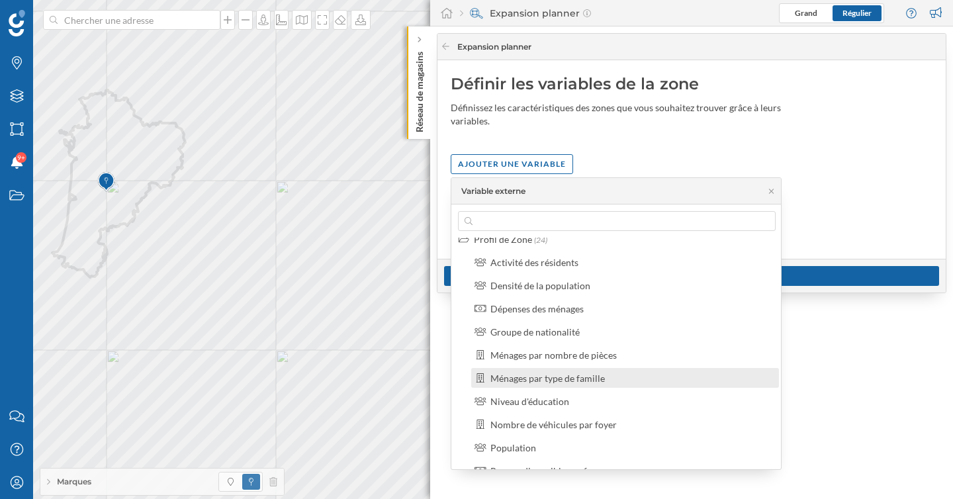
scroll to position [39, 0]
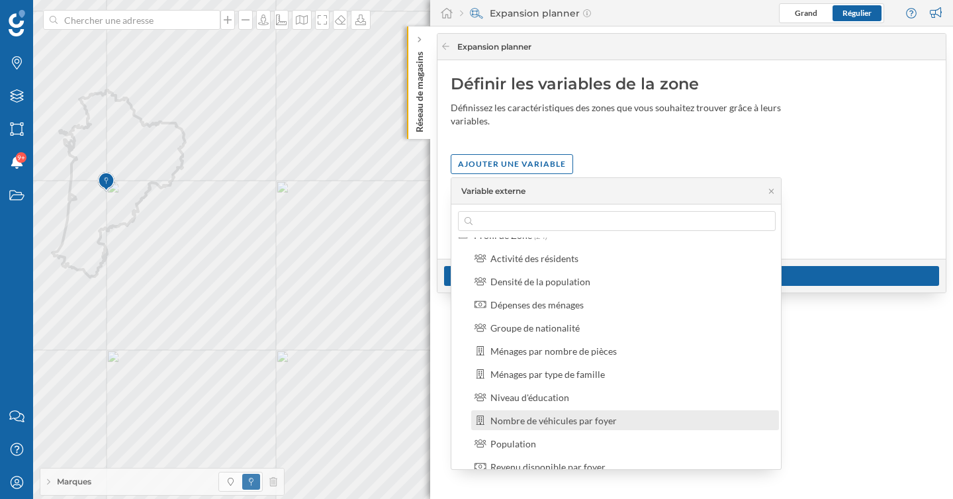
click at [586, 425] on div "Nombre de véhicules par foyer" at bounding box center [553, 420] width 126 height 11
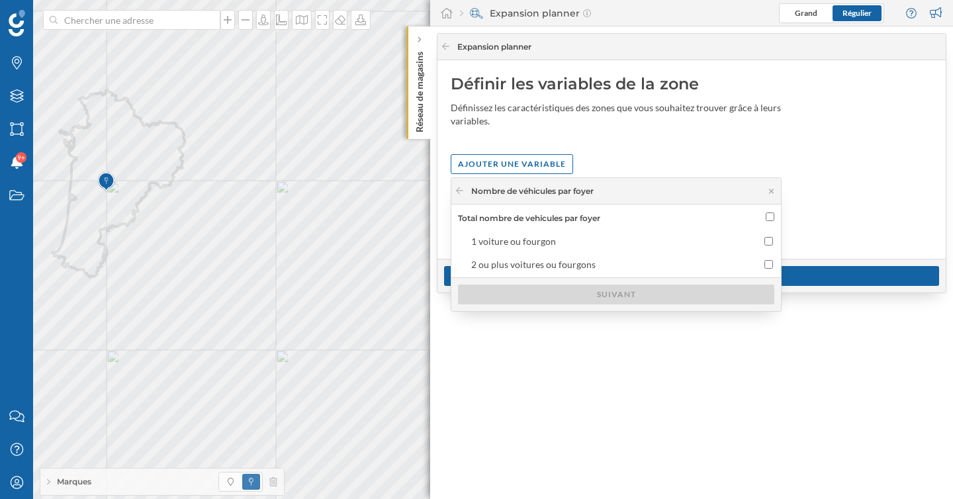
click at [768, 217] on input "Total nombre de vehicules par foyer" at bounding box center [770, 216] width 9 height 9
checkbox input "true"
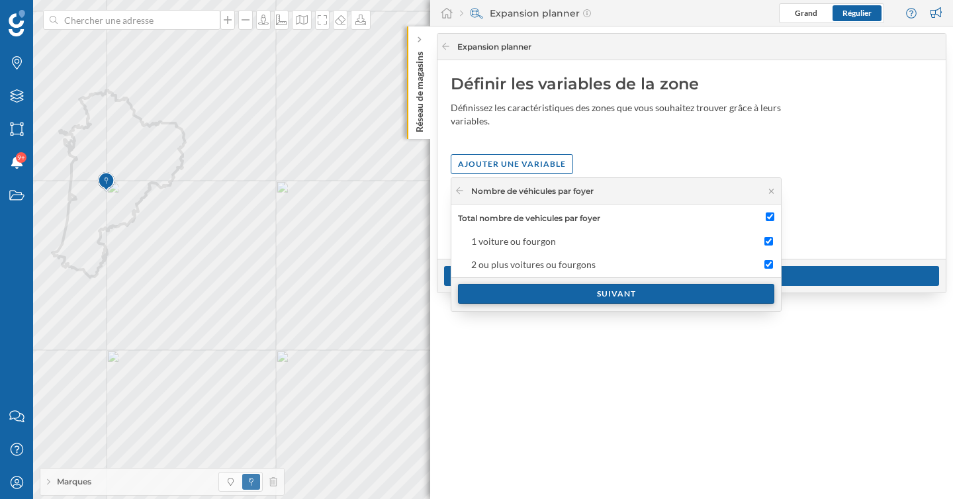
click at [682, 295] on div "Suivant" at bounding box center [616, 294] width 316 height 20
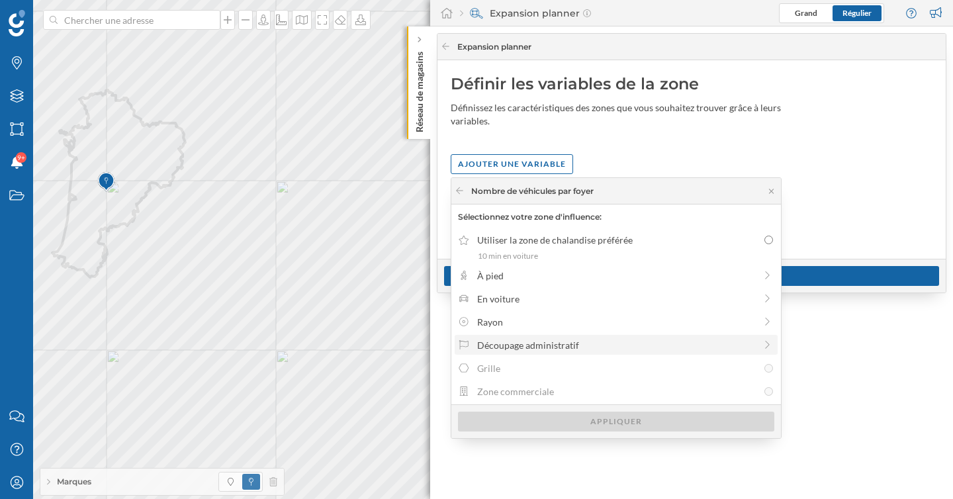
click at [590, 352] on div "Découpage administratif" at bounding box center [616, 345] width 323 height 20
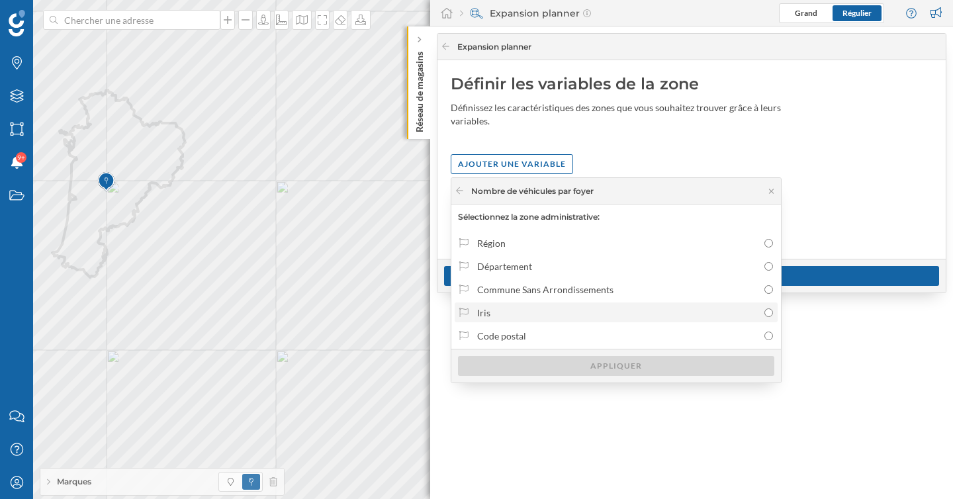
click at [585, 314] on div "Iris" at bounding box center [617, 313] width 281 height 14
click at [764, 314] on input "Iris" at bounding box center [768, 312] width 9 height 9
radio input "true"
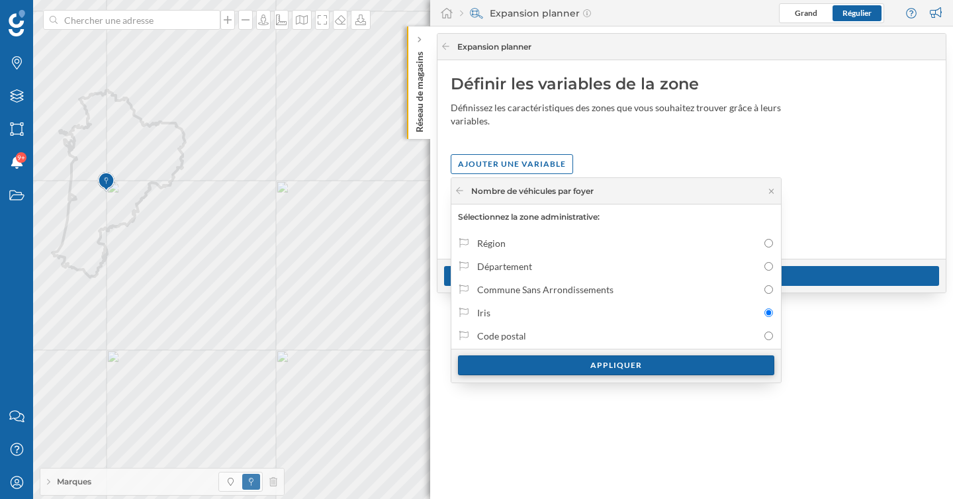
click at [587, 359] on div "Appliquer" at bounding box center [616, 365] width 316 height 20
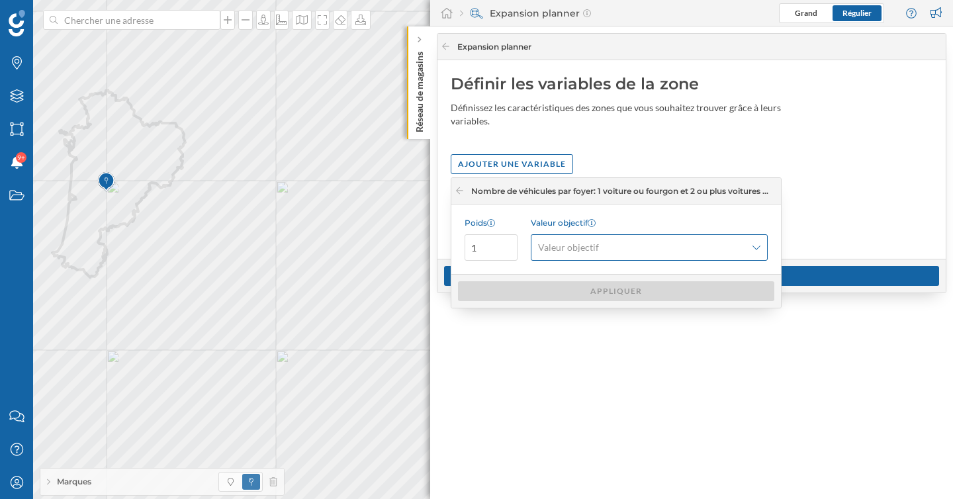
click at [676, 245] on span "Valeur objectif" at bounding box center [642, 247] width 208 height 13
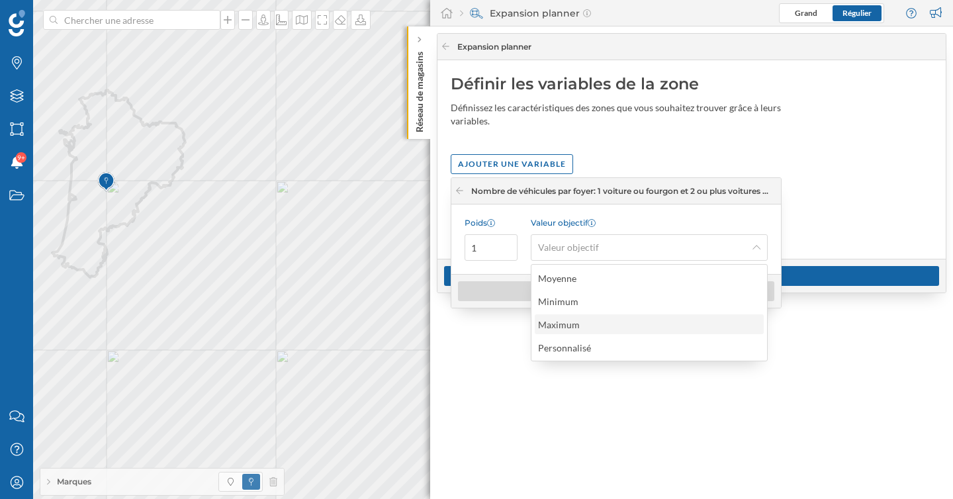
click at [641, 322] on div "Maximum" at bounding box center [648, 325] width 221 height 14
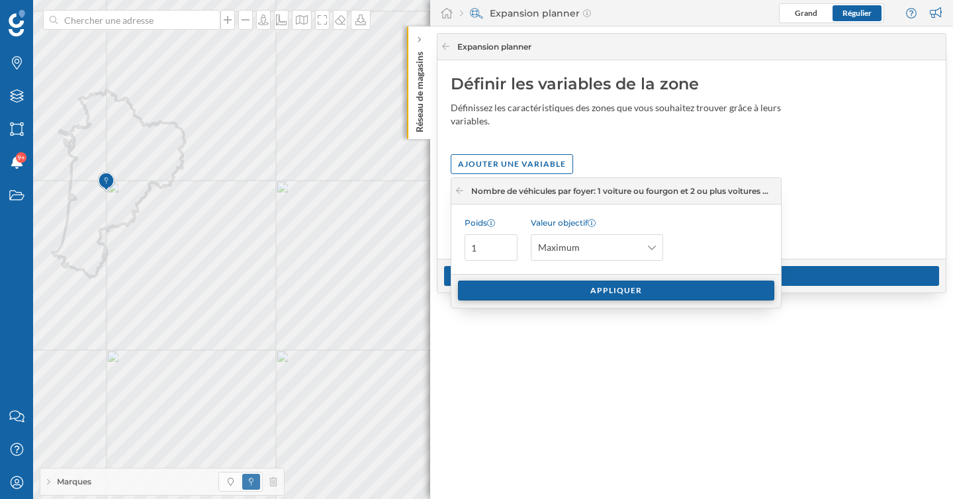
click at [622, 294] on div "Appliquer" at bounding box center [616, 291] width 316 height 20
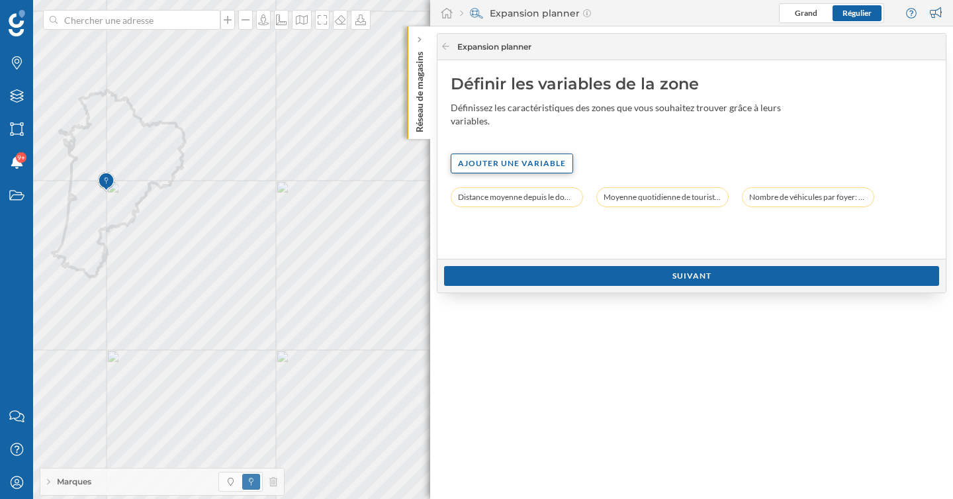
click at [513, 161] on div "Ajouter une variable" at bounding box center [512, 164] width 122 height 20
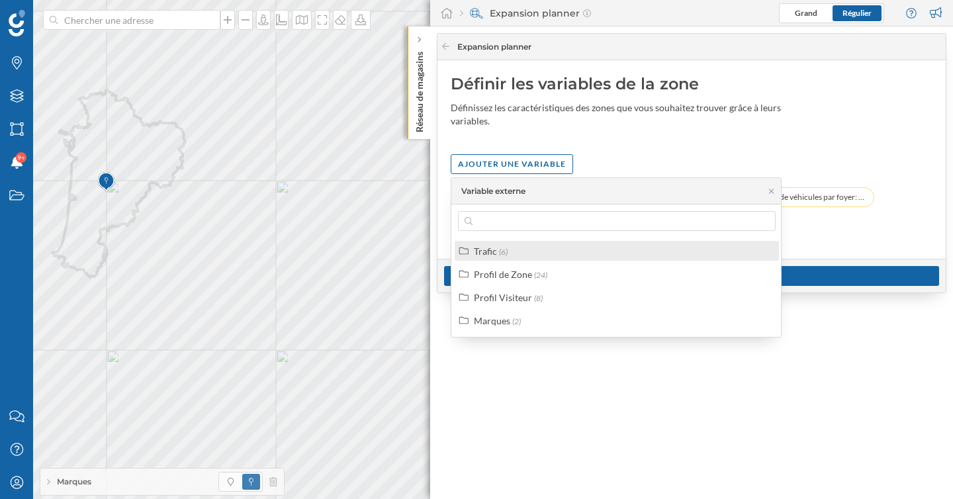
click at [519, 251] on div "Trafic (6)" at bounding box center [622, 251] width 297 height 14
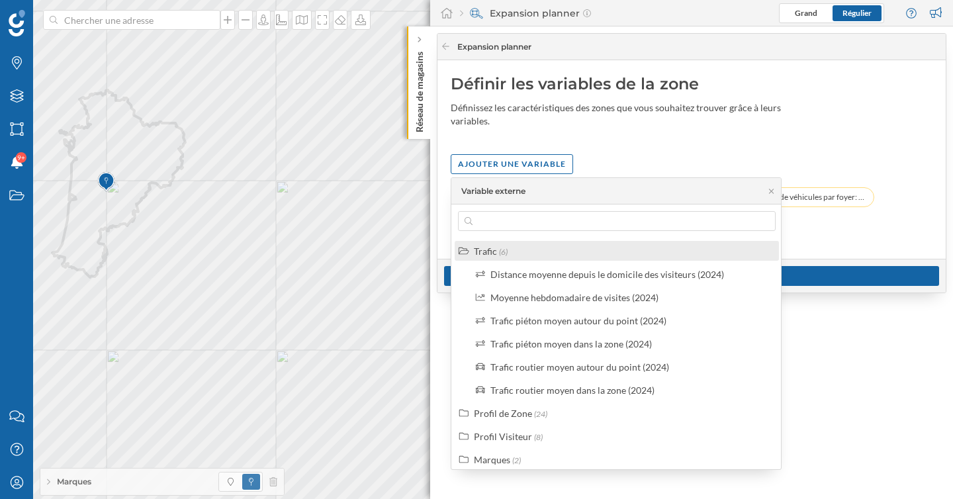
click at [519, 251] on div "Trafic (6)" at bounding box center [622, 251] width 297 height 14
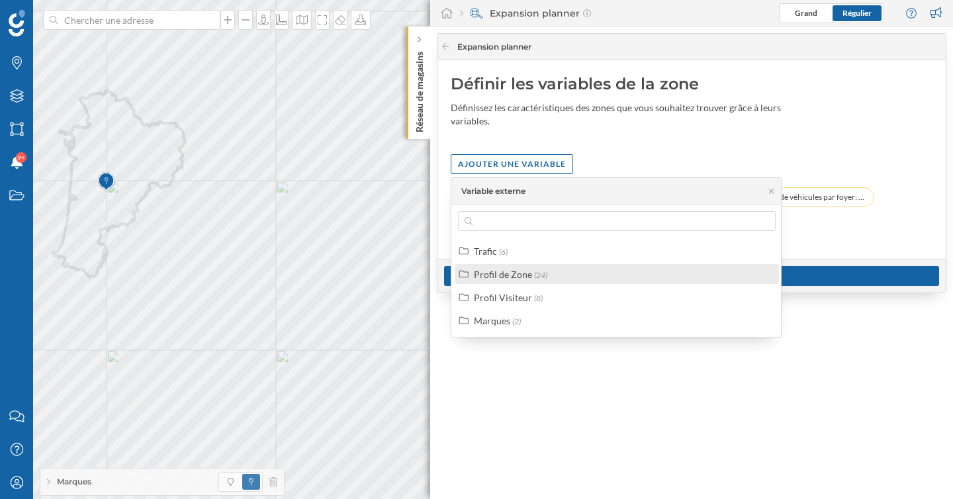
click at [520, 273] on div "Profil de Zone" at bounding box center [503, 274] width 58 height 11
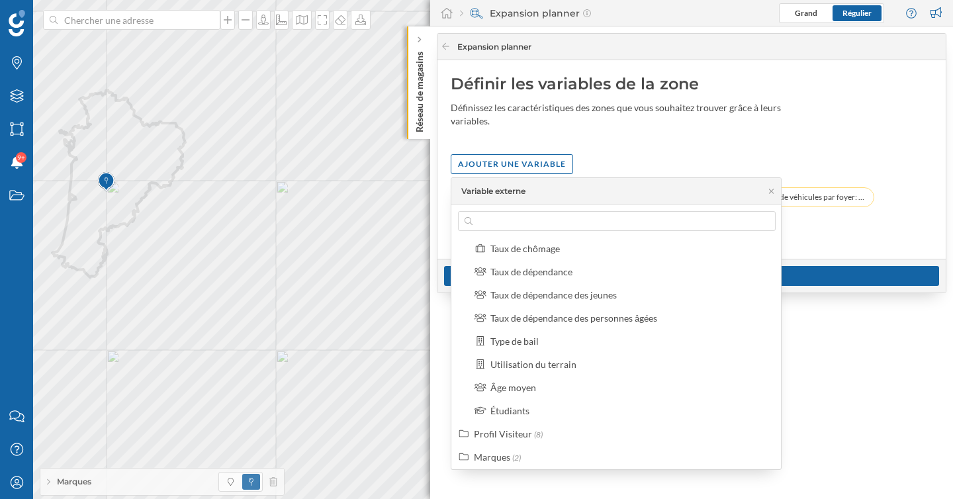
scroll to position [423, 0]
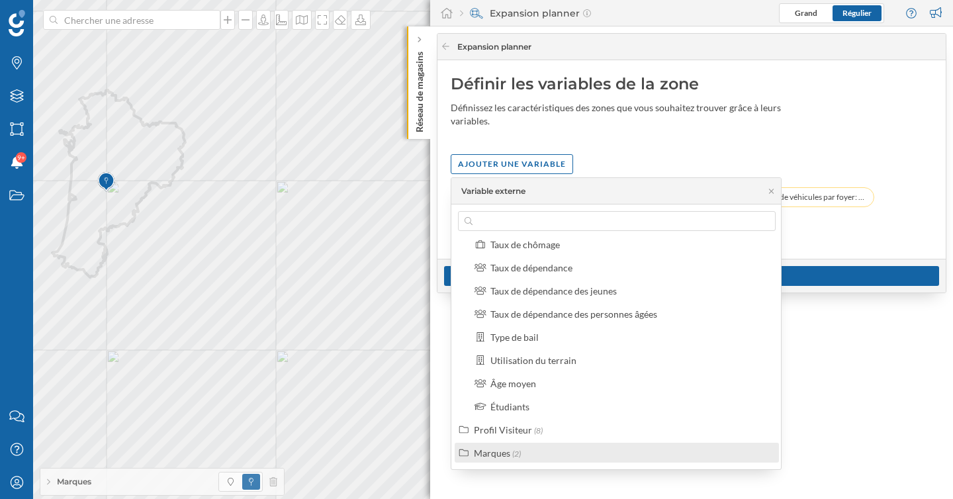
click at [504, 461] on div "Marques (2)" at bounding box center [617, 453] width 324 height 20
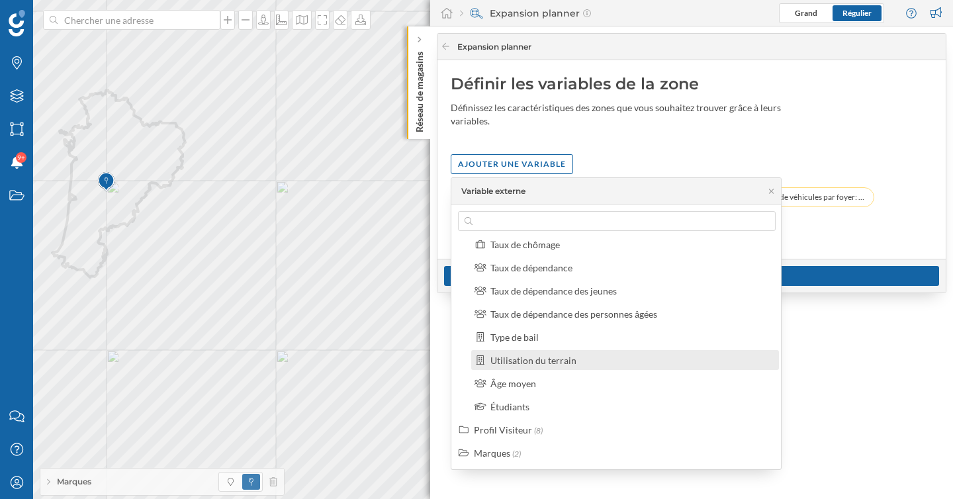
scroll to position [470, 0]
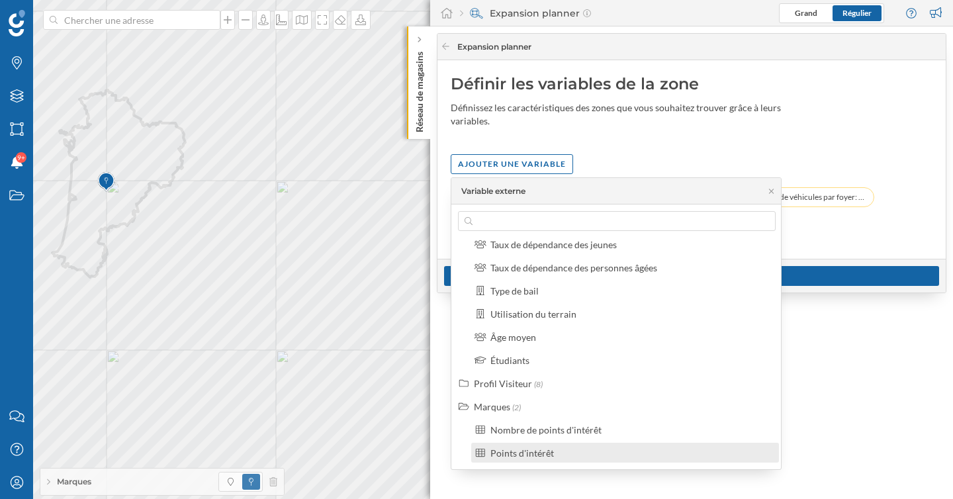
click at [538, 450] on div "Points d'intérêt" at bounding box center [522, 452] width 64 height 11
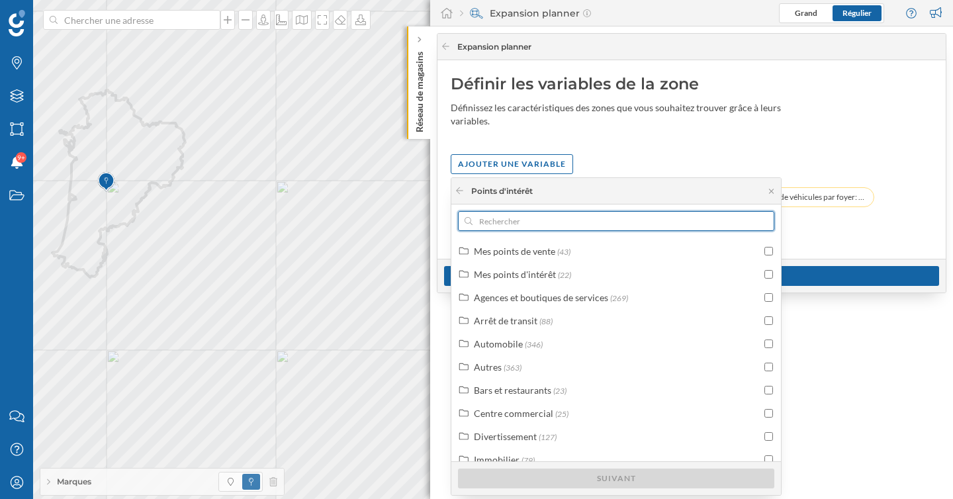
click at [580, 223] on input "text" at bounding box center [615, 221] width 287 height 20
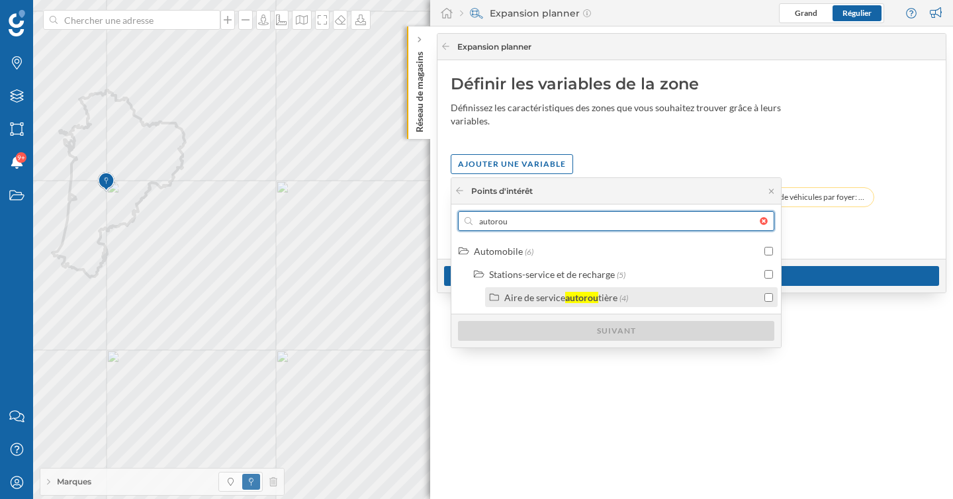
type input "autorou"
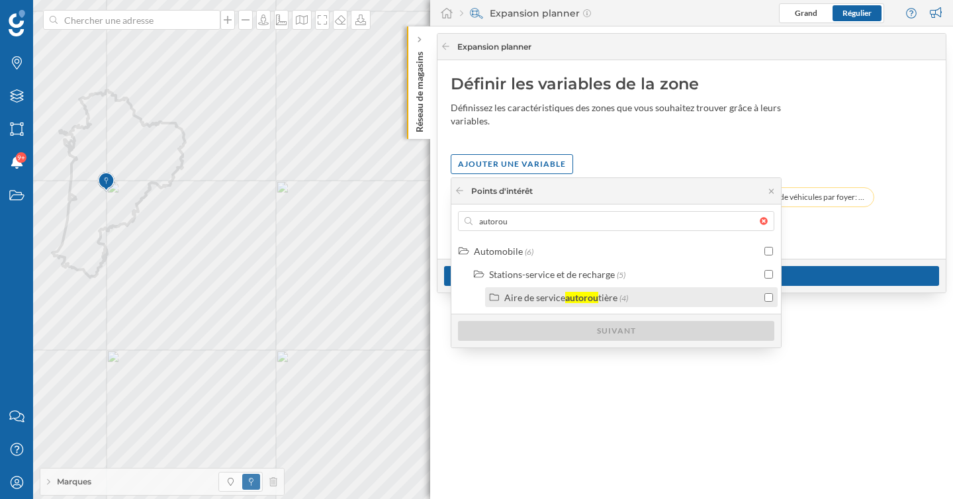
click at [595, 296] on div "autorou" at bounding box center [581, 297] width 33 height 11
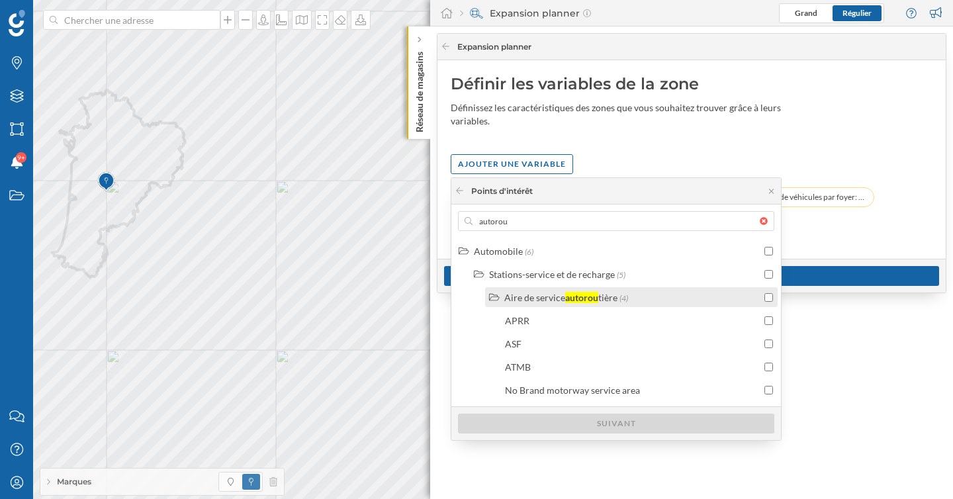
click at [771, 299] on input "checkbox" at bounding box center [768, 297] width 9 height 9
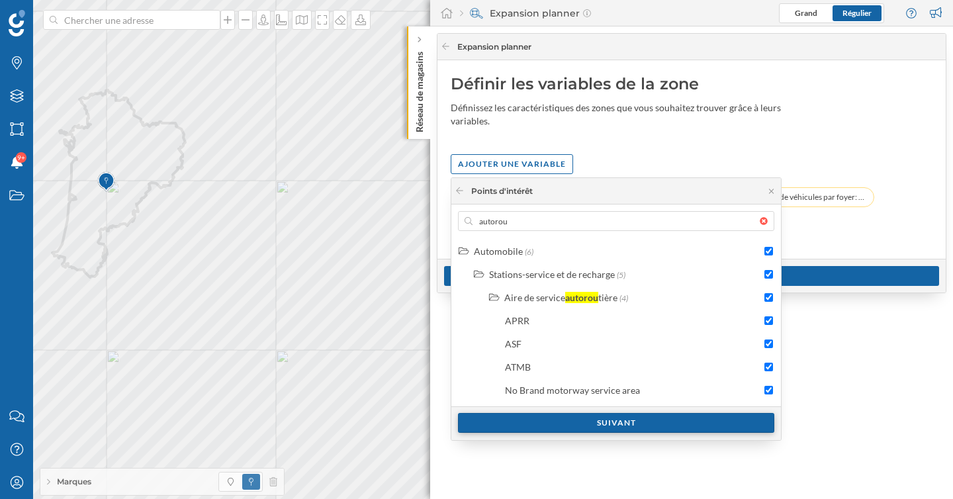
click at [666, 429] on div "Suivant" at bounding box center [616, 423] width 316 height 20
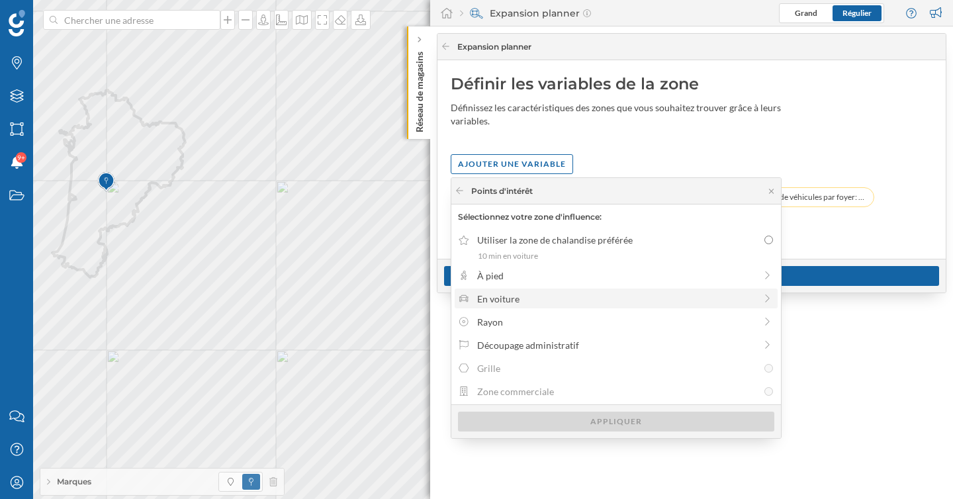
click at [541, 298] on div "En voiture" at bounding box center [616, 299] width 278 height 14
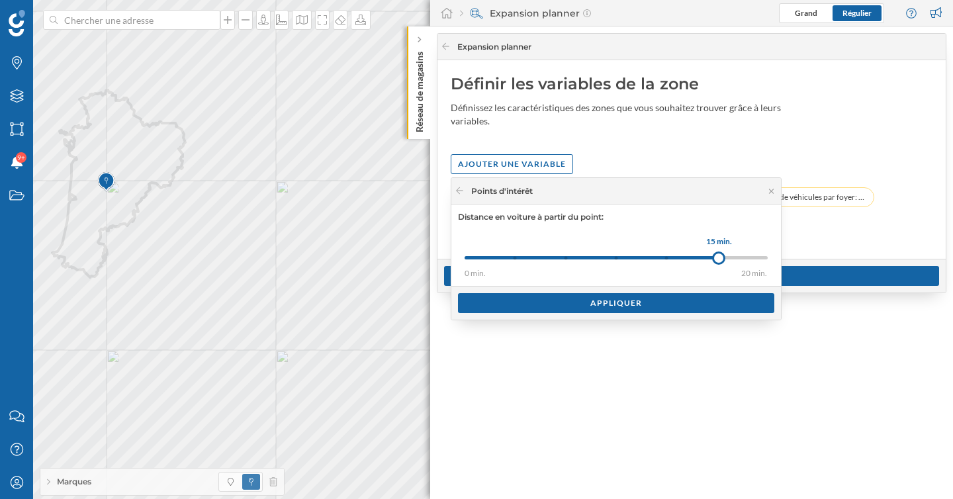
drag, startPoint x: 513, startPoint y: 255, endPoint x: 719, endPoint y: 257, distance: 205.8
click at [719, 257] on div at bounding box center [718, 257] width 13 height 13
click at [605, 308] on div "Appliquer" at bounding box center [616, 302] width 316 height 20
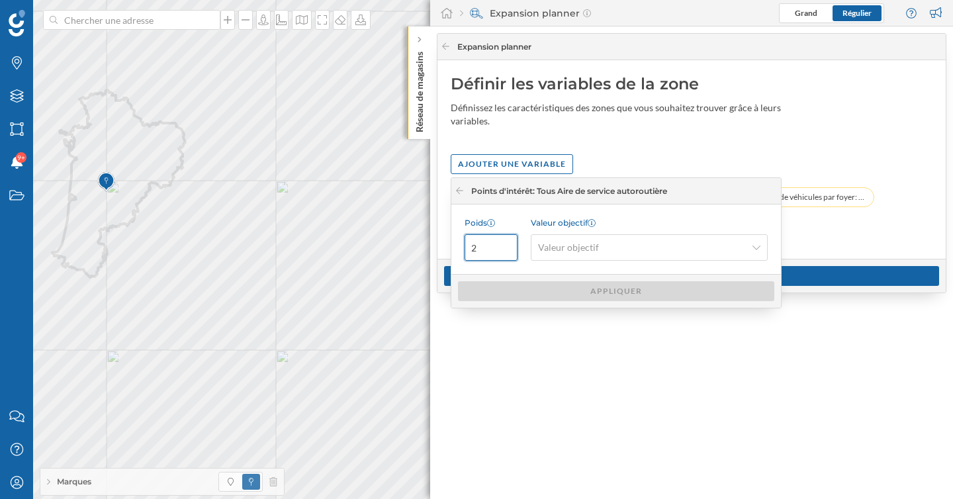
type input "2"
click at [502, 242] on input "2" at bounding box center [490, 247] width 53 height 26
click at [597, 249] on span "Valeur objectif" at bounding box center [642, 247] width 208 height 13
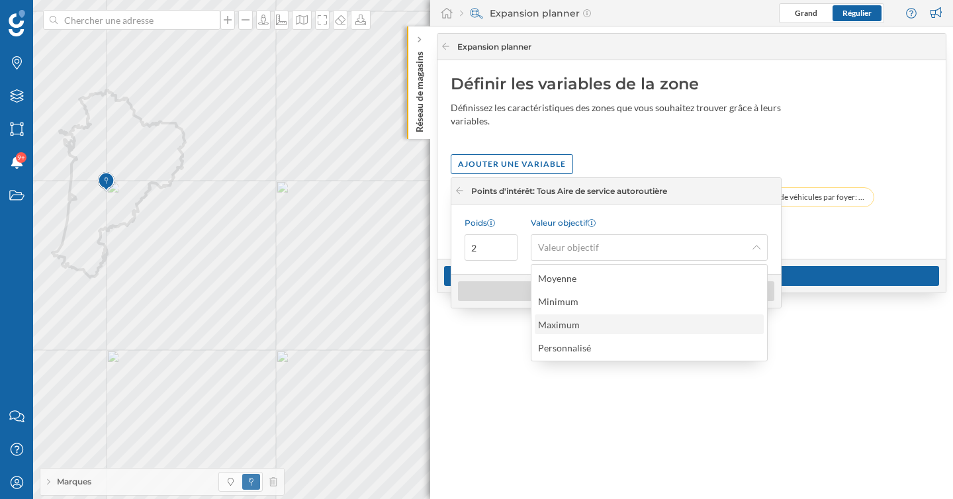
click at [599, 318] on div "Maximum" at bounding box center [648, 325] width 221 height 14
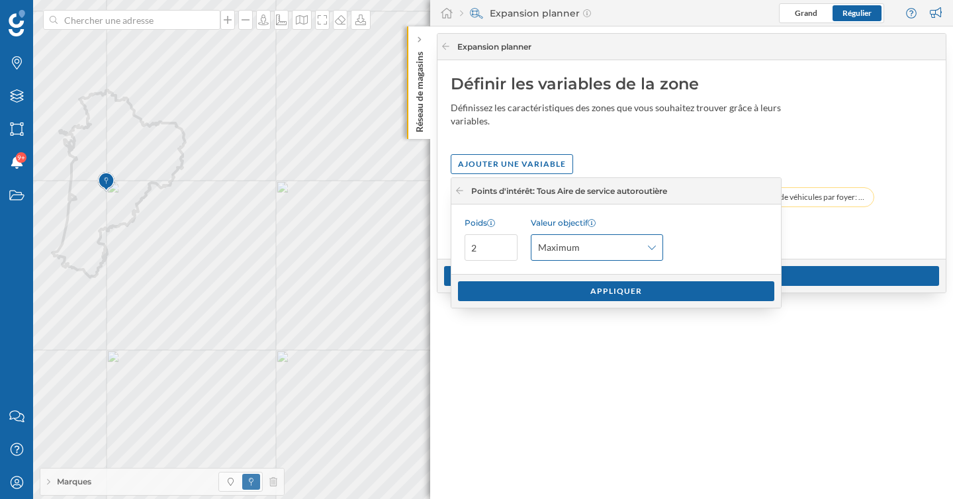
click at [658, 243] on div "Maximum" at bounding box center [597, 247] width 132 height 26
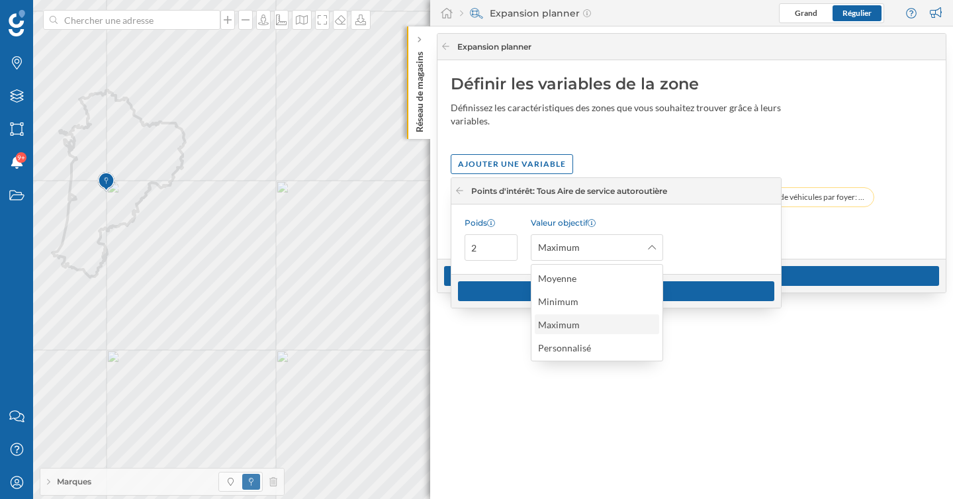
click at [592, 326] on div "Maximum" at bounding box center [596, 325] width 116 height 14
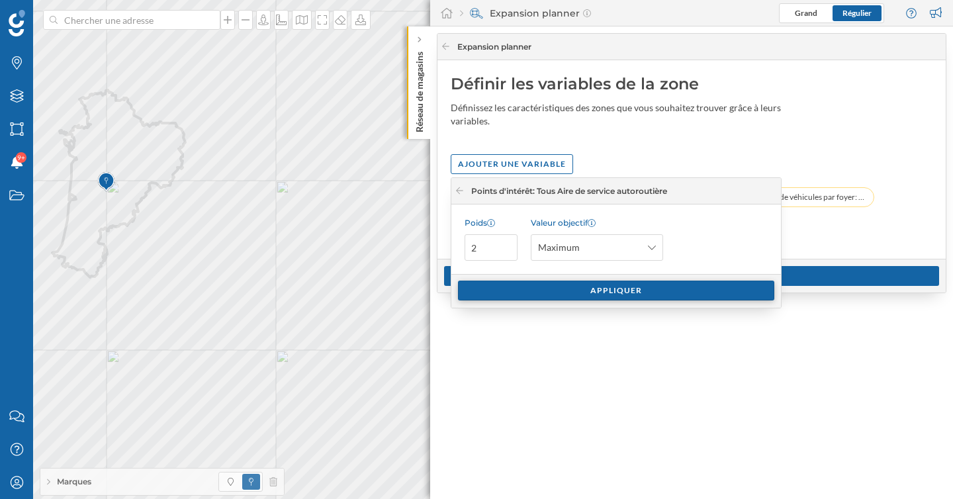
click at [599, 285] on div "Appliquer" at bounding box center [616, 291] width 316 height 20
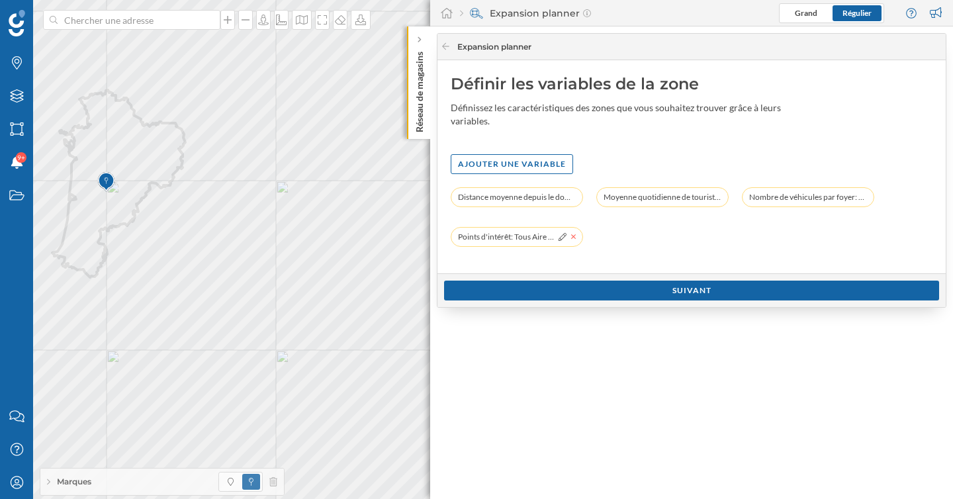
click at [574, 236] on icon at bounding box center [573, 236] width 5 height 5
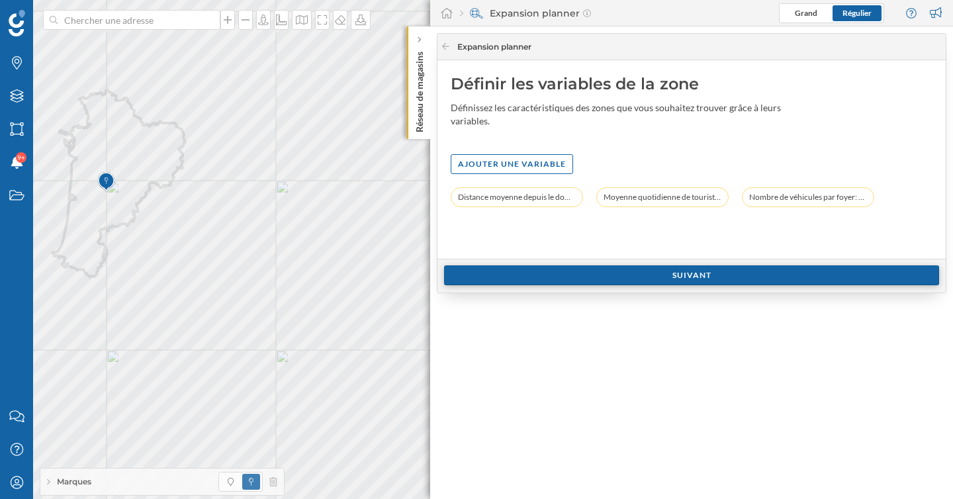
click at [654, 279] on div "Suivant" at bounding box center [691, 275] width 495 height 20
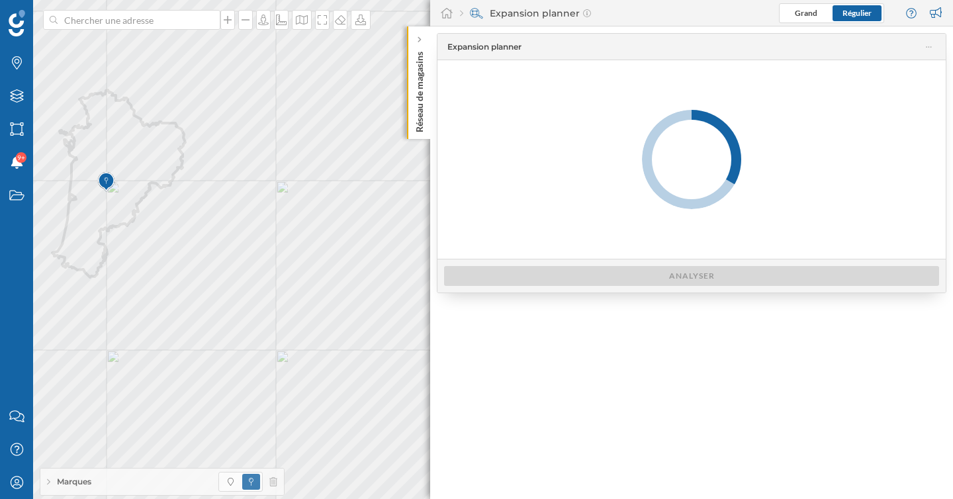
click at [609, 190] on div at bounding box center [691, 159] width 508 height 199
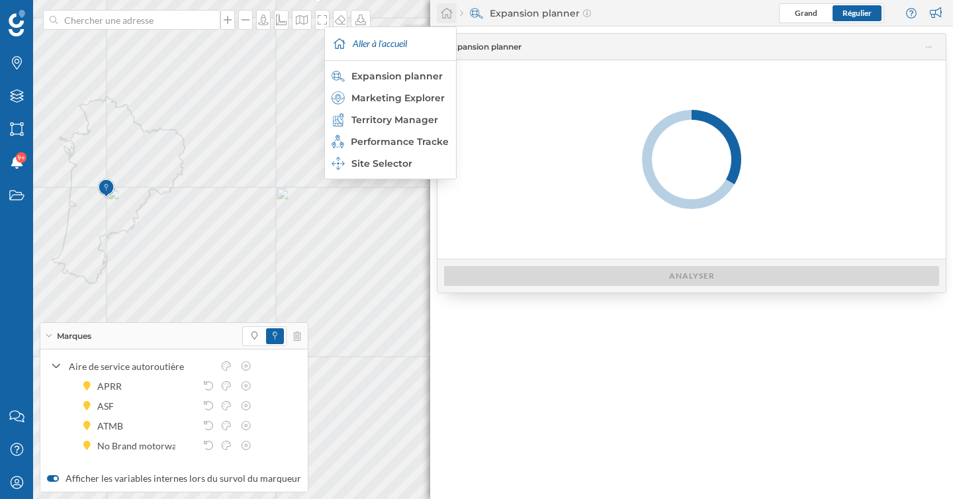
click at [448, 11] on icon at bounding box center [446, 13] width 13 height 12
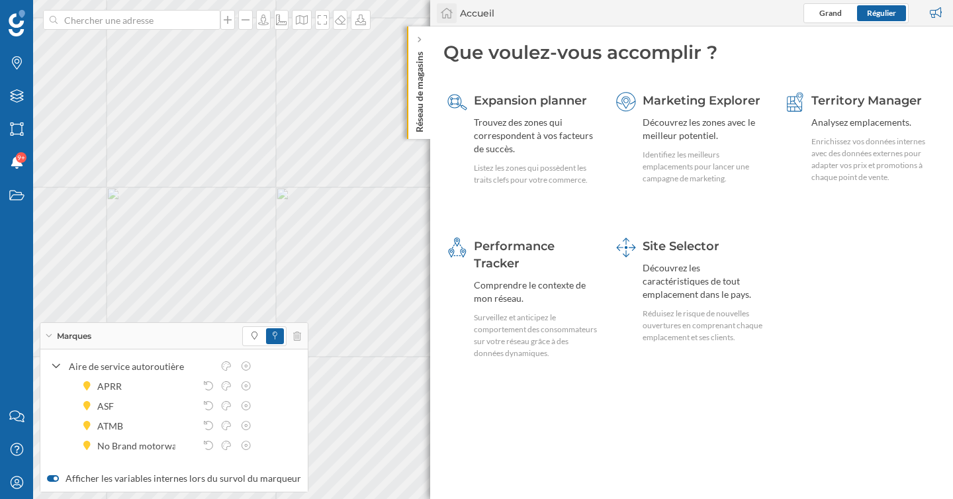
click at [448, 11] on icon at bounding box center [446, 13] width 13 height 12
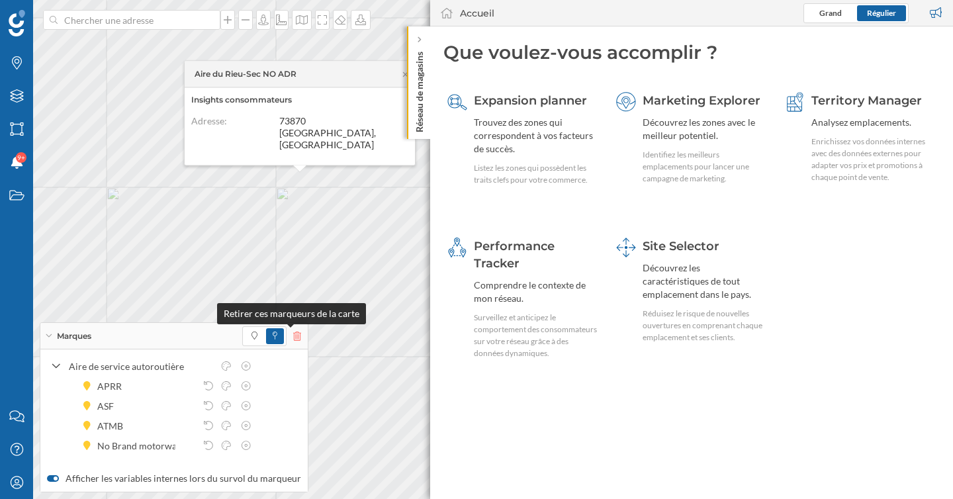
click at [293, 338] on icon at bounding box center [297, 336] width 8 height 9
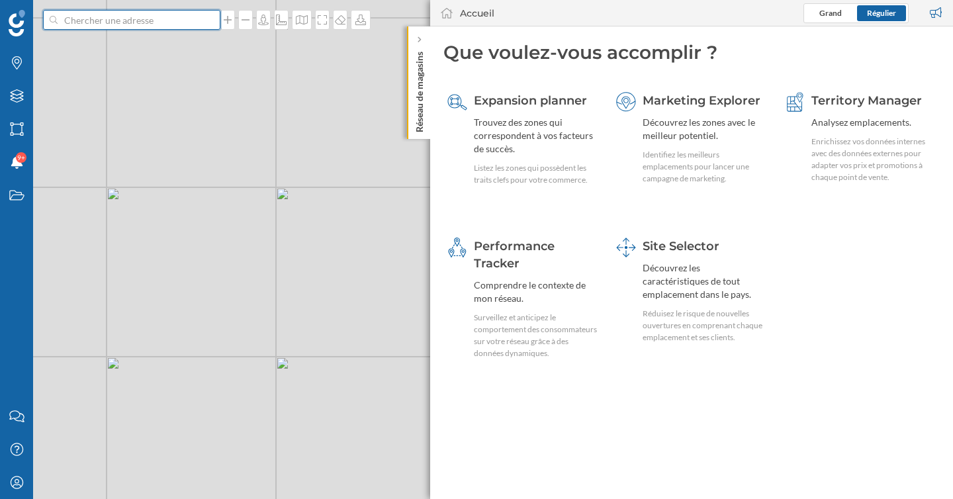
click at [126, 22] on input at bounding box center [132, 20] width 148 height 20
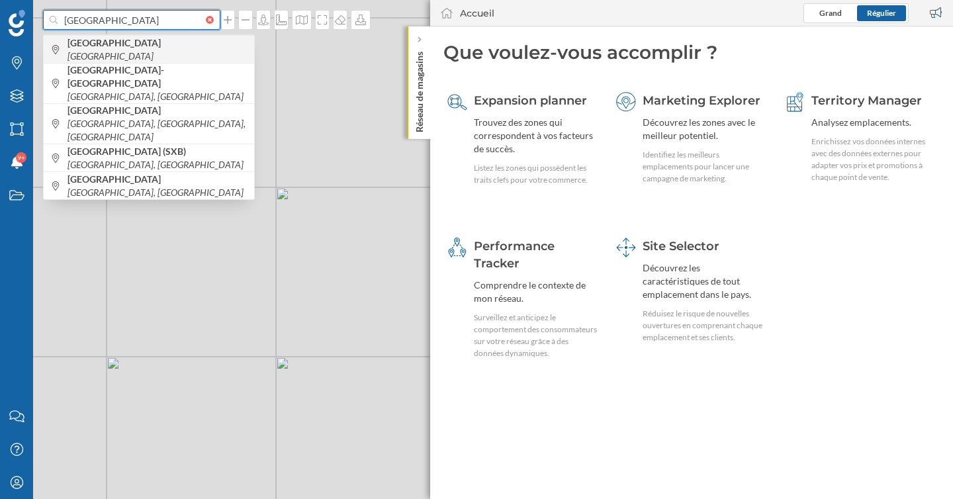
paste input "Centre Commercial Place des Halles Strasbourg"
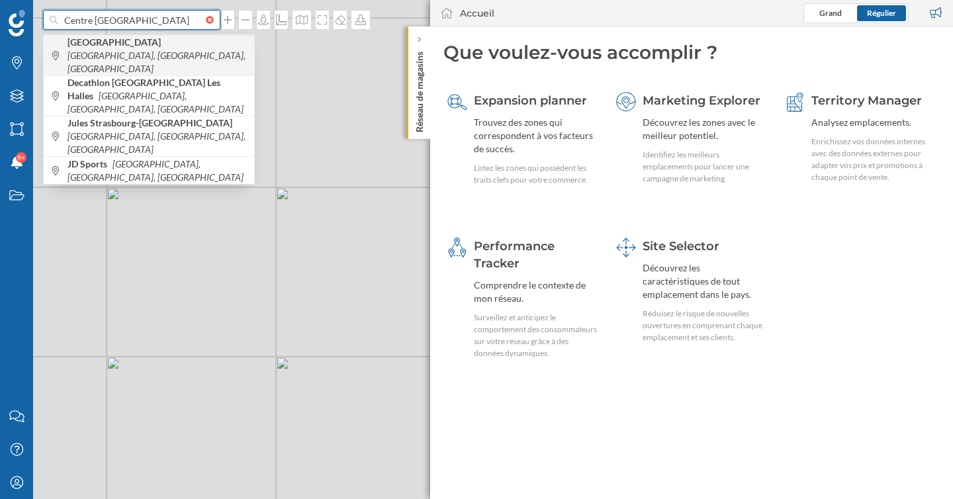
type input "Centre Commercial Place des Halles Strasbourg"
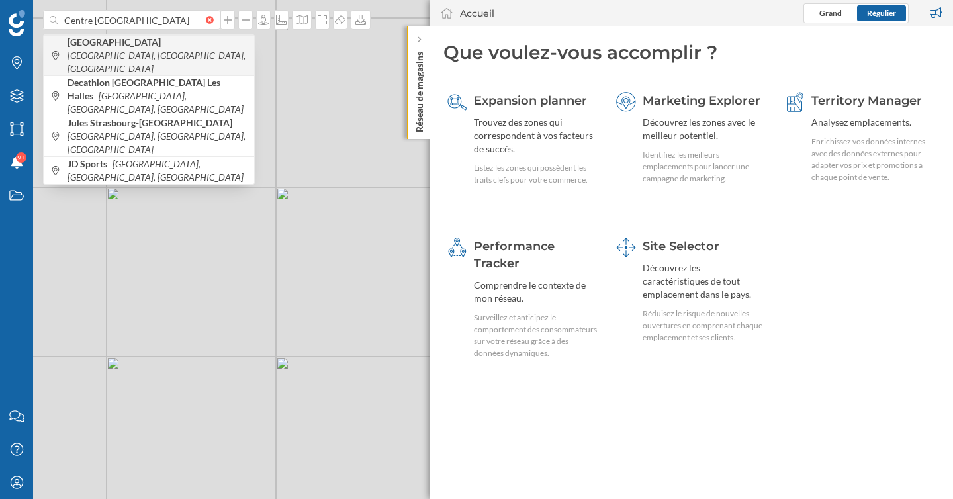
click at [126, 48] on b "Place des Halles" at bounding box center [115, 41] width 97 height 11
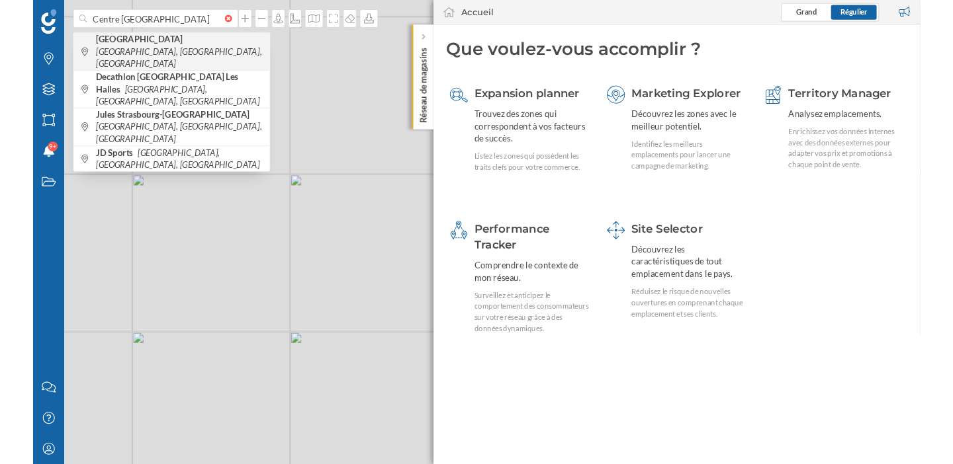
scroll to position [0, 0]
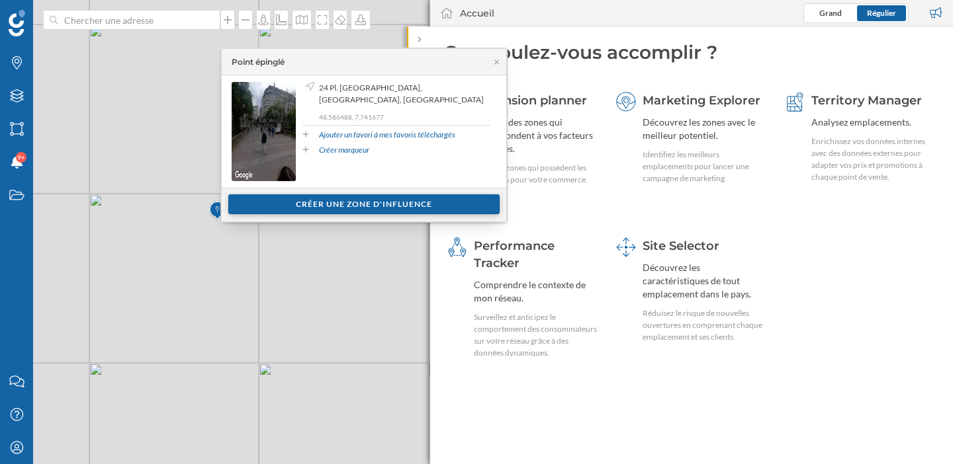
click at [361, 206] on div "Créer une zone d'influence" at bounding box center [363, 205] width 271 height 20
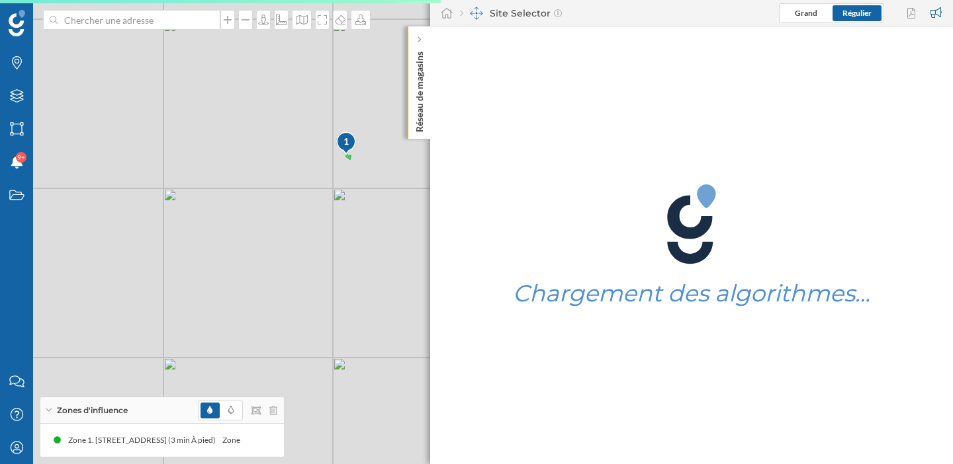
drag, startPoint x: 316, startPoint y: 218, endPoint x: 266, endPoint y: 252, distance: 60.9
click at [266, 252] on div "1 © Mapbox © OpenStreetMap Improve this map" at bounding box center [476, 232] width 953 height 464
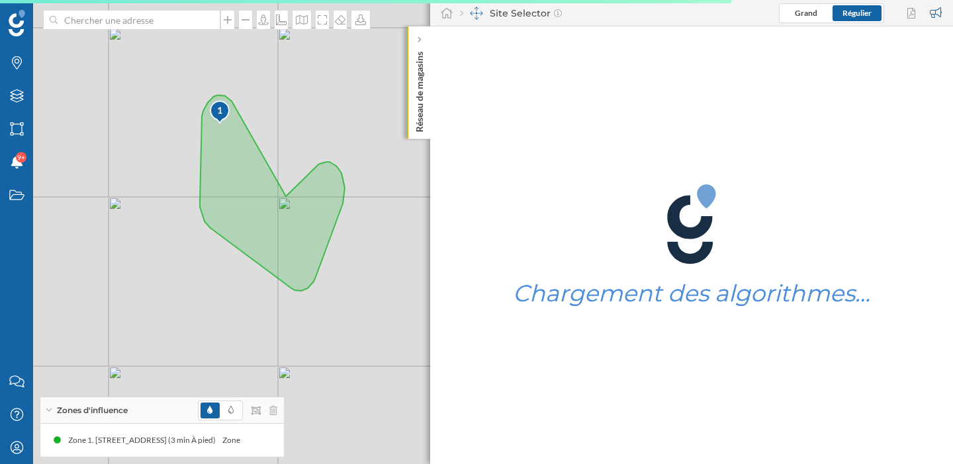
drag, startPoint x: 378, startPoint y: 120, endPoint x: 316, endPoint y: 120, distance: 62.9
click at [316, 120] on div "1 © Mapbox © OpenStreetMap Improve this map" at bounding box center [476, 232] width 953 height 464
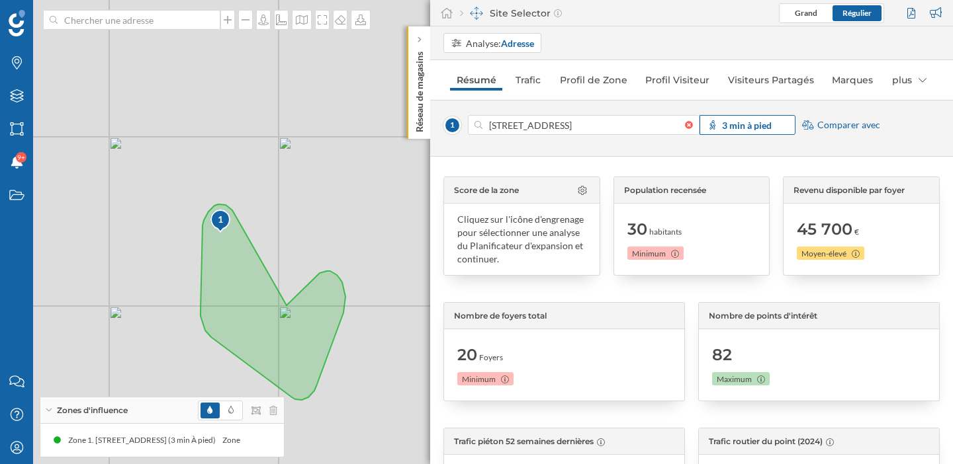
click at [734, 125] on strong "3 min à pied" at bounding box center [747, 125] width 50 height 11
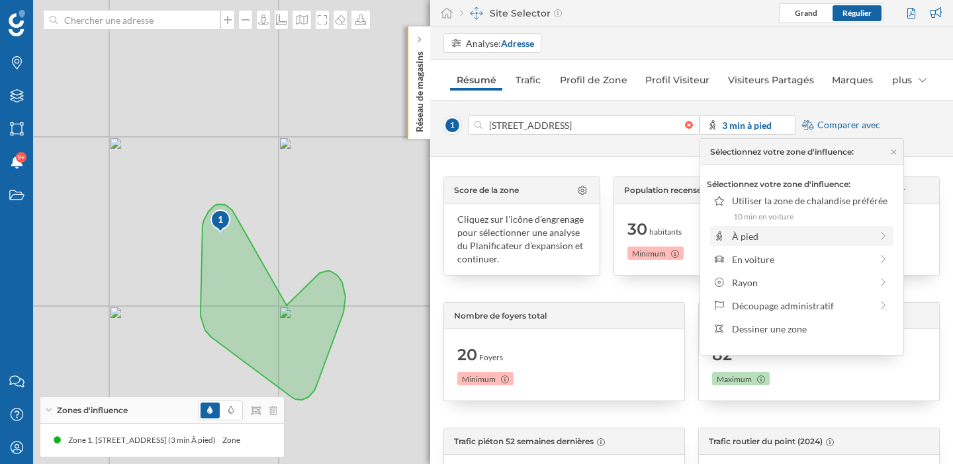
click at [762, 234] on div "À pied" at bounding box center [801, 237] width 139 height 14
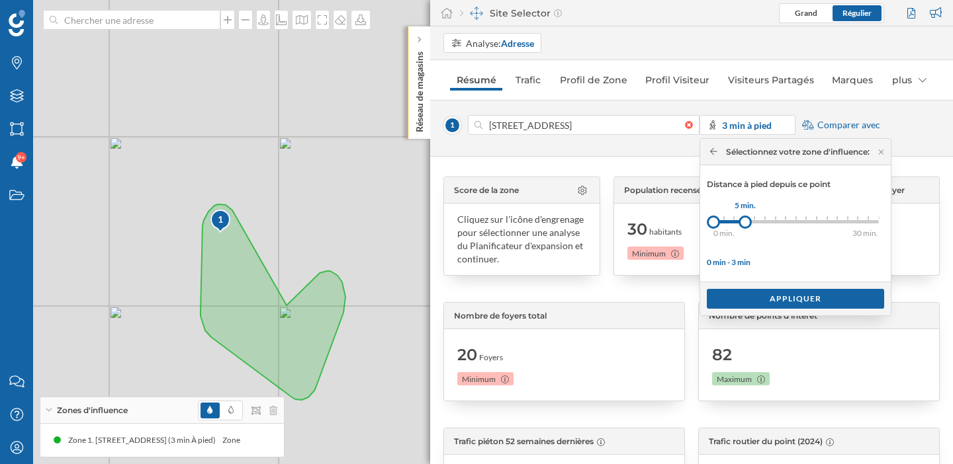
drag, startPoint x: 725, startPoint y: 221, endPoint x: 746, endPoint y: 221, distance: 21.2
click at [746, 221] on div at bounding box center [744, 222] width 13 height 13
click at [794, 294] on div "Appliquer" at bounding box center [795, 298] width 177 height 20
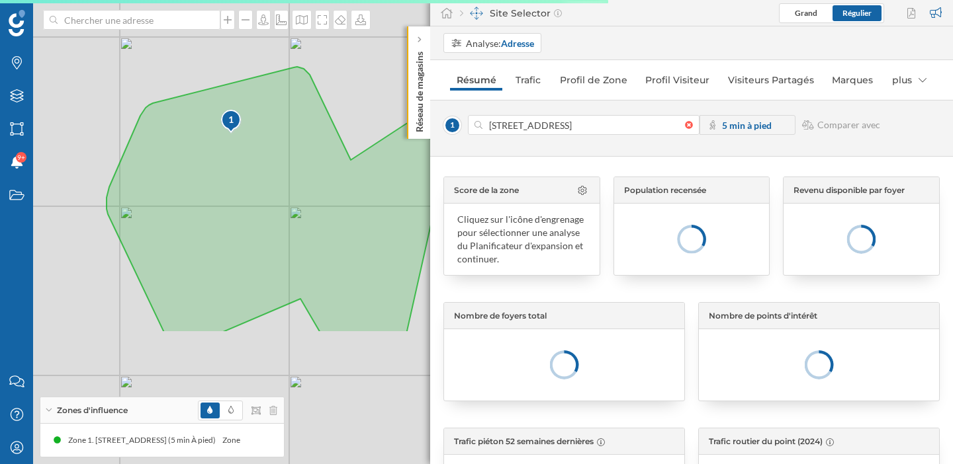
drag, startPoint x: 294, startPoint y: 348, endPoint x: 257, endPoint y: 169, distance: 183.2
click at [257, 169] on icon at bounding box center [272, 200] width 330 height 267
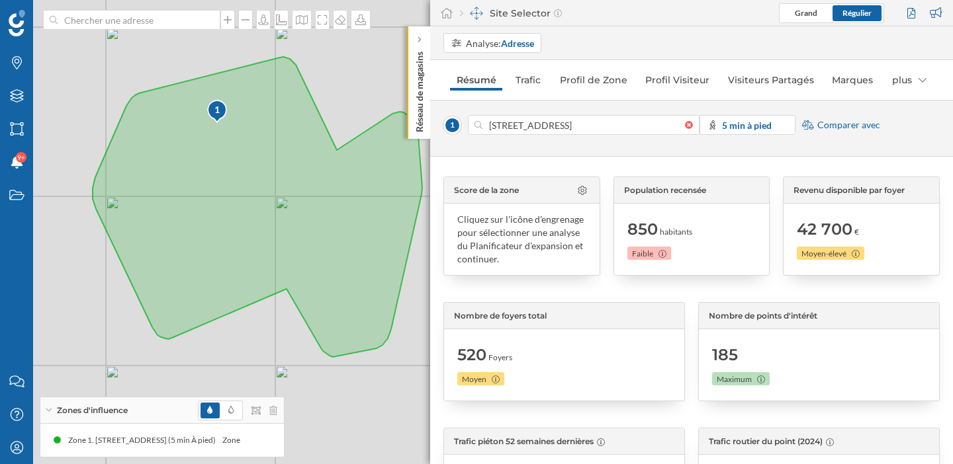
drag, startPoint x: 301, startPoint y: 245, endPoint x: 281, endPoint y: 237, distance: 22.2
click at [281, 237] on icon at bounding box center [258, 207] width 330 height 300
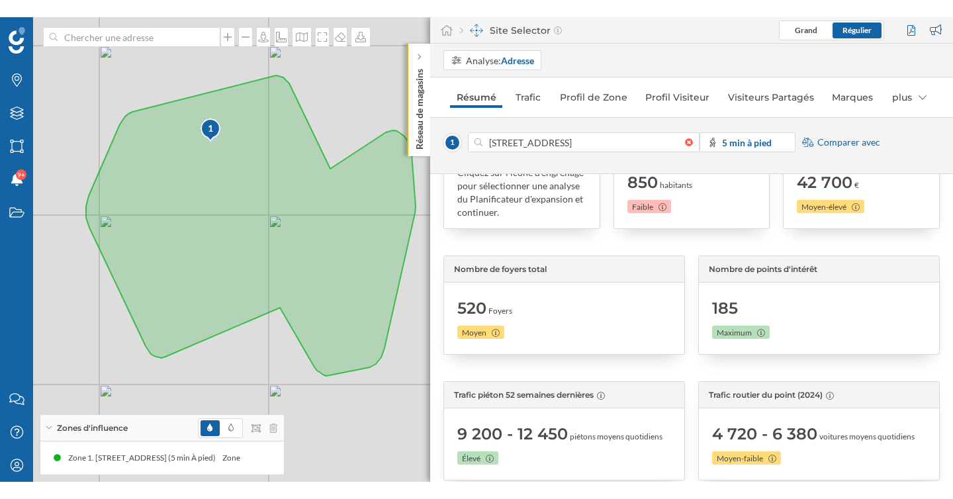
scroll to position [89, 0]
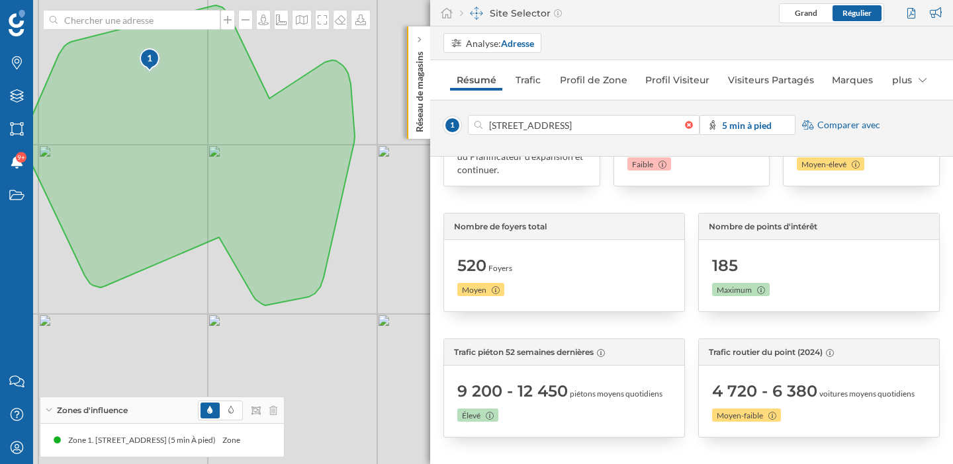
drag, startPoint x: 359, startPoint y: 399, endPoint x: 298, endPoint y: 346, distance: 80.7
click at [298, 346] on div "1 © Mapbox © OpenStreetMap Improve this map" at bounding box center [476, 232] width 953 height 464
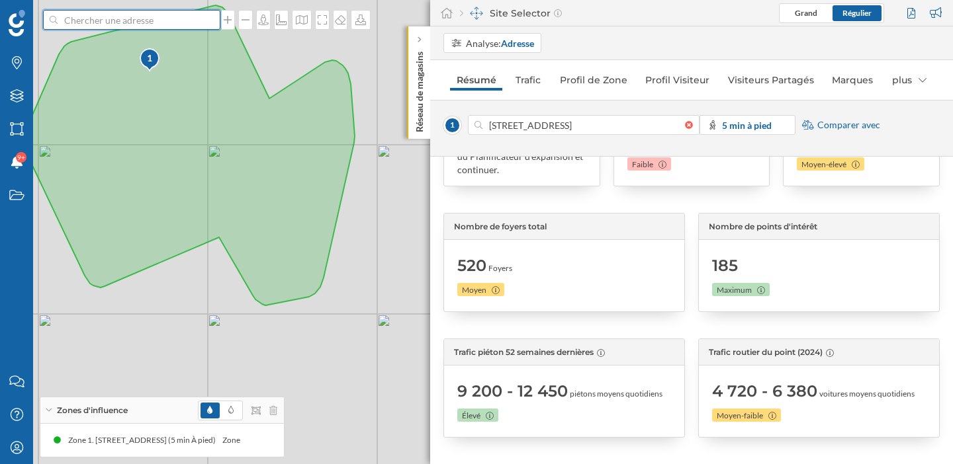
click at [149, 21] on input at bounding box center [132, 20] width 148 height 20
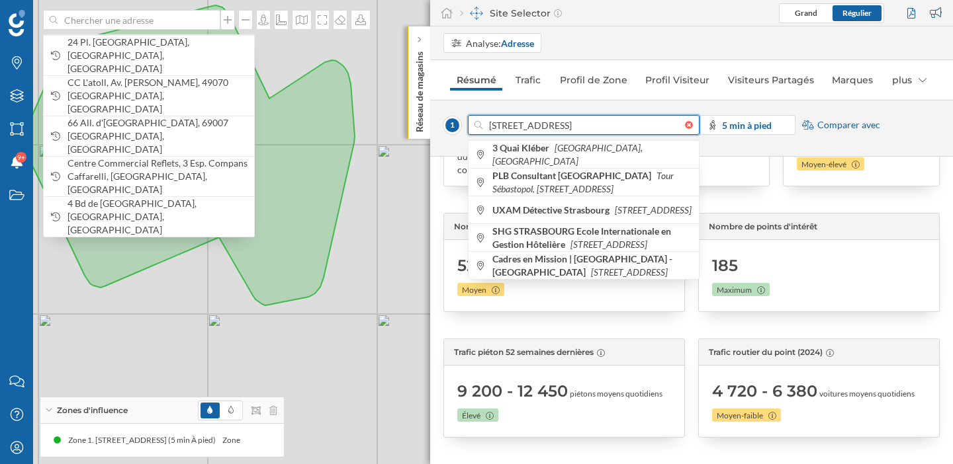
click at [520, 120] on input "3 Quai Kléber, 67000 Strasbourg, France" at bounding box center [583, 125] width 202 height 20
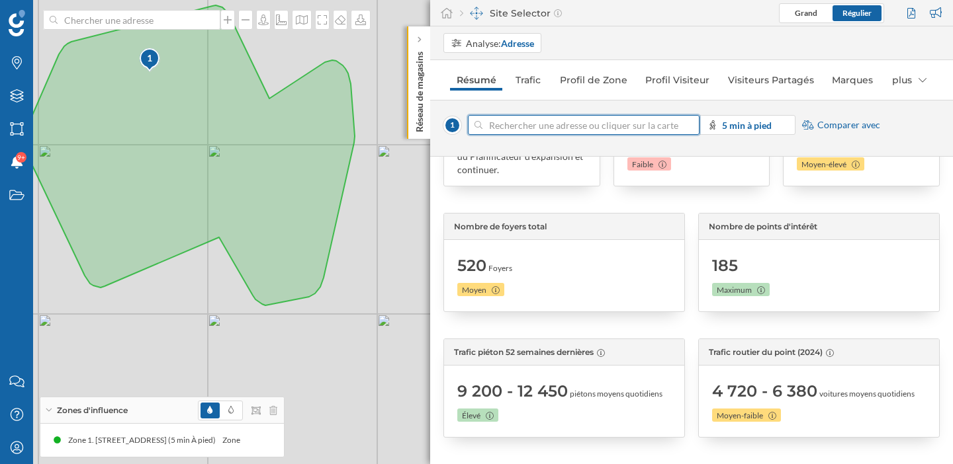
click at [691, 124] on div at bounding box center [692, 125] width 15 height 8
click at [685, 124] on input at bounding box center [583, 125] width 202 height 20
click at [663, 126] on input at bounding box center [583, 125] width 202 height 20
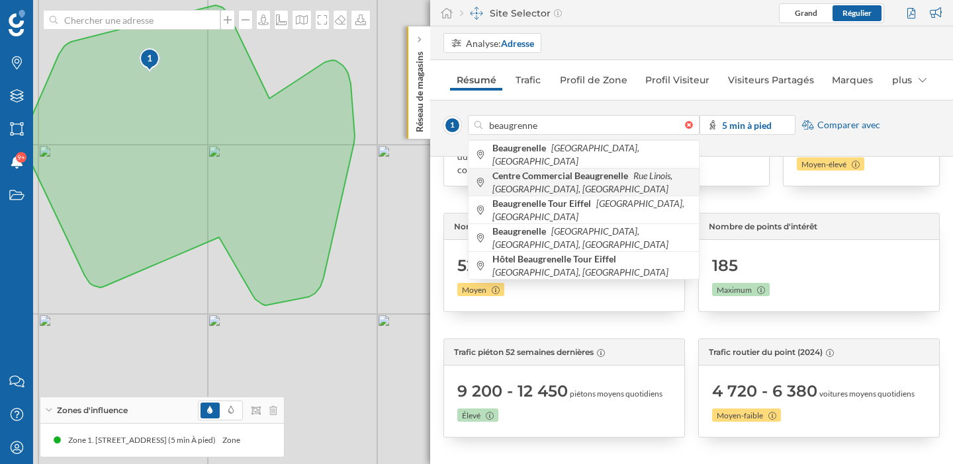
click at [636, 177] on icon "Rue Linois, Paris, France" at bounding box center [582, 182] width 180 height 24
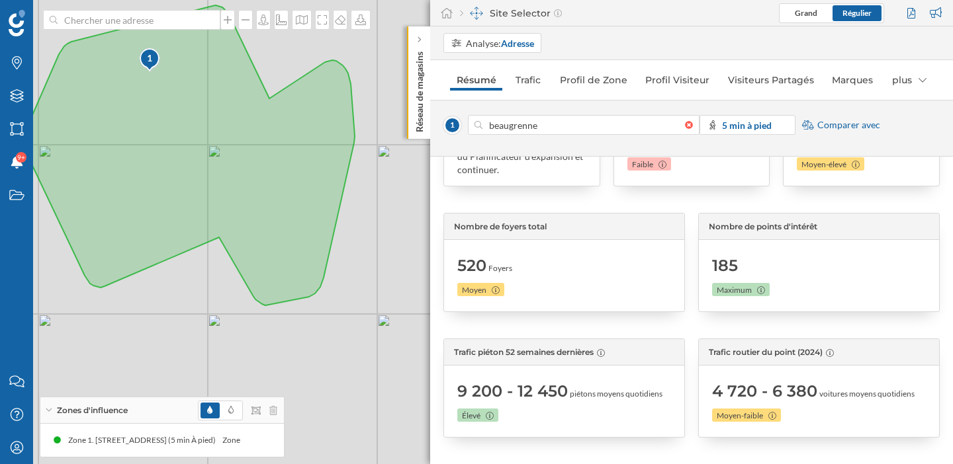
type input "12 Rue Linois, 75015 Paris, France"
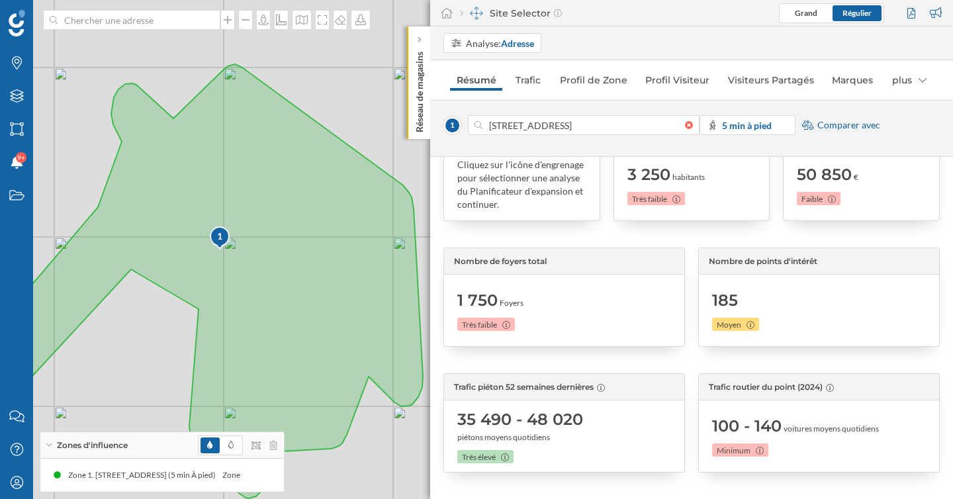
scroll to position [55, 0]
